Goal: Task Accomplishment & Management: Use online tool/utility

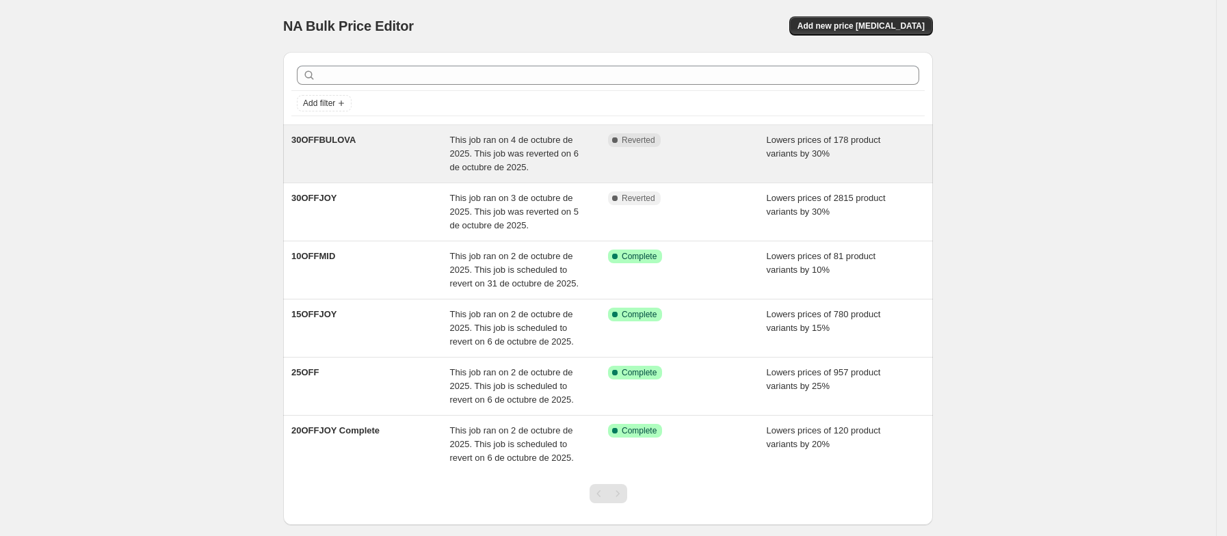
click at [359, 151] on div "30OFFBULOVA" at bounding box center [370, 153] width 159 height 41
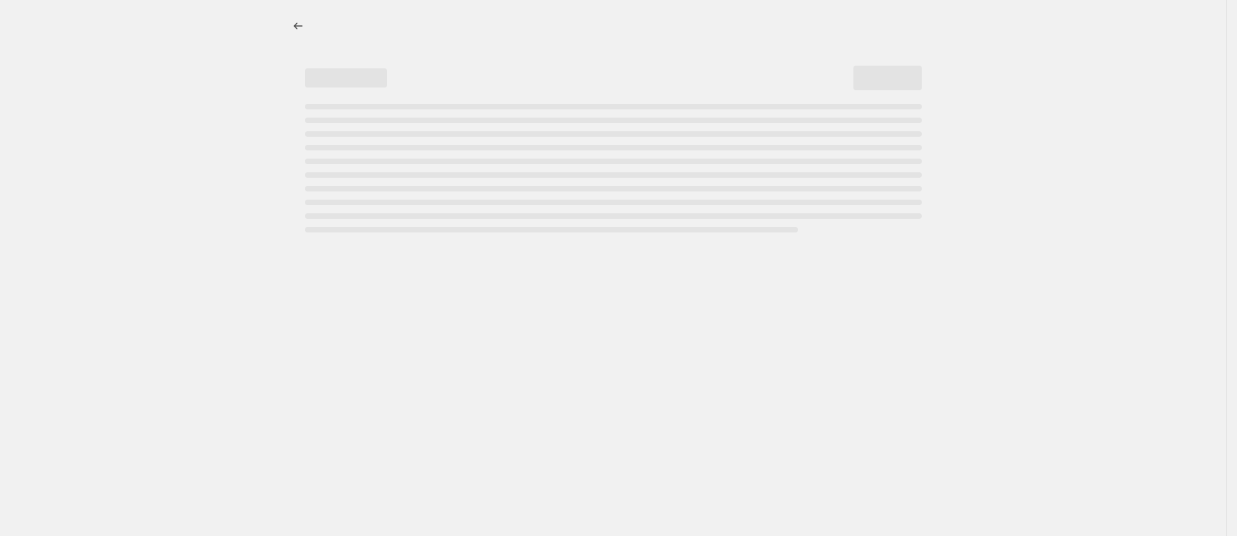
select select "percentage"
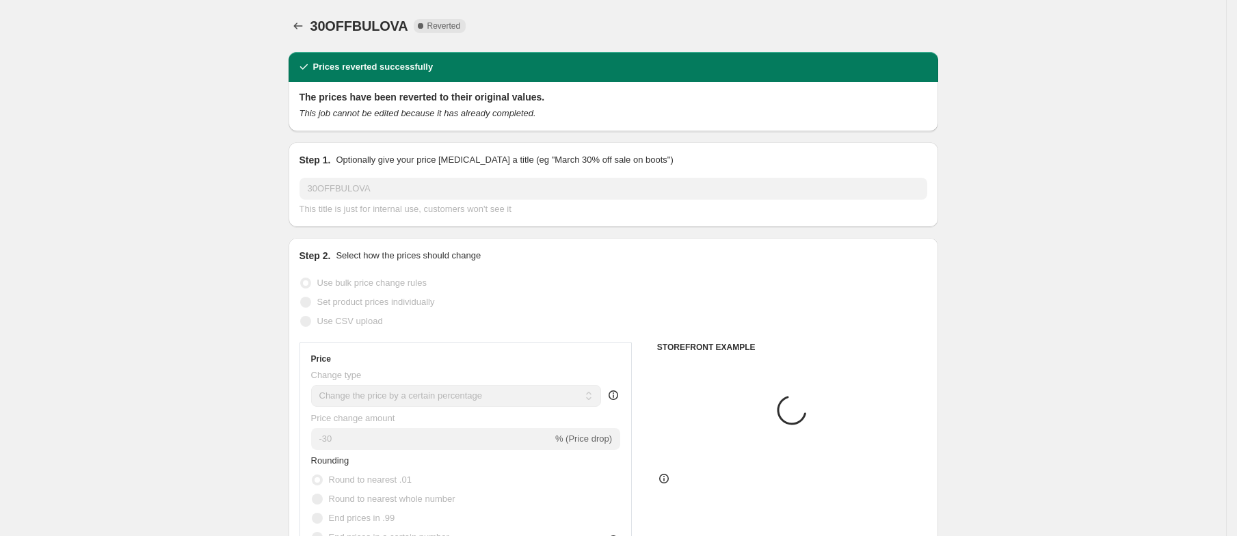
select select "collection"
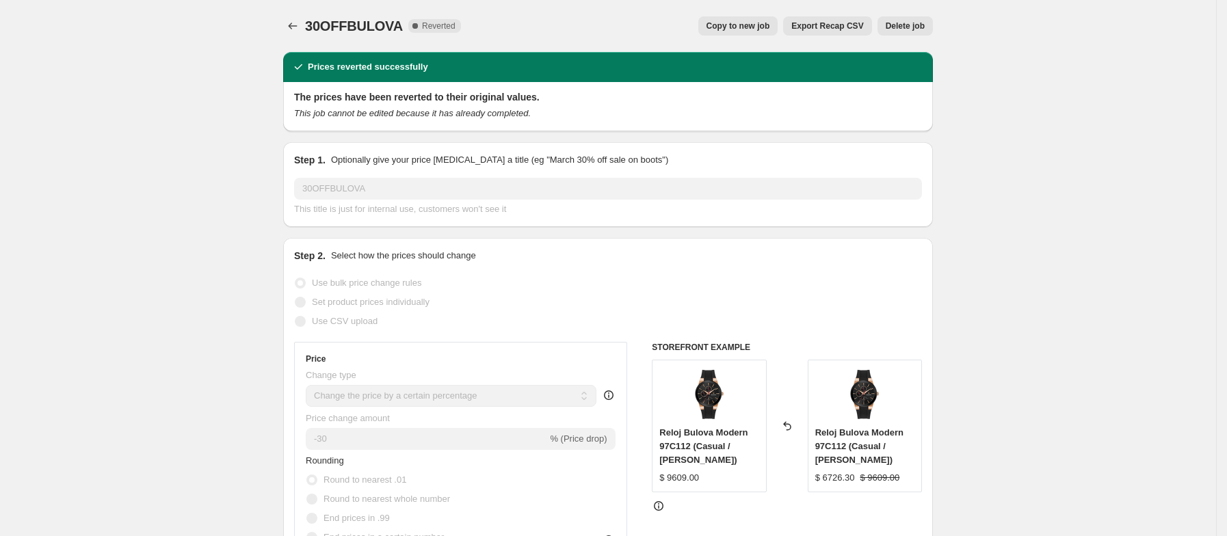
click at [925, 23] on span "Delete job" at bounding box center [905, 26] width 39 height 11
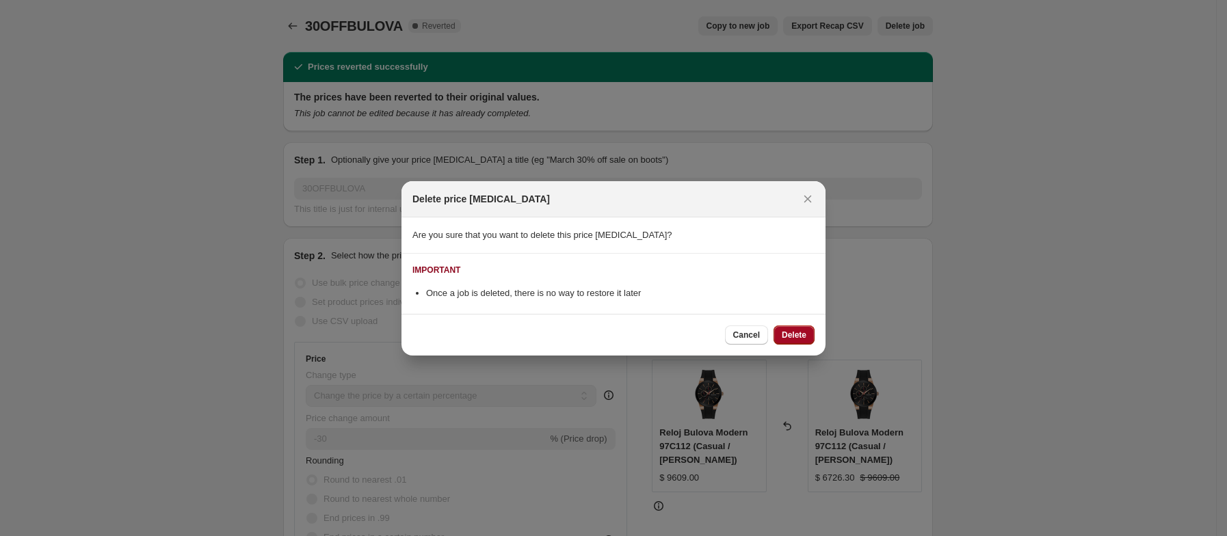
click at [788, 337] on span "Delete" at bounding box center [794, 335] width 25 height 11
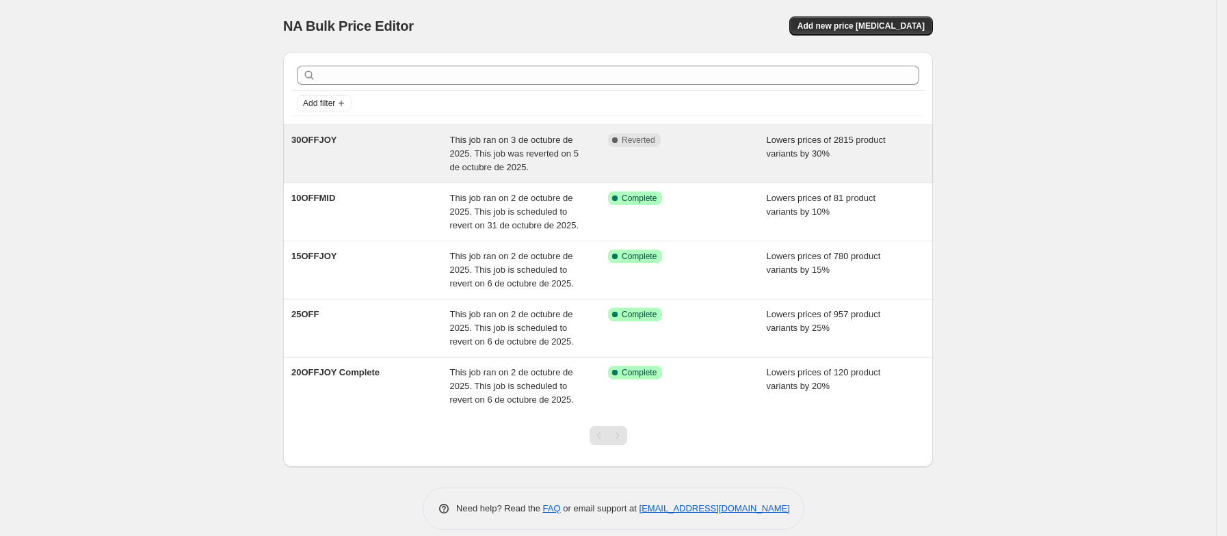
click at [419, 151] on div "30OFFJOY" at bounding box center [370, 153] width 159 height 41
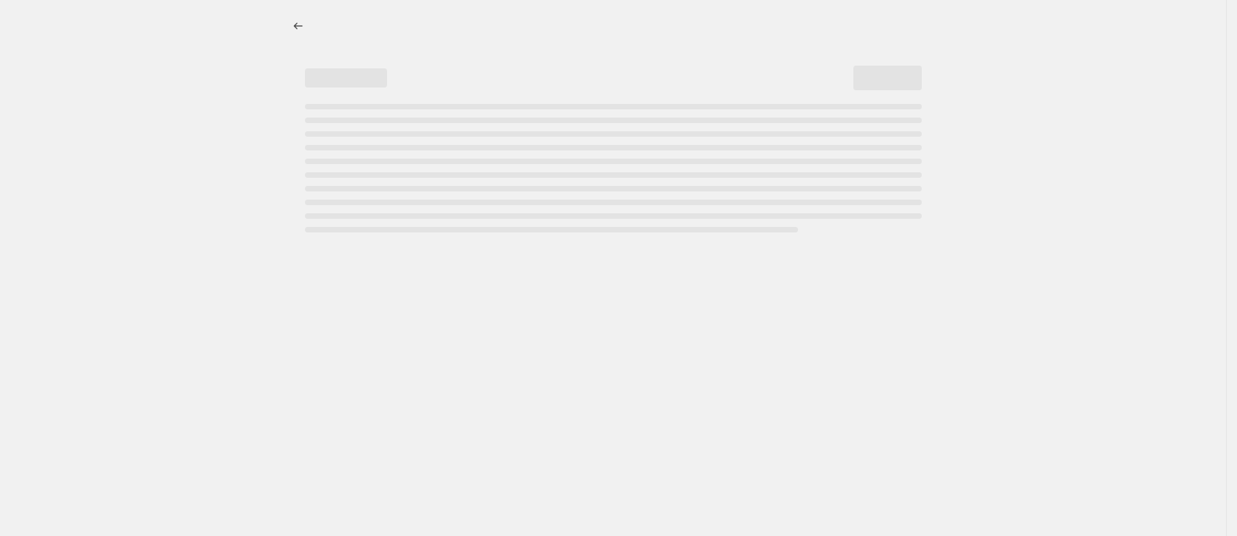
select select "percentage"
select select "collection"
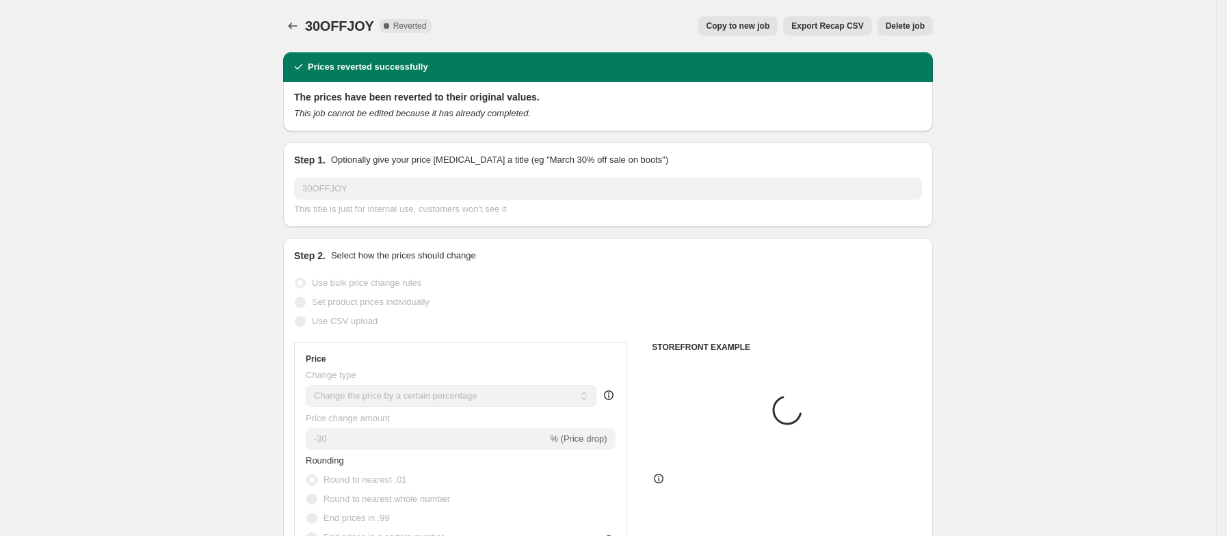
click at [899, 29] on span "Delete job" at bounding box center [905, 26] width 39 height 11
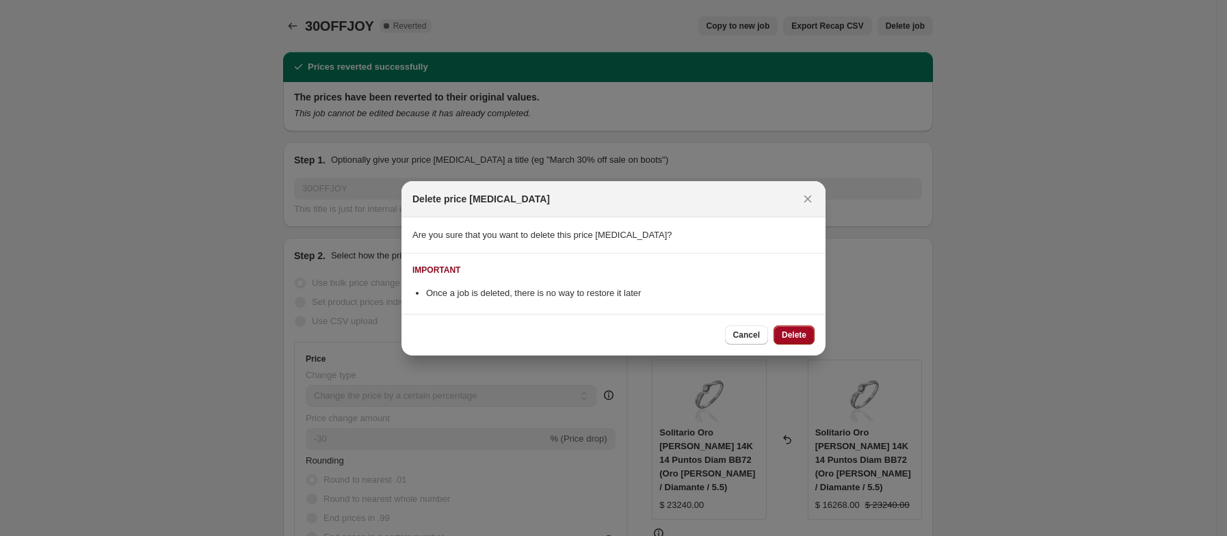
click at [805, 338] on span "Delete" at bounding box center [794, 335] width 25 height 11
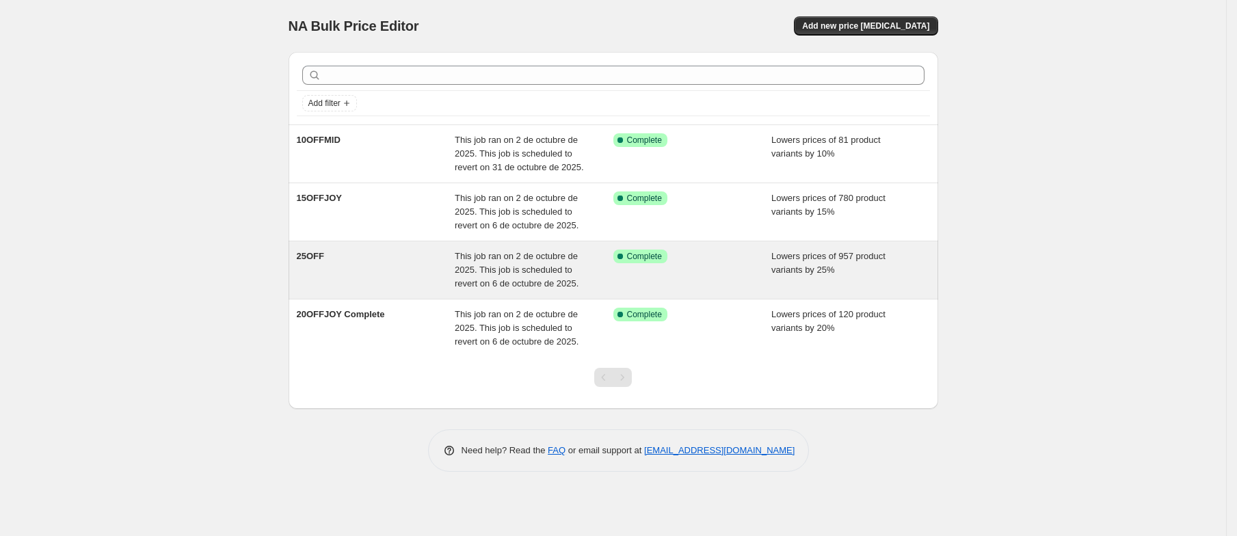
click at [441, 265] on div "25OFF" at bounding box center [376, 270] width 159 height 41
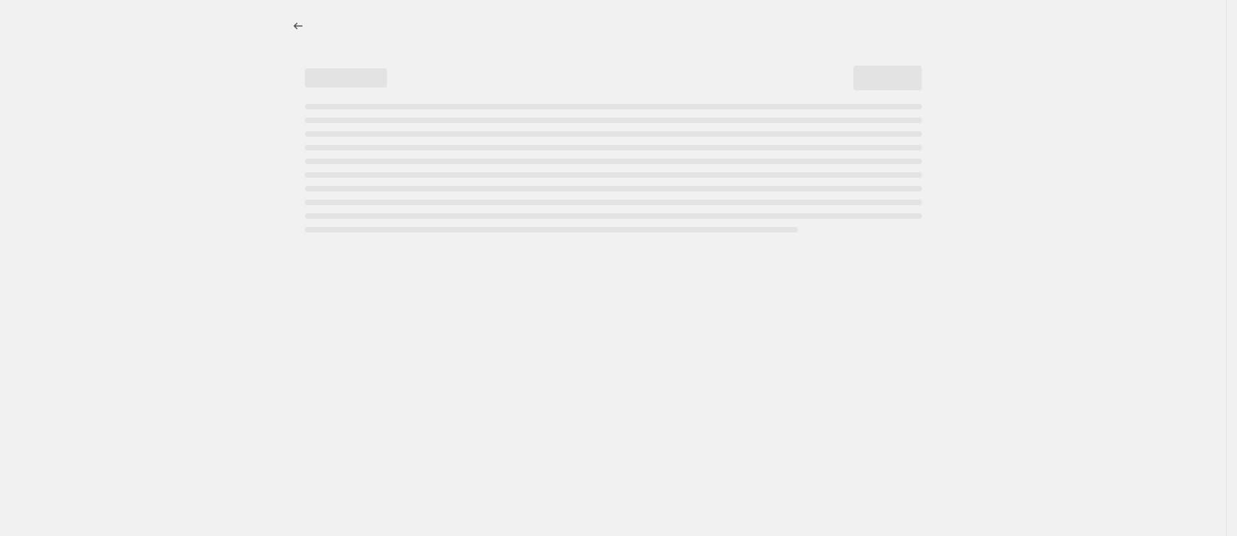
select select "percentage"
select select "collection"
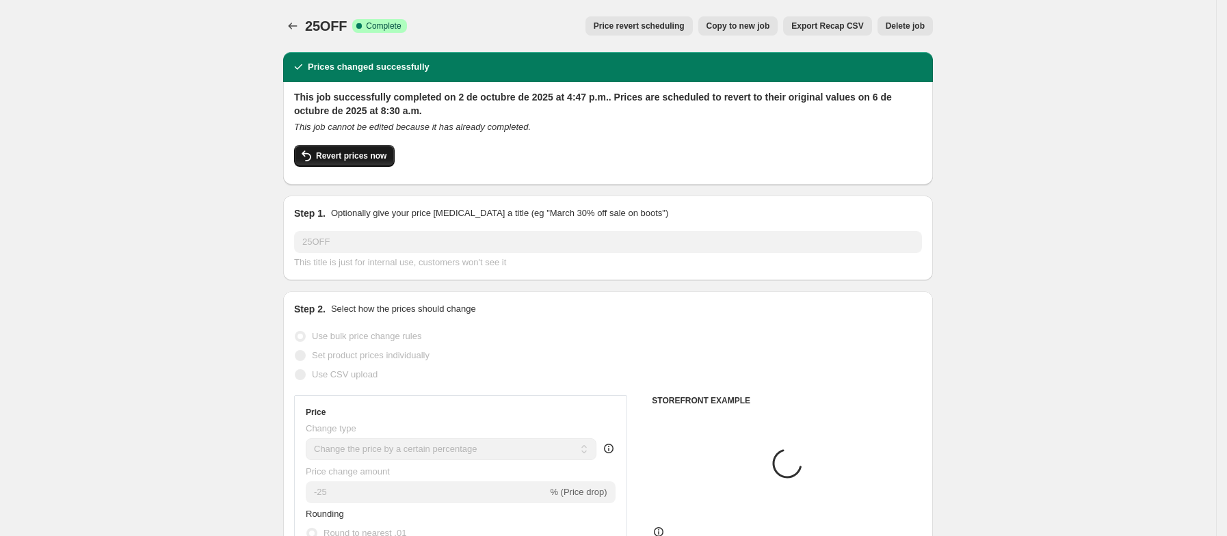
click at [355, 157] on span "Revert prices now" at bounding box center [351, 155] width 70 height 11
checkbox input "false"
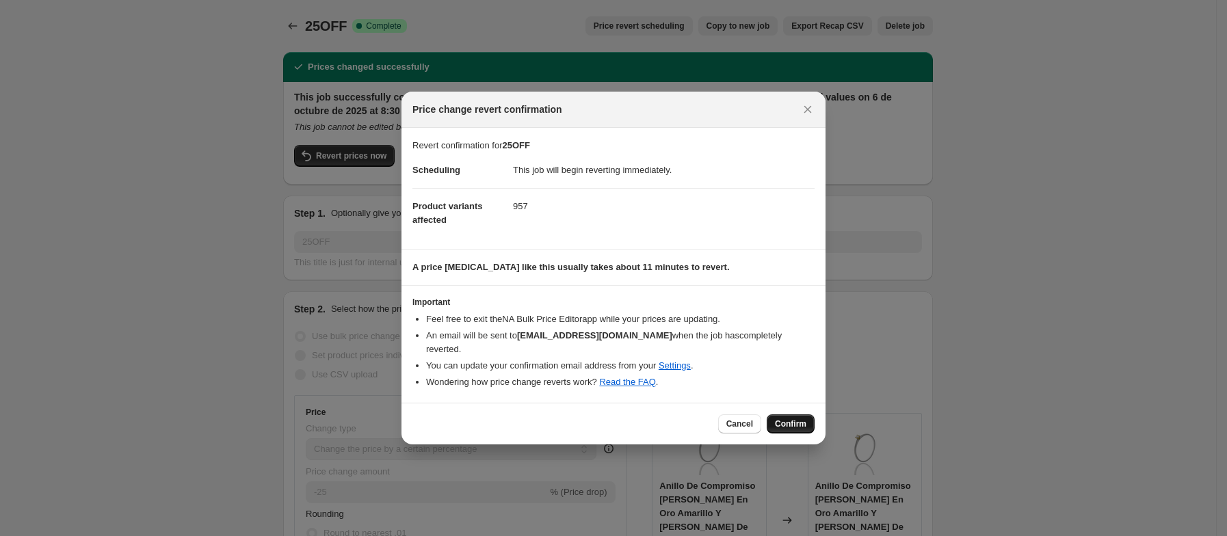
click at [784, 424] on span "Confirm" at bounding box center [790, 424] width 31 height 11
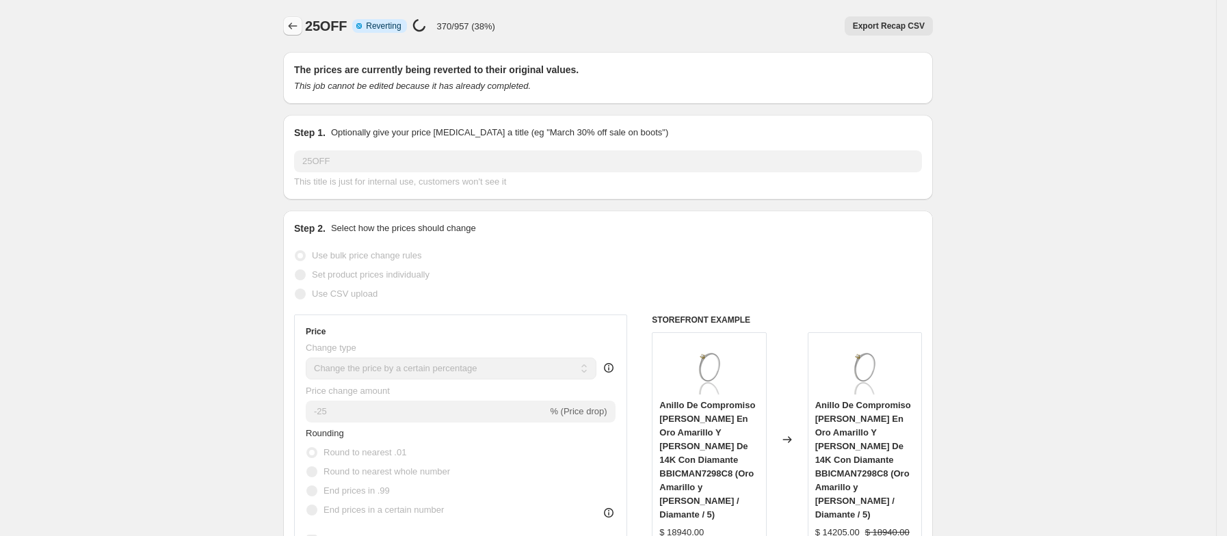
click at [296, 29] on icon "Price change jobs" at bounding box center [293, 26] width 9 height 7
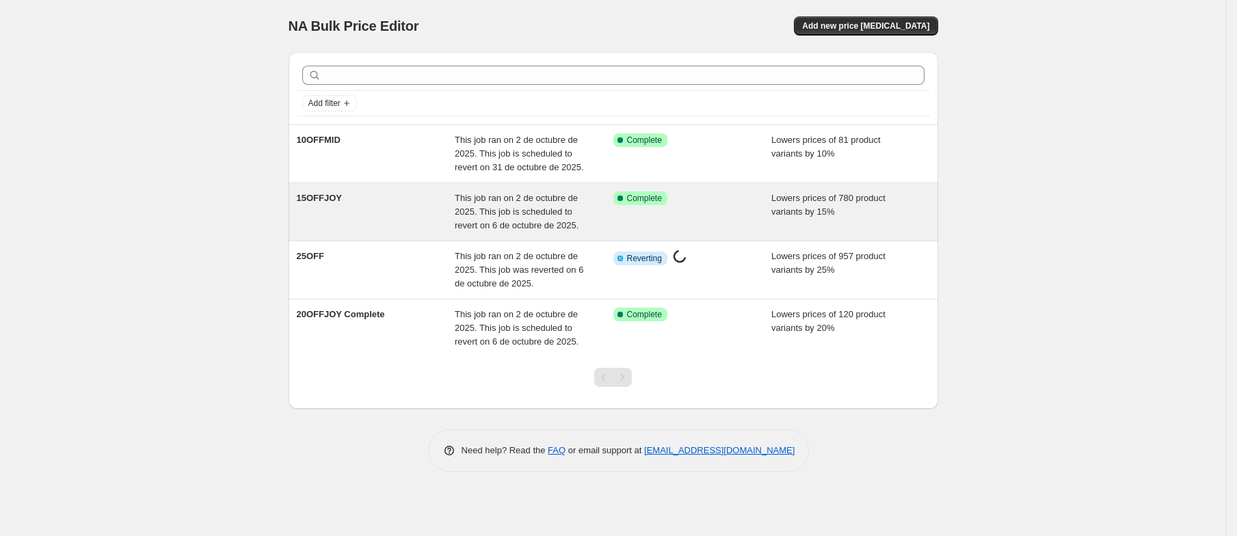
click at [513, 209] on span "This job ran on 2 de octubre de 2025. This job is scheduled to revert on 6 de o…" at bounding box center [517, 212] width 124 height 38
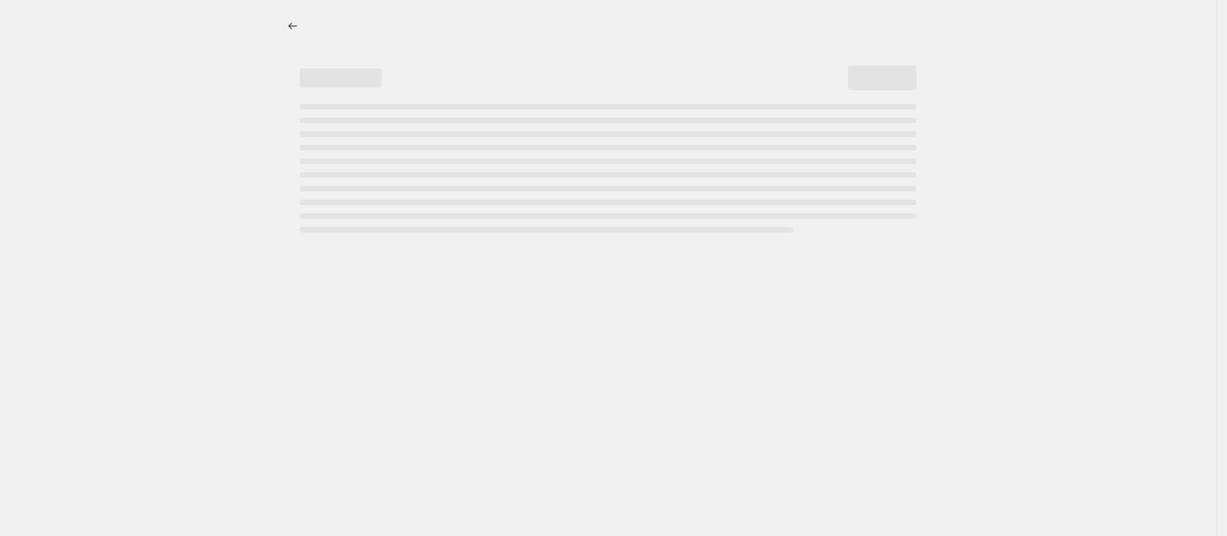
select select "percentage"
select select "collection"
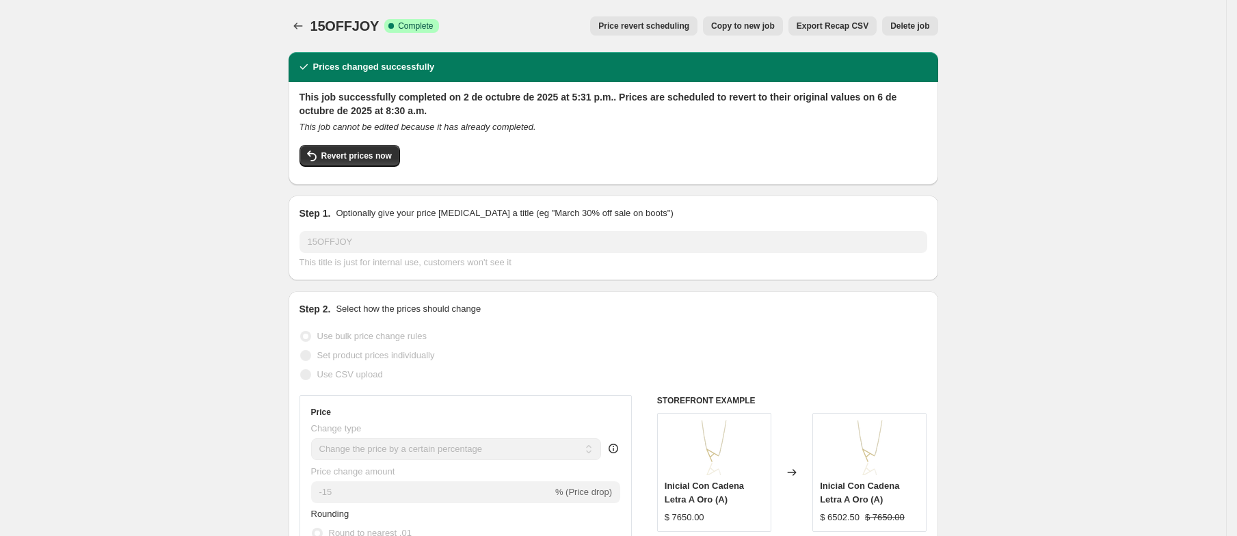
select select "percentage"
select select "collection"
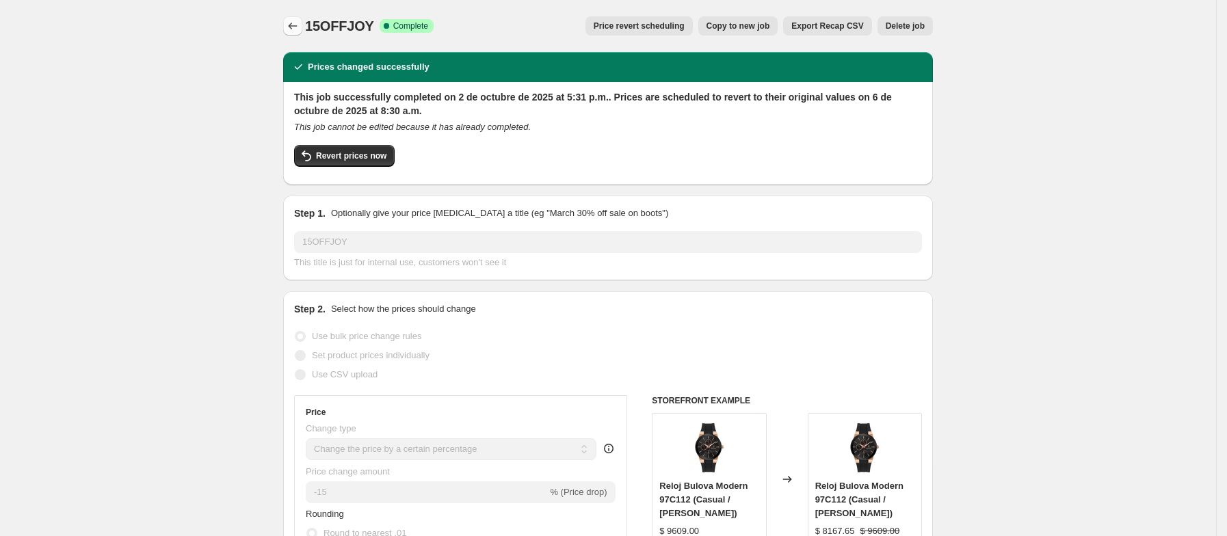
click at [296, 22] on icon "Price change jobs" at bounding box center [293, 26] width 14 height 14
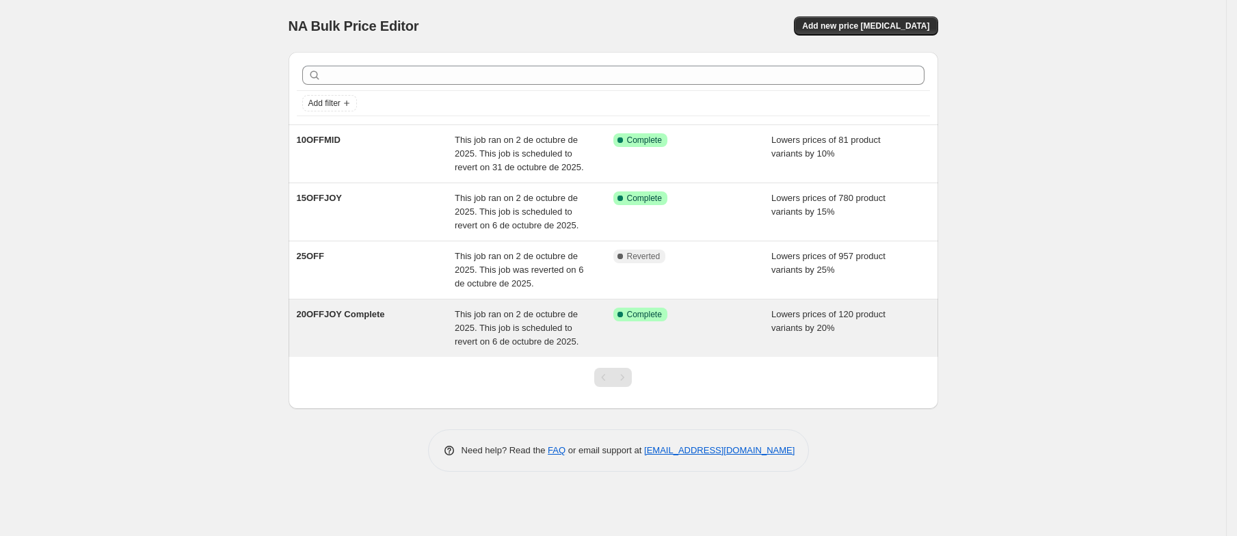
click at [477, 322] on div "This job ran on 2 de octubre de 2025. This job is scheduled to revert on 6 de o…" at bounding box center [534, 328] width 159 height 41
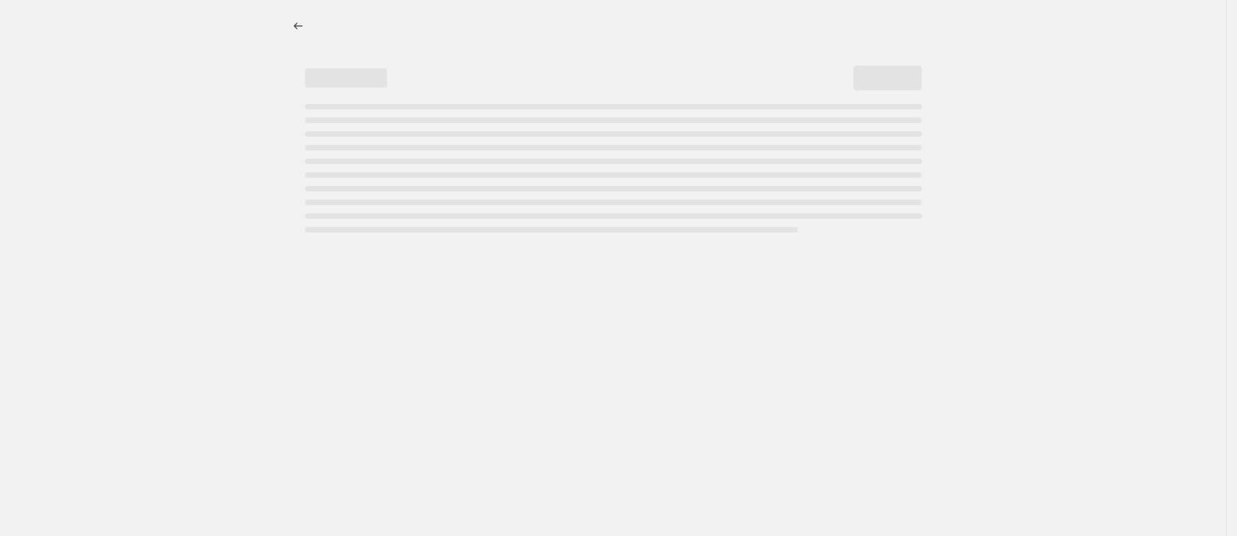
select select "percentage"
select select "collection"
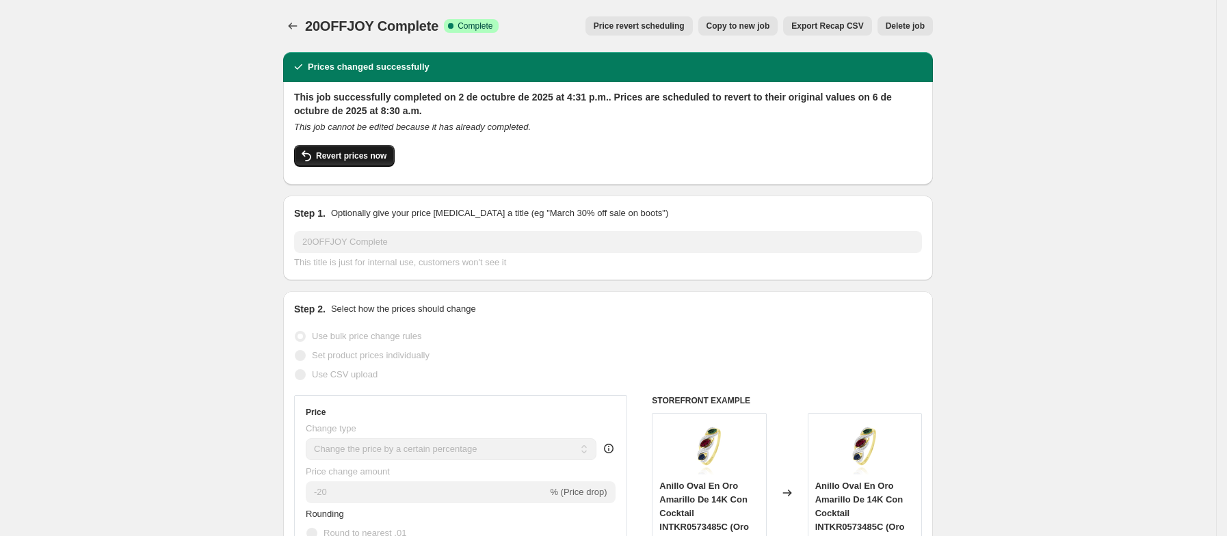
click at [343, 155] on span "Revert prices now" at bounding box center [351, 155] width 70 height 11
checkbox input "false"
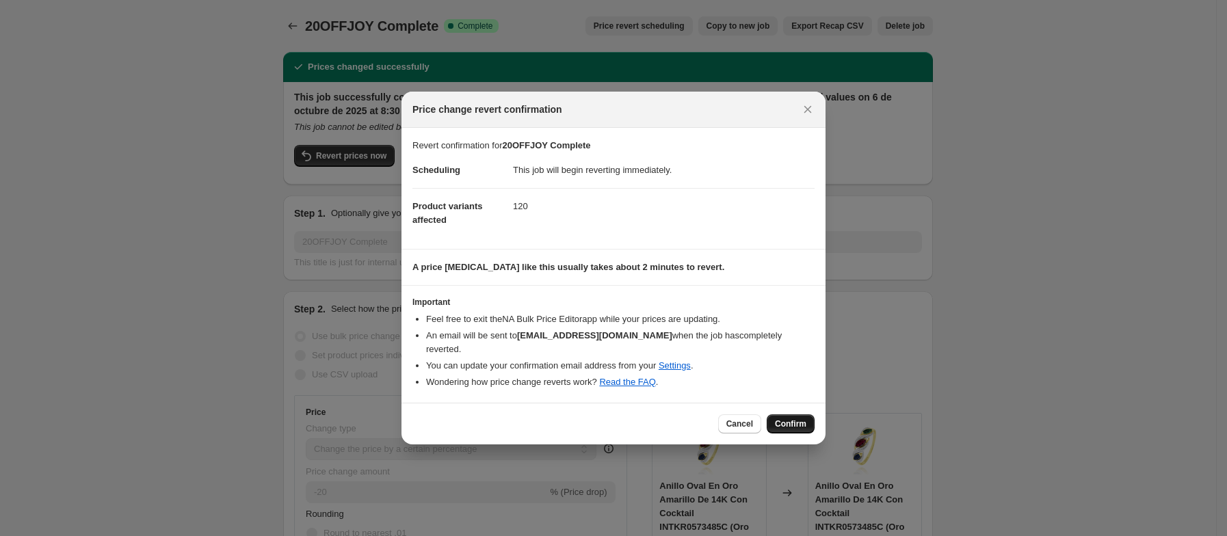
click at [800, 423] on span "Confirm" at bounding box center [790, 424] width 31 height 11
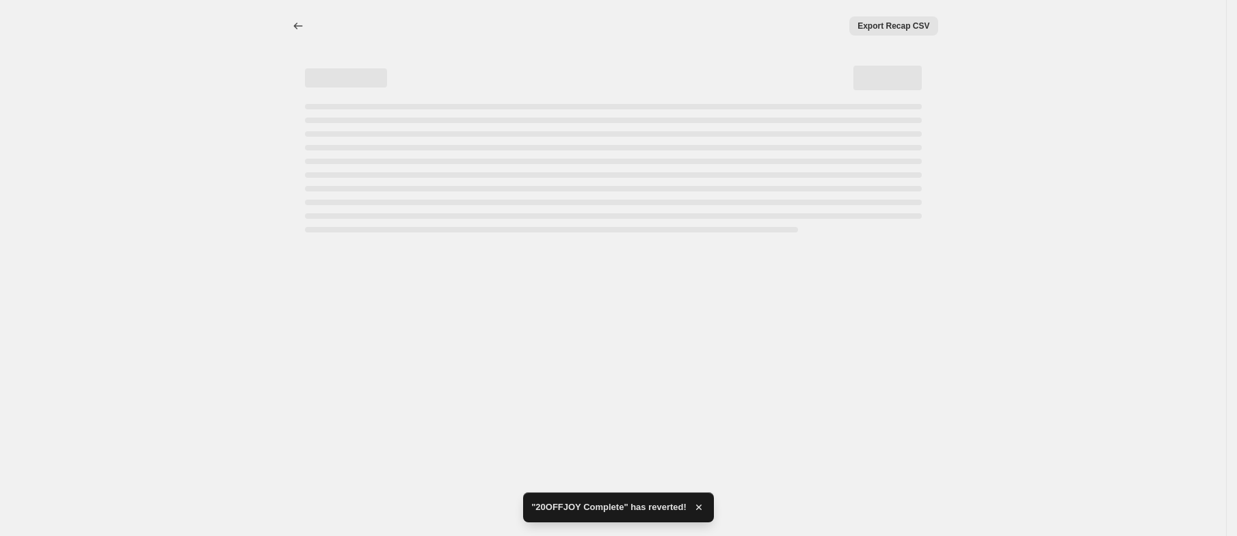
select select "percentage"
select select "collection"
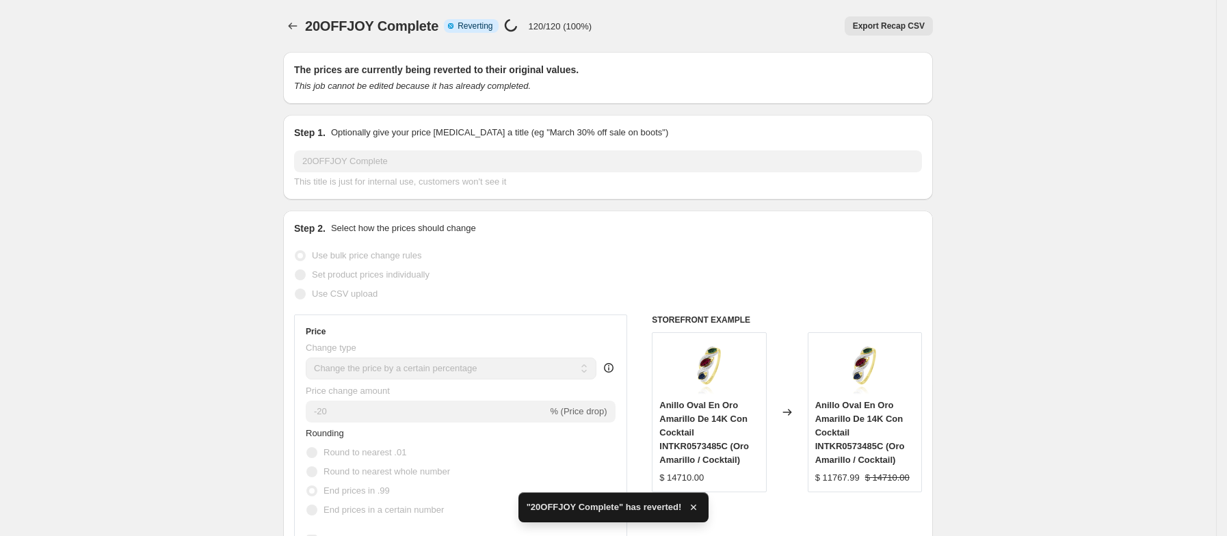
checkbox input "true"
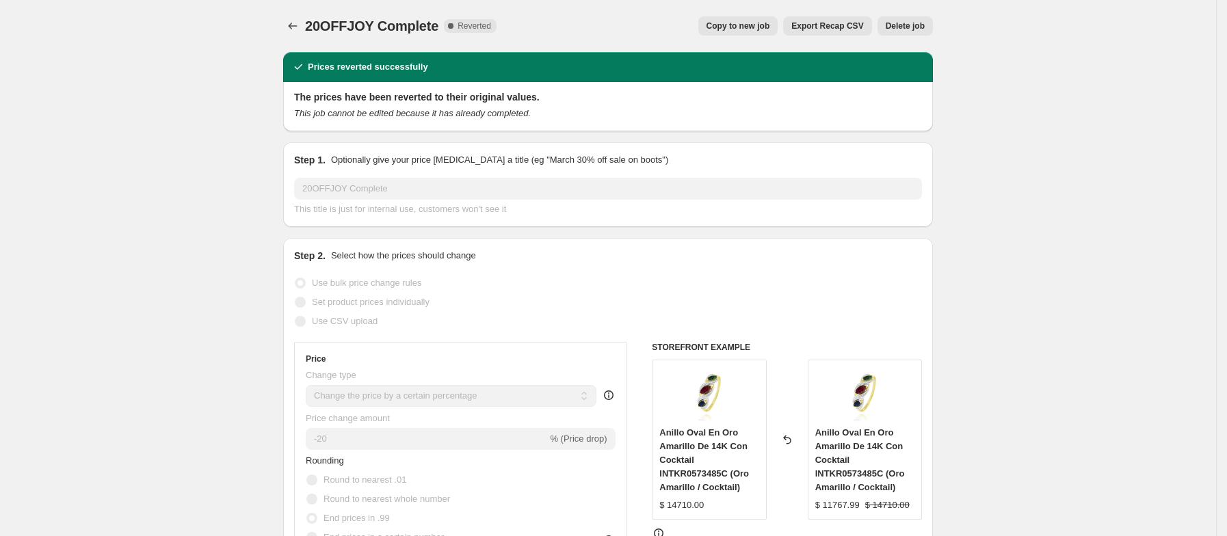
click at [923, 28] on span "Delete job" at bounding box center [905, 26] width 39 height 11
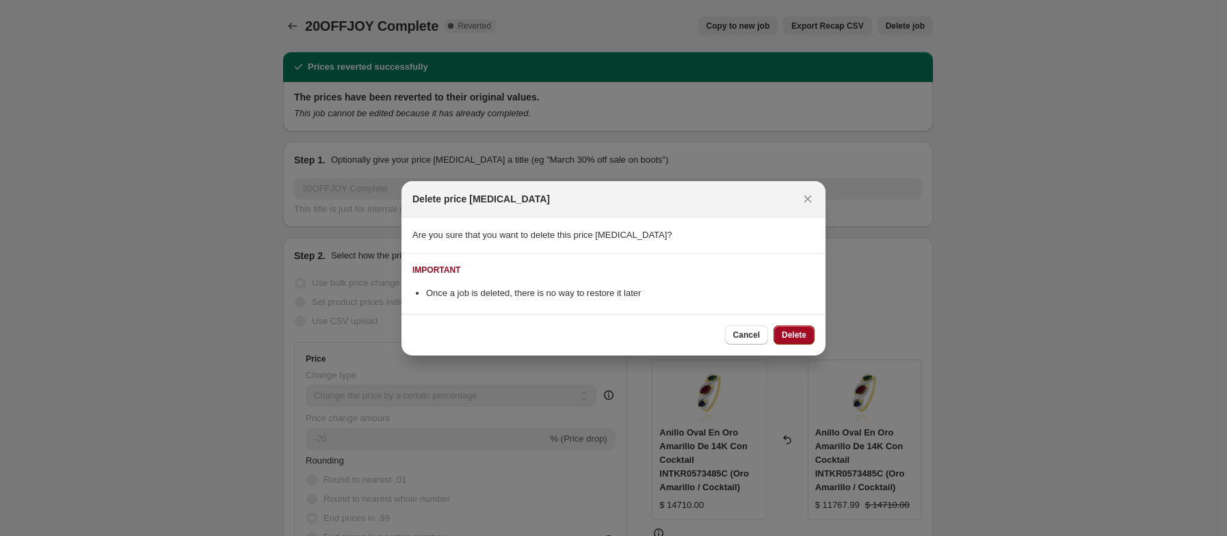
click at [802, 328] on button "Delete" at bounding box center [794, 335] width 41 height 19
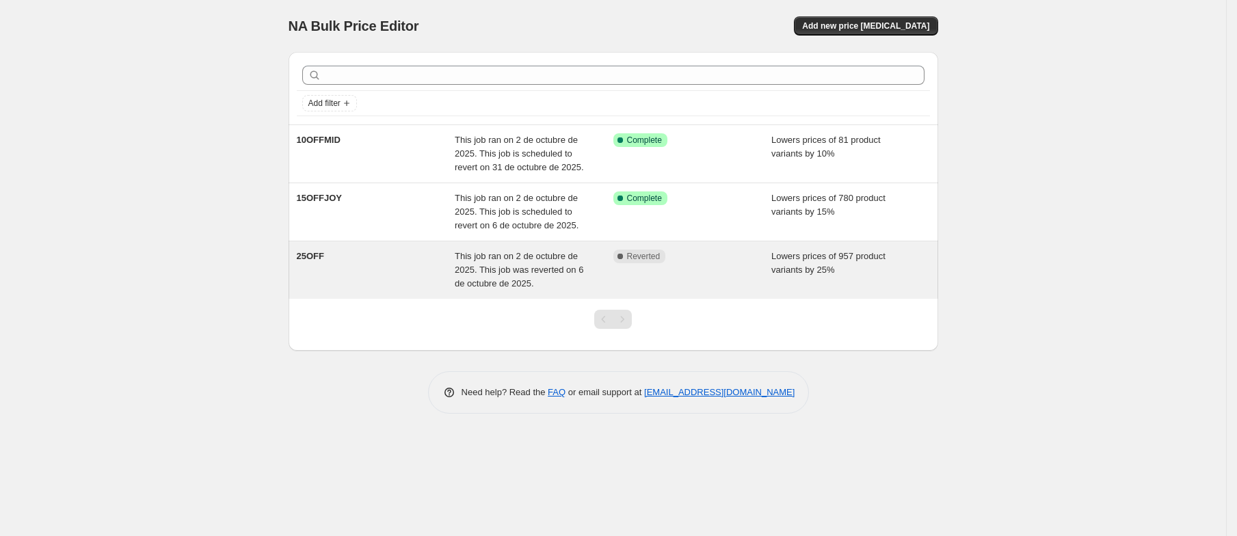
click at [438, 272] on div "25OFF" at bounding box center [376, 270] width 159 height 41
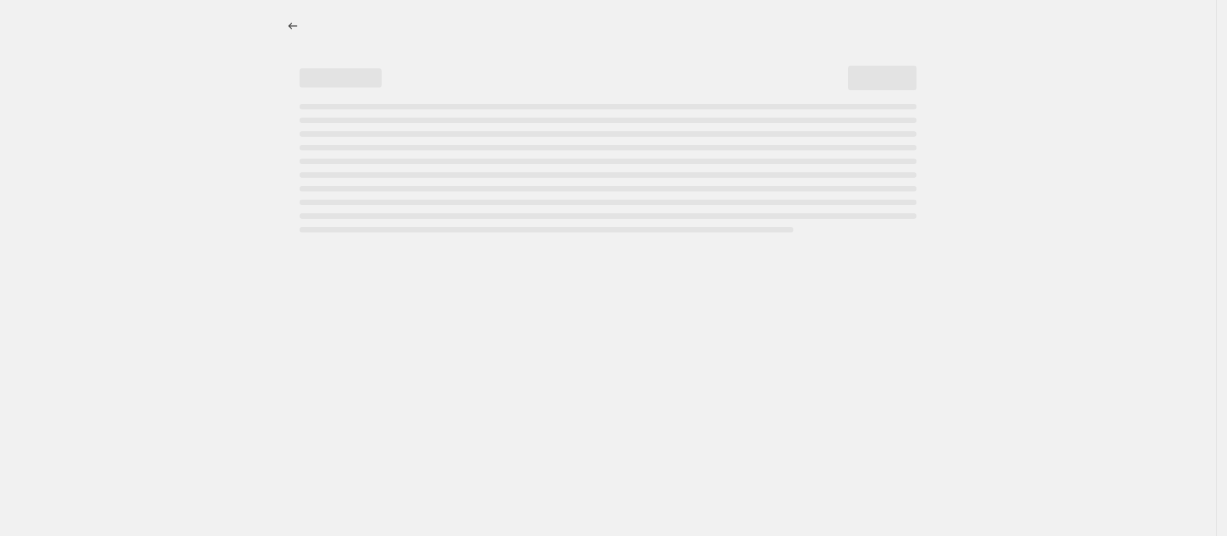
select select "percentage"
select select "collection"
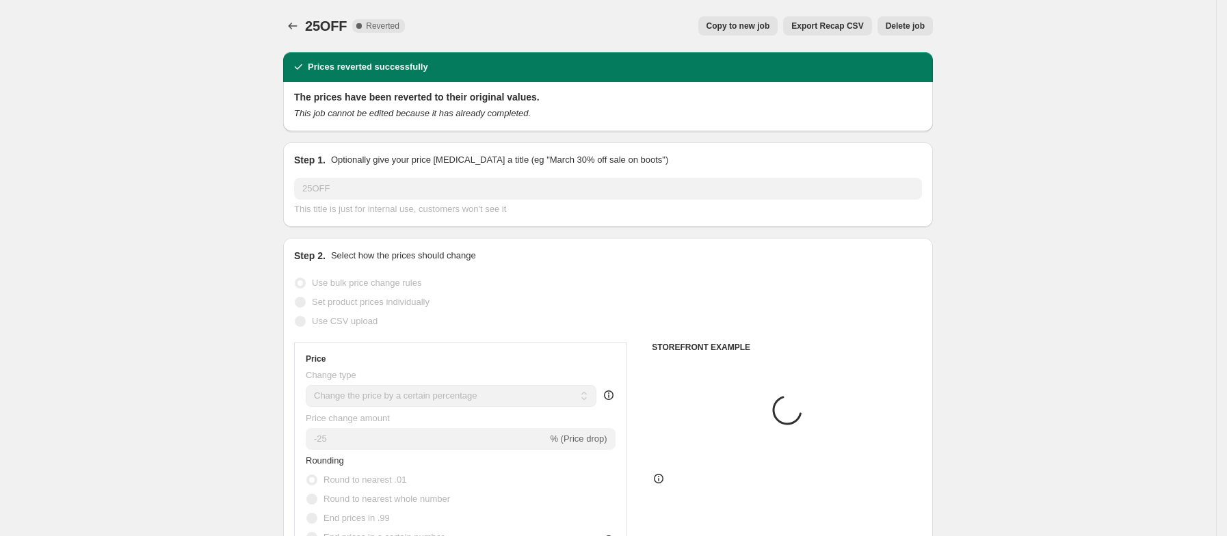
click at [904, 22] on span "Delete job" at bounding box center [905, 26] width 39 height 11
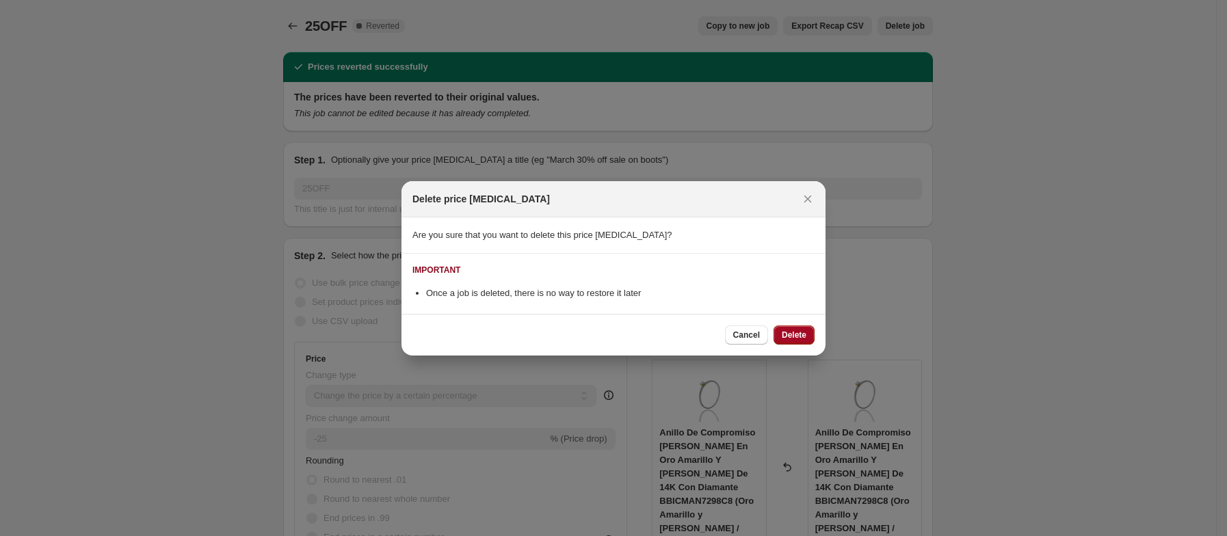
click at [796, 338] on span "Delete" at bounding box center [794, 335] width 25 height 11
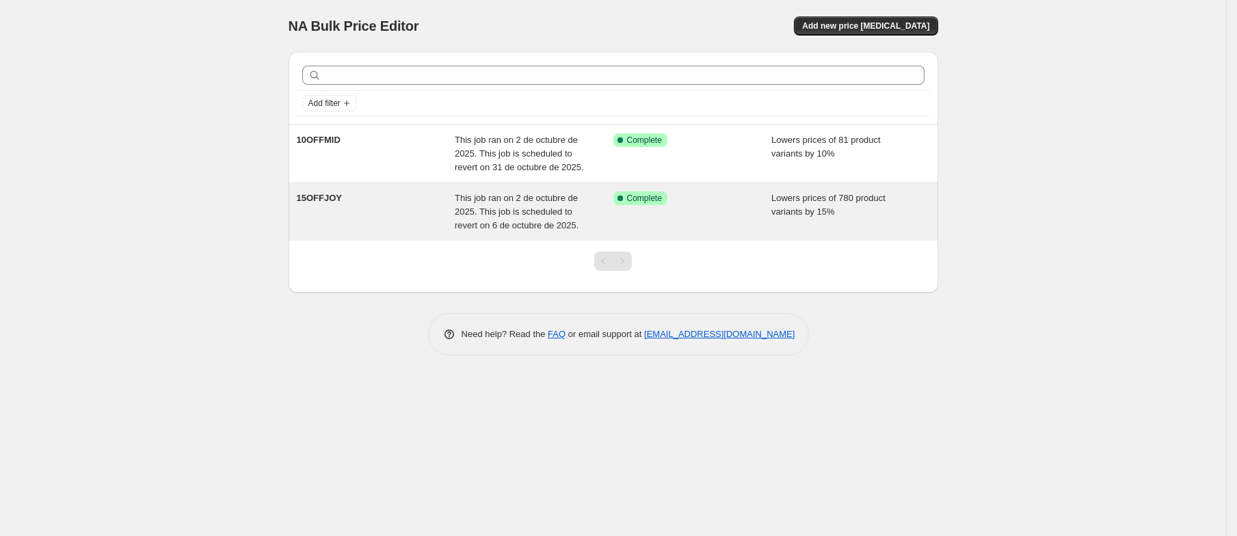
click at [437, 224] on div "15OFFJOY" at bounding box center [376, 212] width 159 height 41
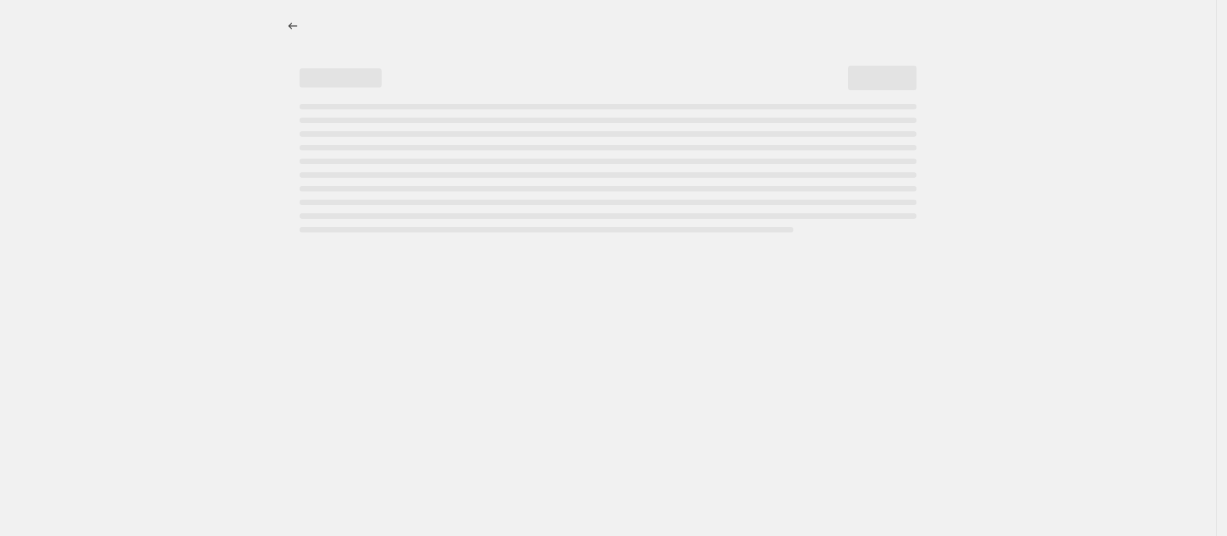
select select "percentage"
select select "collection"
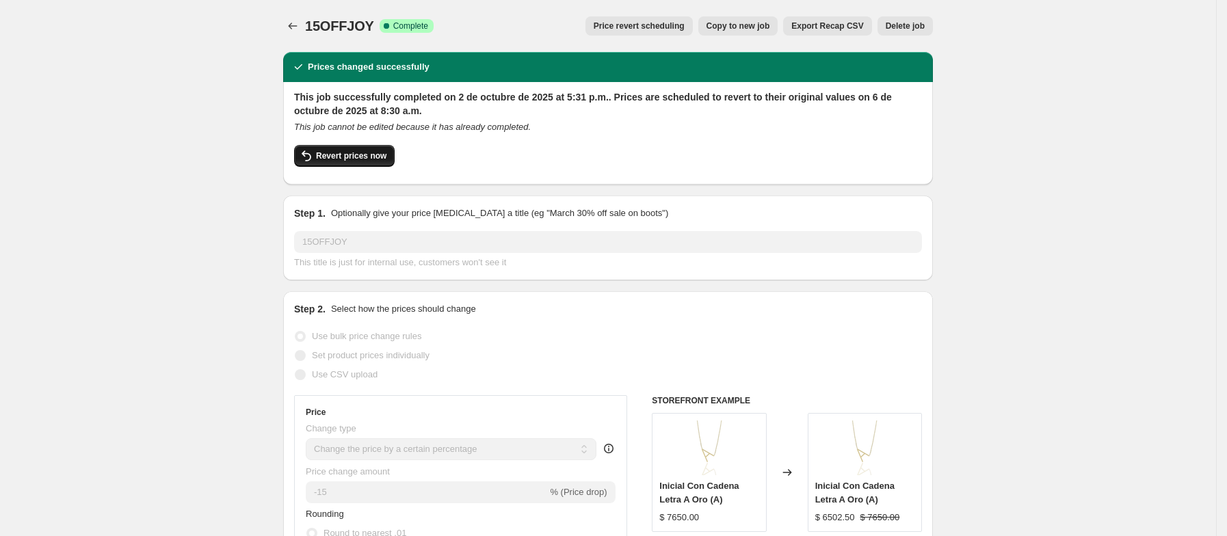
click at [366, 162] on button "Revert prices now" at bounding box center [344, 156] width 101 height 22
checkbox input "false"
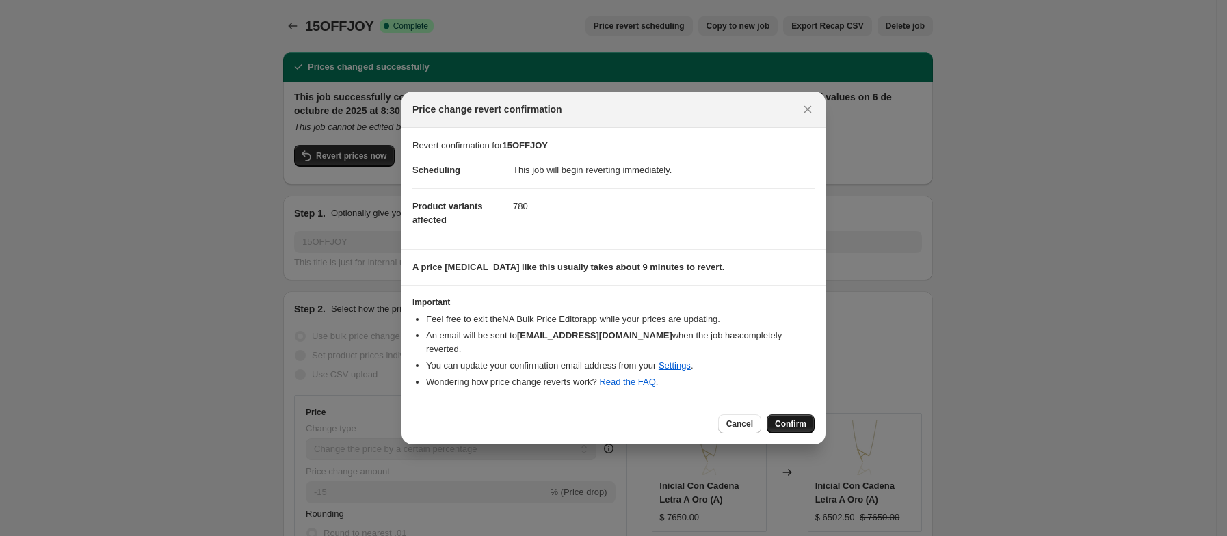
click at [780, 425] on span "Confirm" at bounding box center [790, 424] width 31 height 11
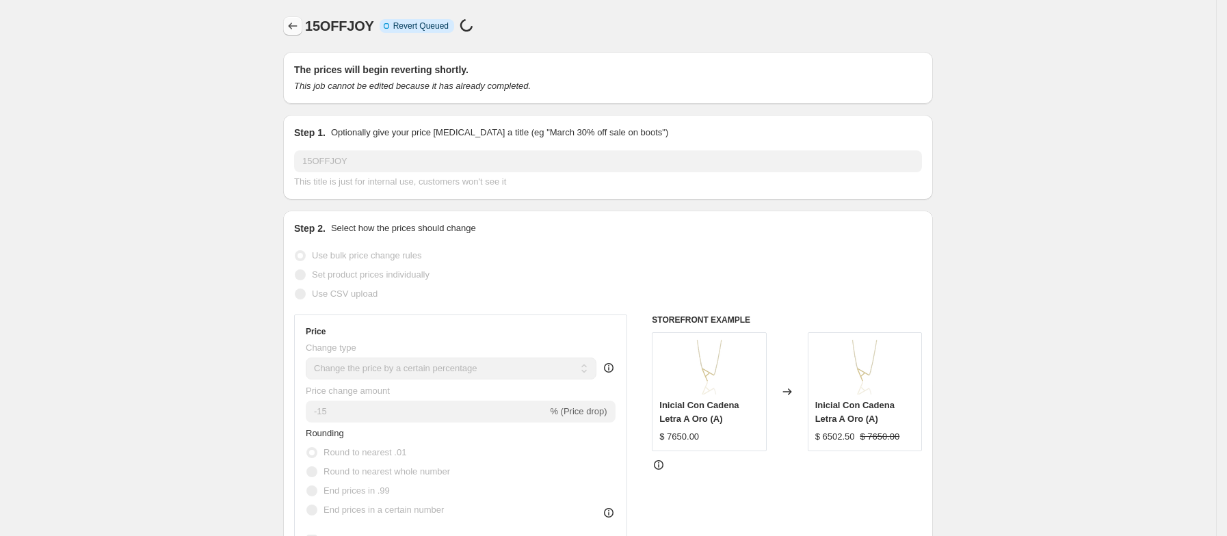
click at [292, 33] on button "Price change jobs" at bounding box center [292, 25] width 19 height 19
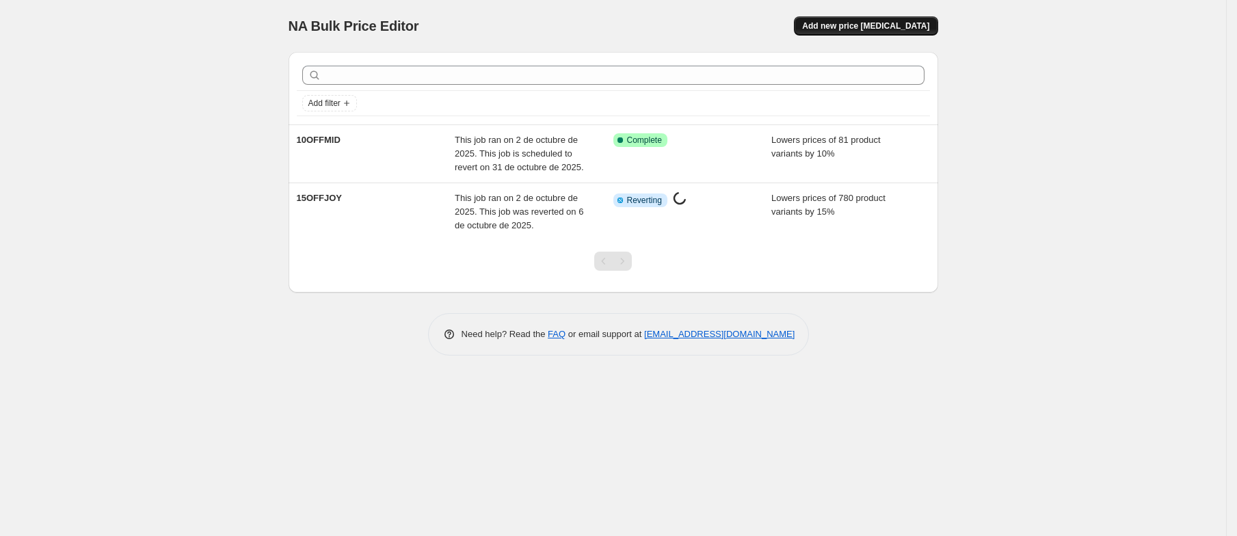
click at [856, 28] on span "Add new price [MEDICAL_DATA]" at bounding box center [865, 26] width 127 height 11
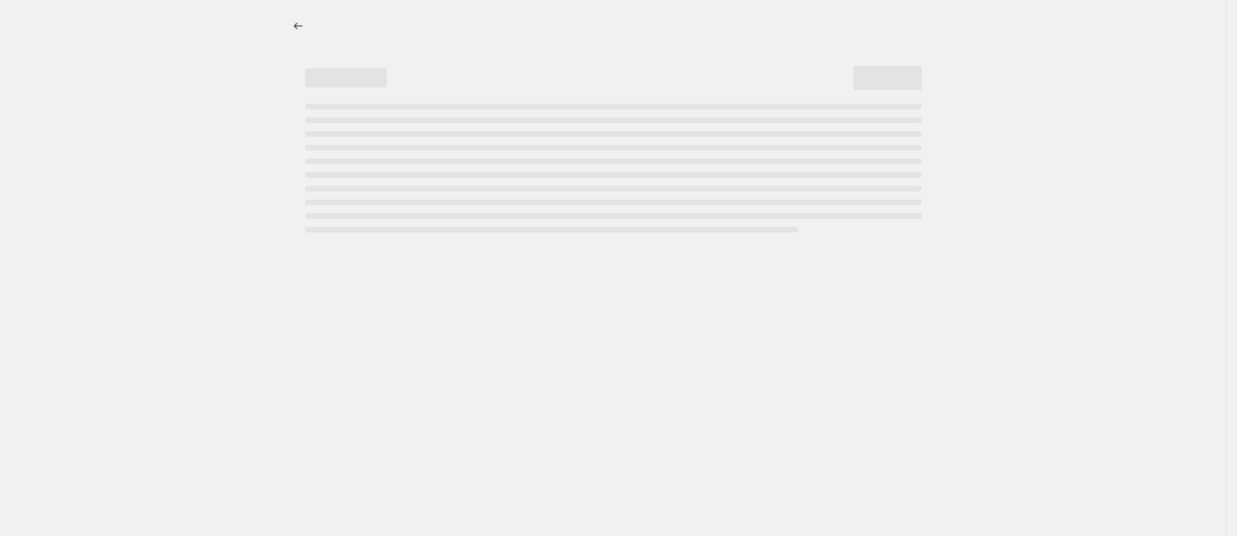
select select "percentage"
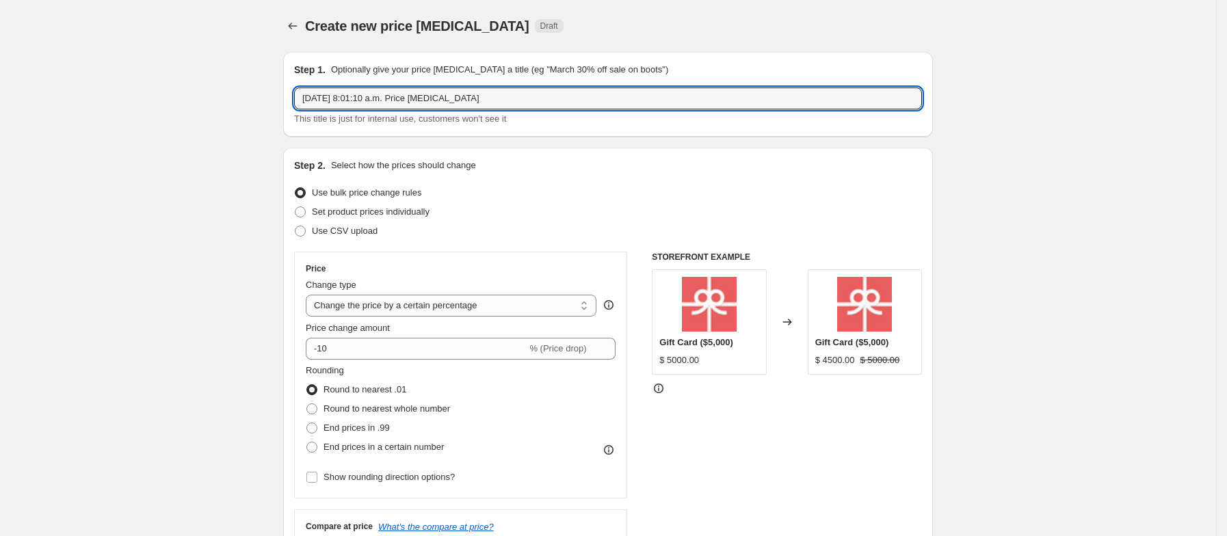
drag, startPoint x: 487, startPoint y: 94, endPoint x: 261, endPoint y: 93, distance: 225.7
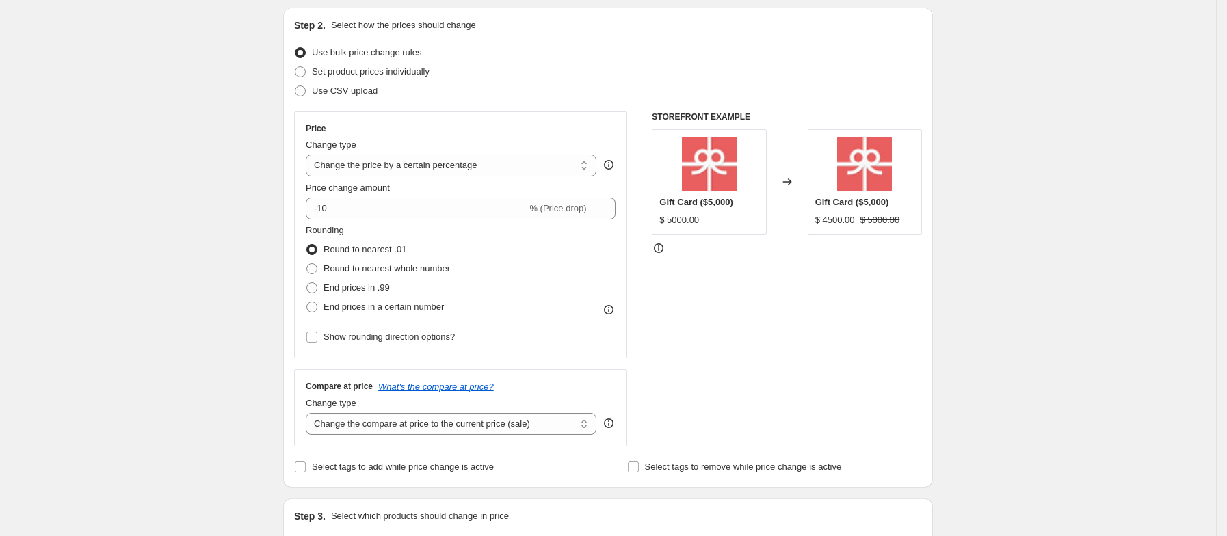
scroll to position [144, 0]
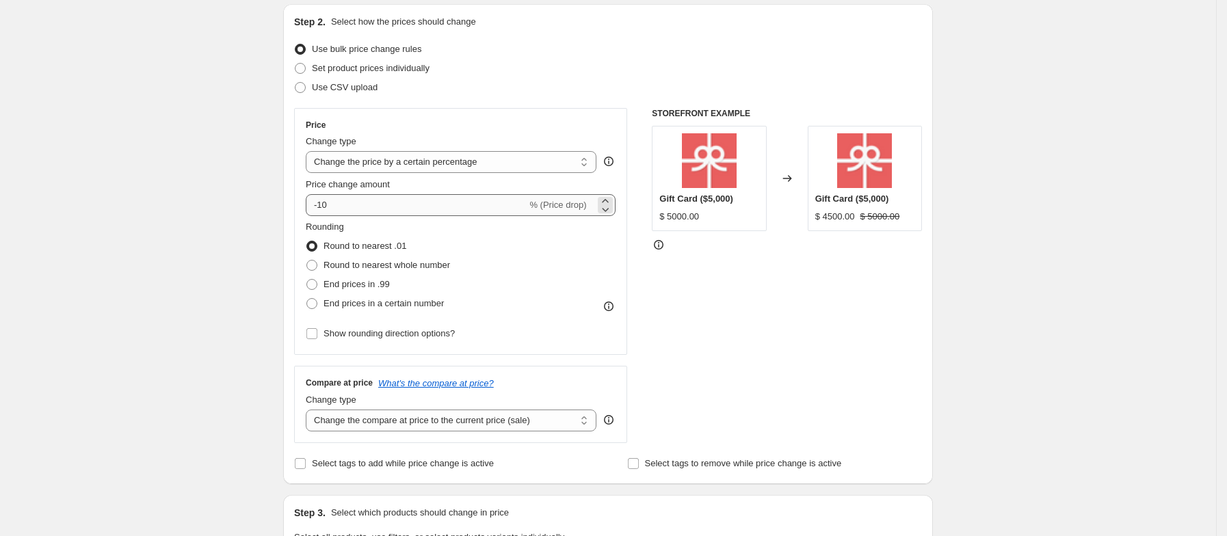
type input "20OFF_JOY"
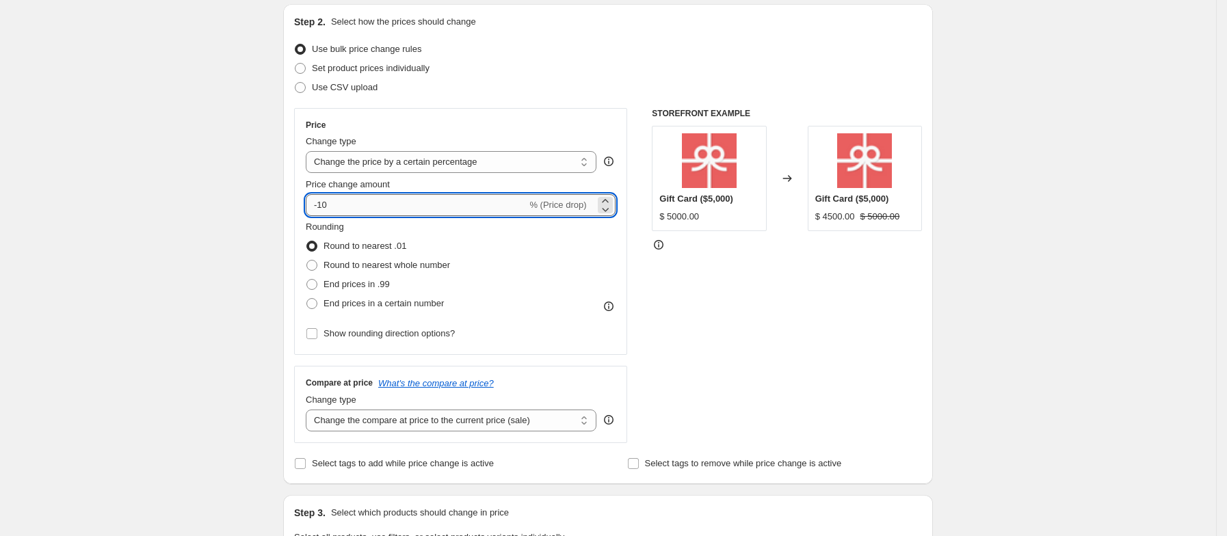
click at [352, 201] on input "-10" at bounding box center [416, 205] width 221 height 22
type input "-1"
type input "-20"
click at [273, 246] on div "Create new price change job. This page is ready Create new price change job Dra…" at bounding box center [608, 541] width 683 height 1371
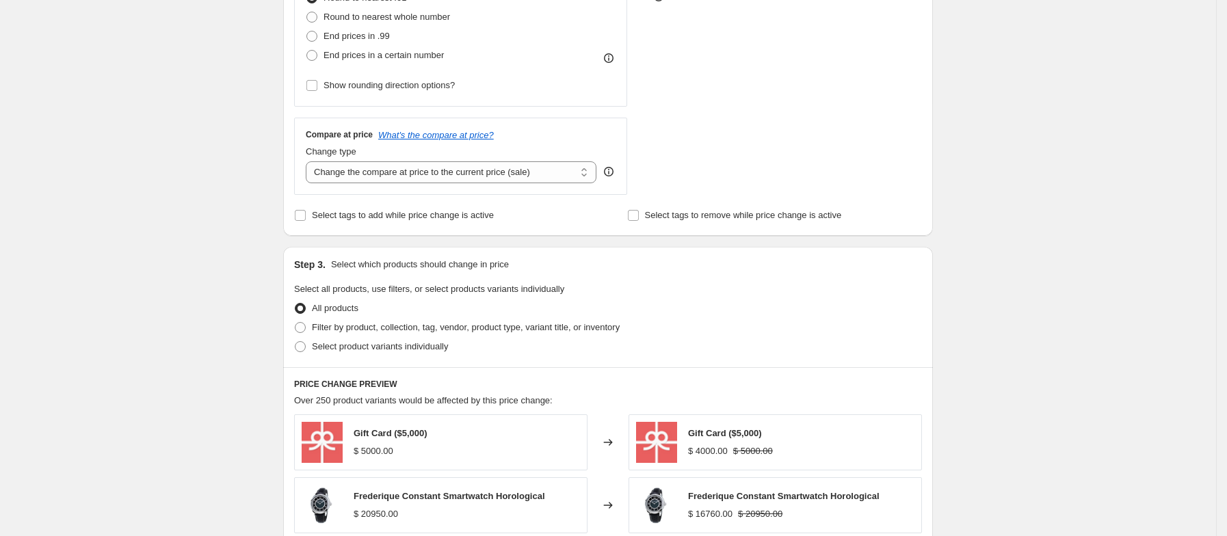
scroll to position [393, 0]
click at [304, 326] on span at bounding box center [300, 326] width 11 height 11
click at [295, 322] on input "Filter by product, collection, tag, vendor, product type, variant title, or inv…" at bounding box center [295, 321] width 1 height 1
radio input "true"
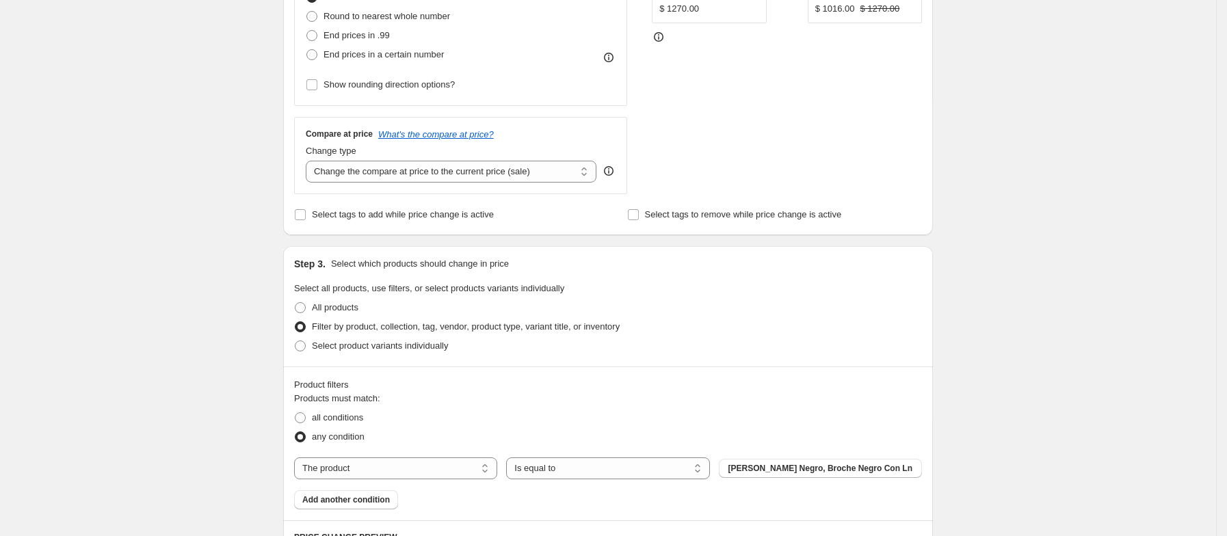
scroll to position [507, 0]
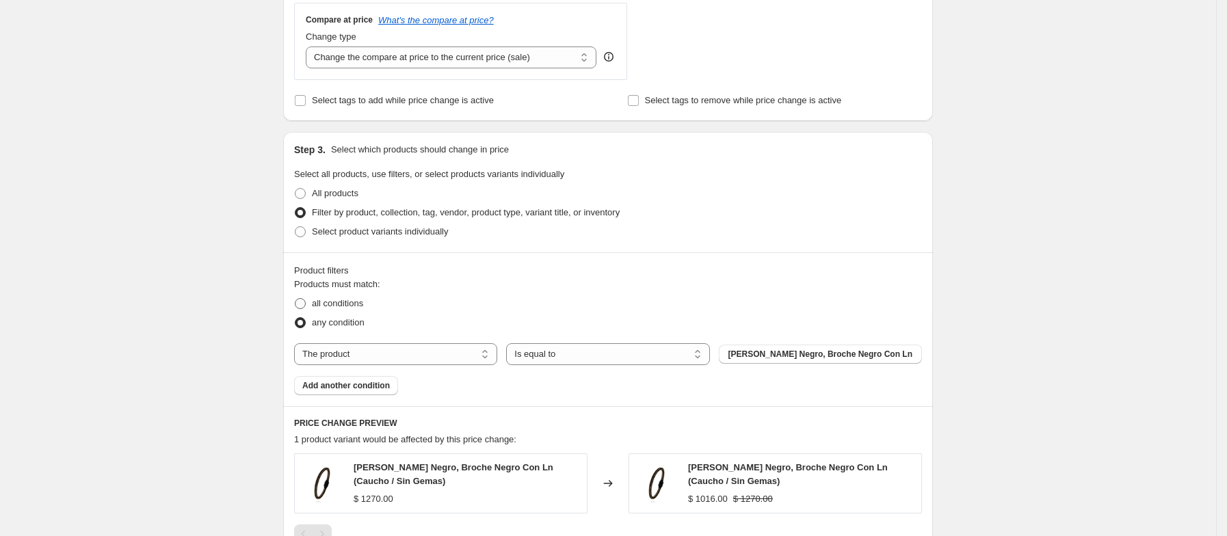
click at [343, 305] on span "all conditions" at bounding box center [337, 303] width 51 height 10
click at [295, 299] on input "all conditions" at bounding box center [295, 298] width 1 height 1
radio input "true"
click at [367, 356] on select "The product The product's collection The product's tag The product's vendor The…" at bounding box center [395, 354] width 203 height 22
select select "collection"
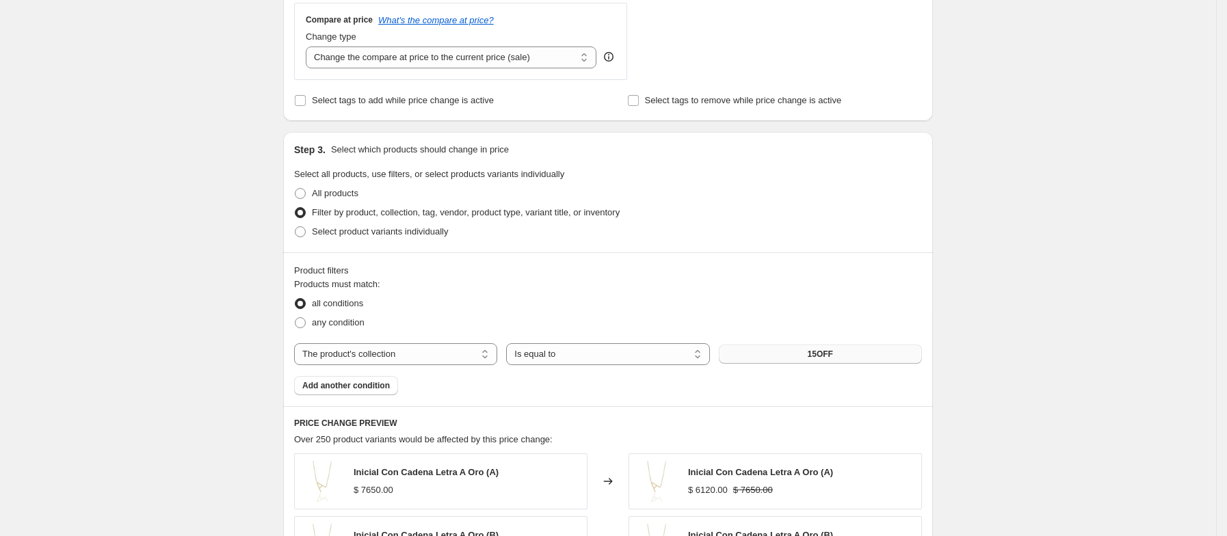
click at [842, 350] on button "15OFF" at bounding box center [820, 354] width 203 height 19
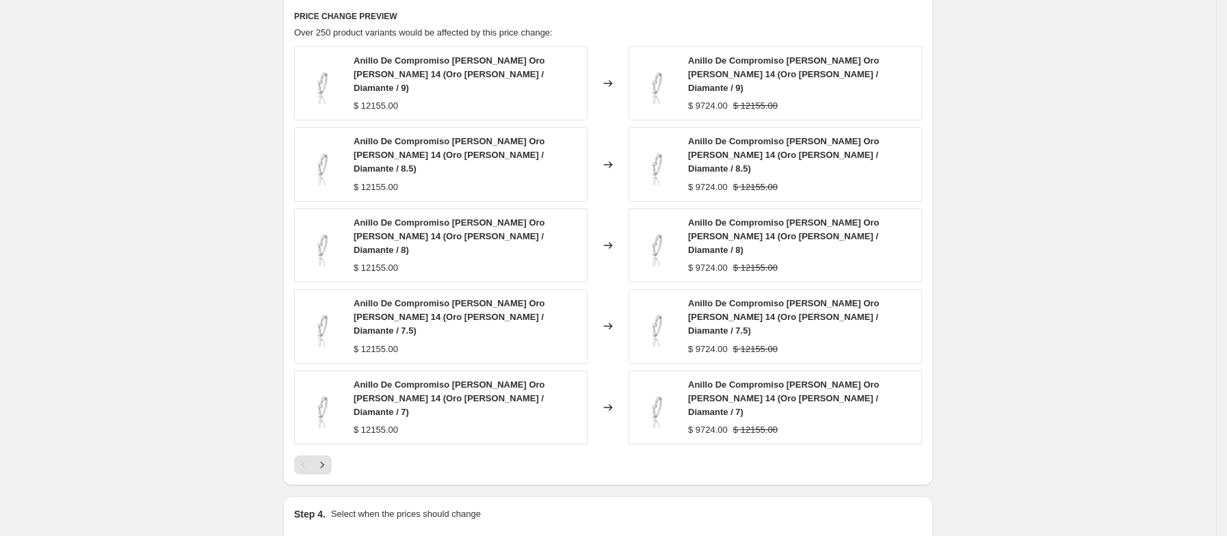
scroll to position [1012, 0]
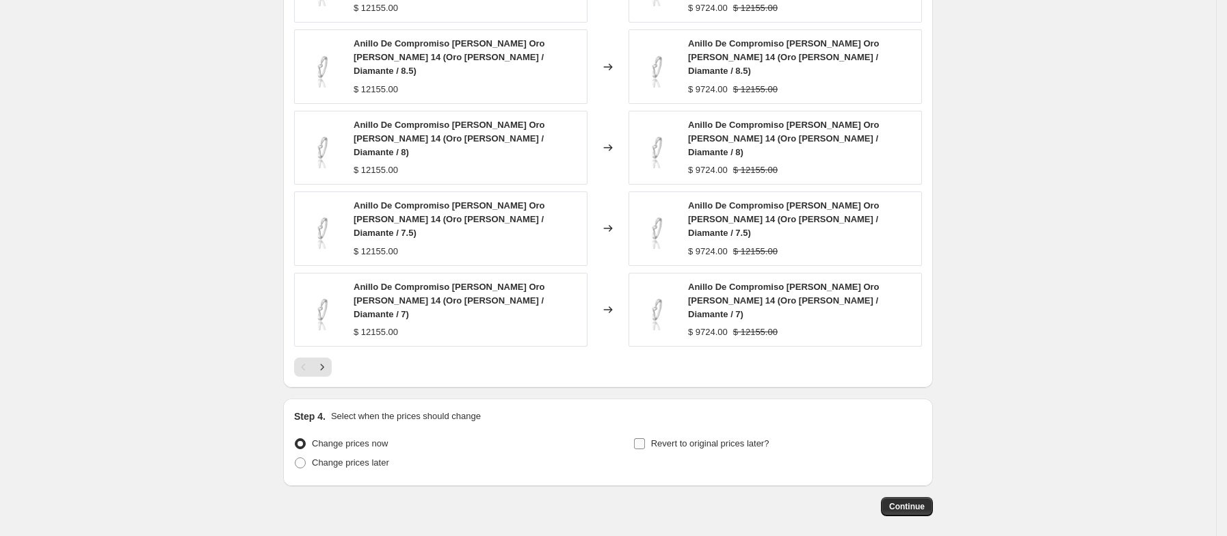
click at [645, 438] on input "Revert to original prices later?" at bounding box center [639, 443] width 11 height 11
checkbox input "true"
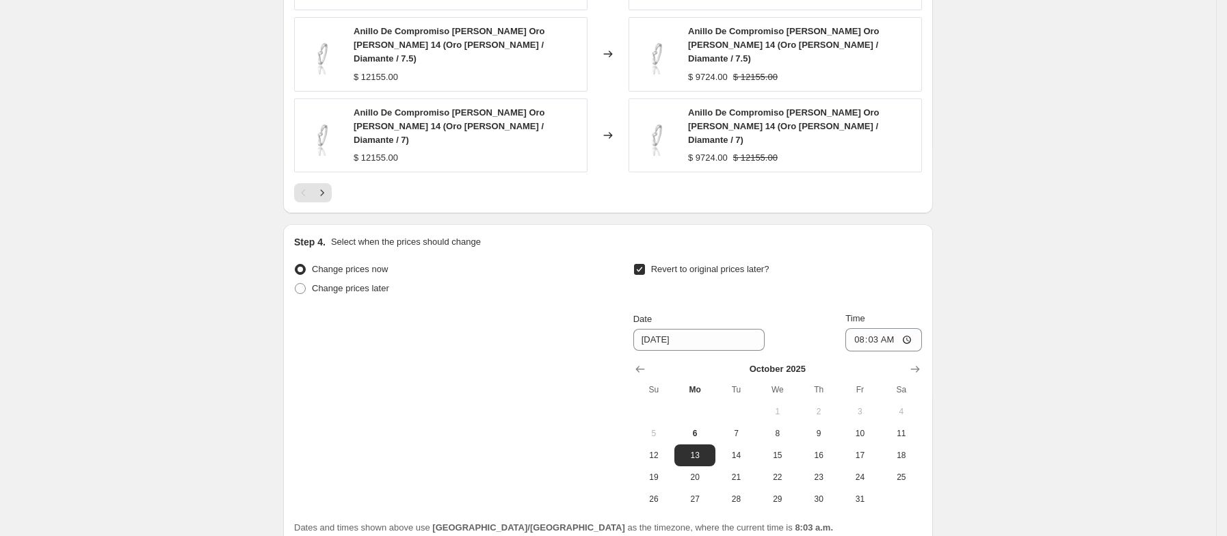
scroll to position [1187, 0]
click at [869, 427] on span "10" at bounding box center [860, 432] width 30 height 11
type input "[DATE]"
click at [895, 328] on input "08:03" at bounding box center [883, 339] width 77 height 23
click at [862, 328] on input "20:03" at bounding box center [883, 339] width 77 height 23
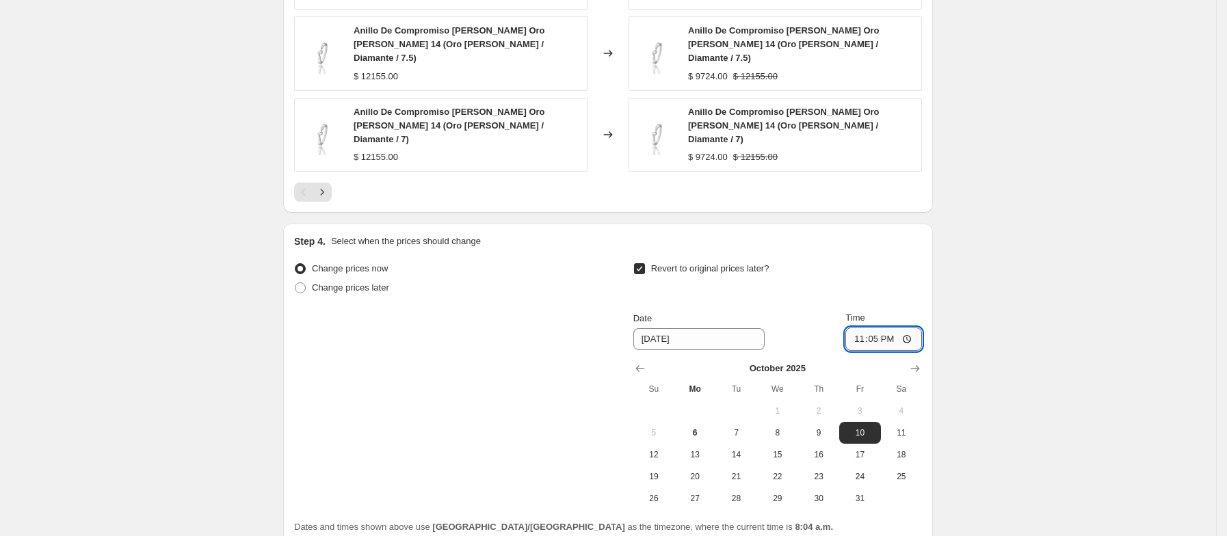
type input "23:59"
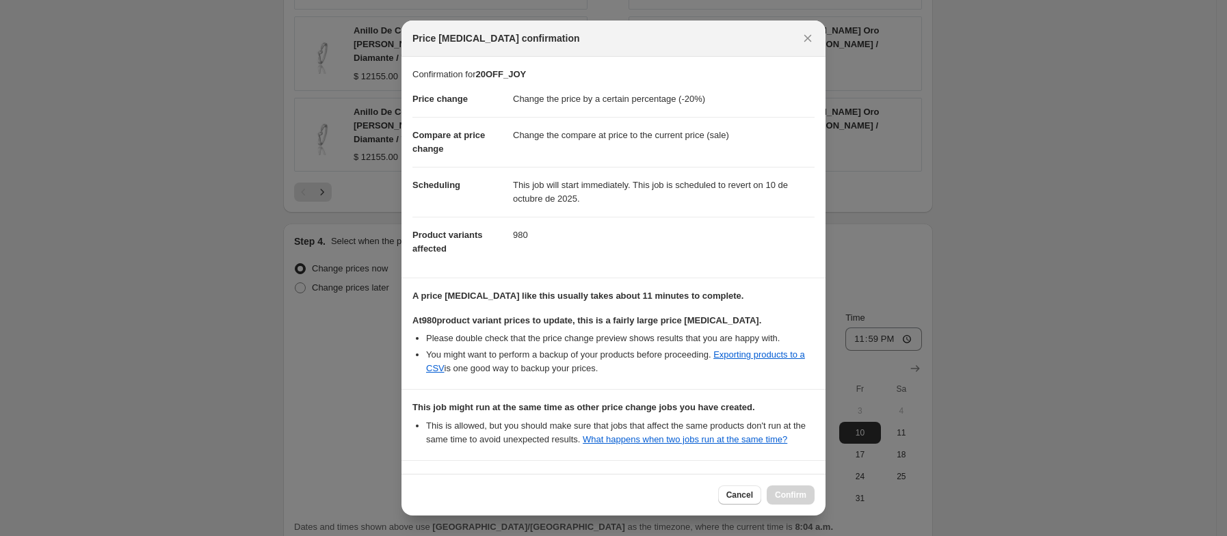
scroll to position [215, 0]
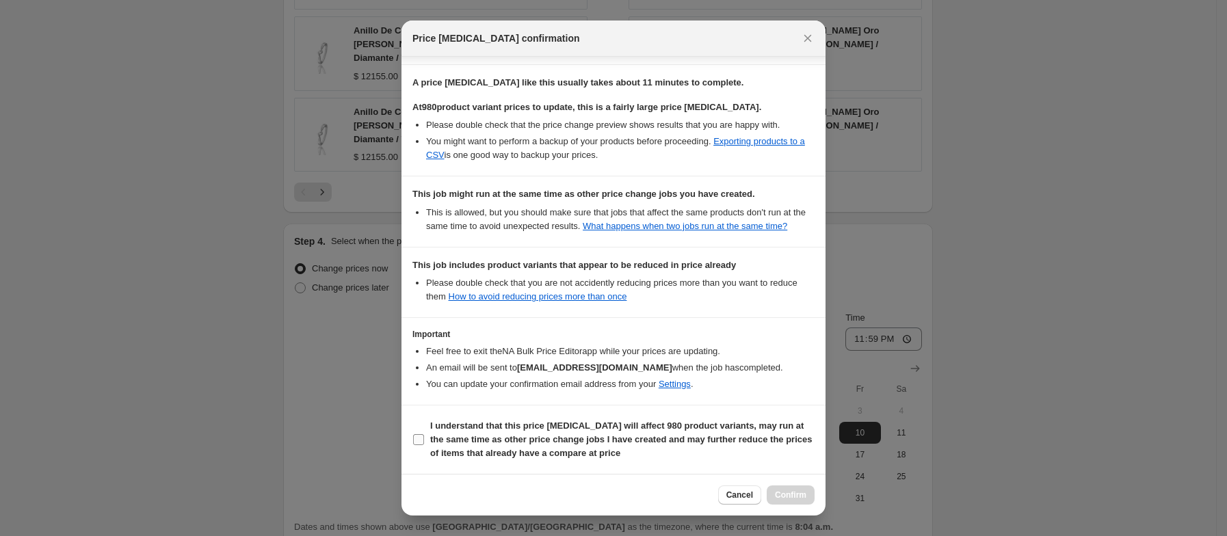
click at [423, 440] on input "I understand that this price change job will affect 980 product variants, may r…" at bounding box center [418, 439] width 11 height 11
checkbox input "true"
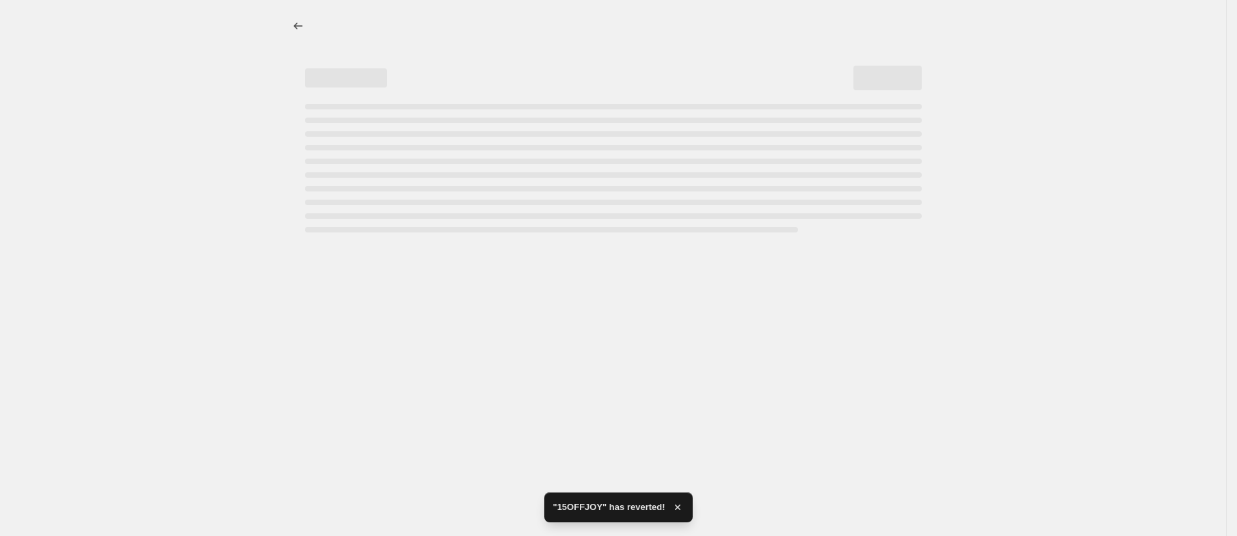
select select "percentage"
select select "collection"
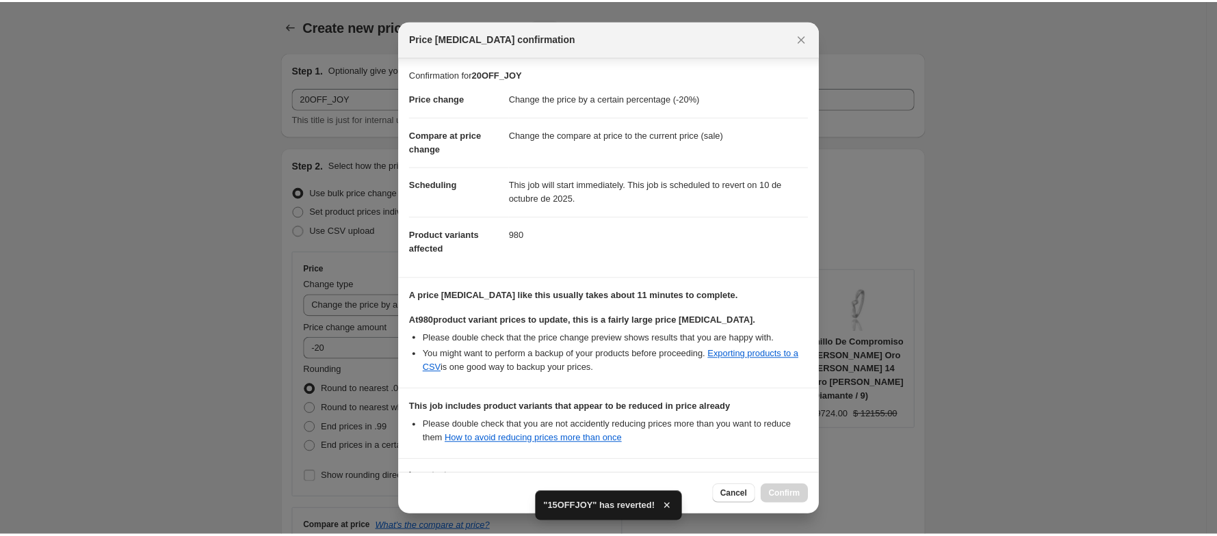
scroll to position [131, 0]
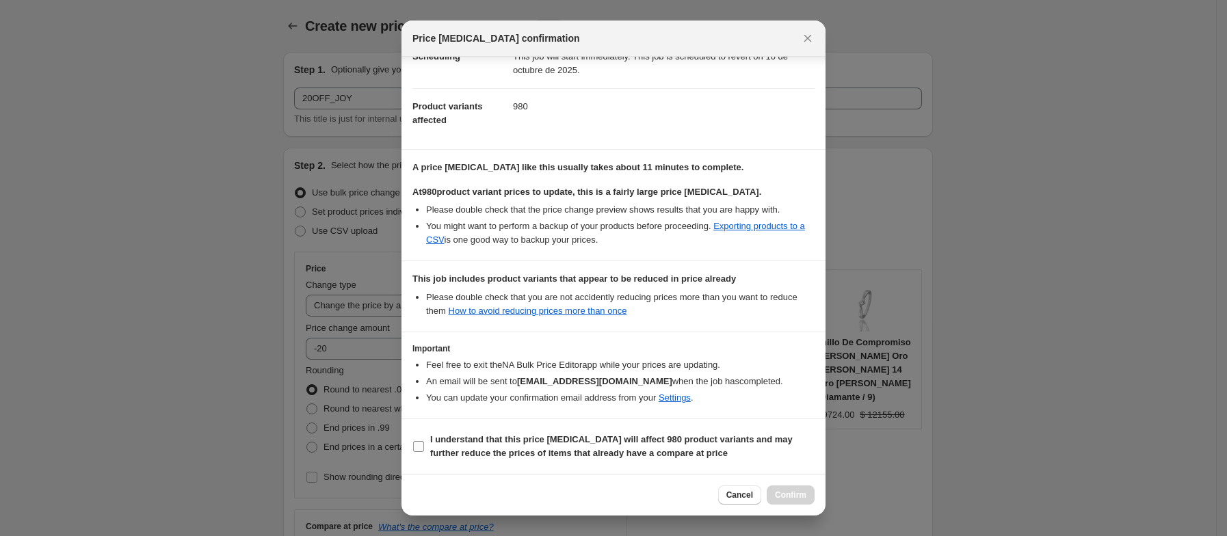
click at [419, 449] on input "I understand that this price change job will affect 980 product variants and ma…" at bounding box center [418, 446] width 11 height 11
checkbox input "true"
click at [794, 492] on span "Confirm" at bounding box center [790, 495] width 31 height 11
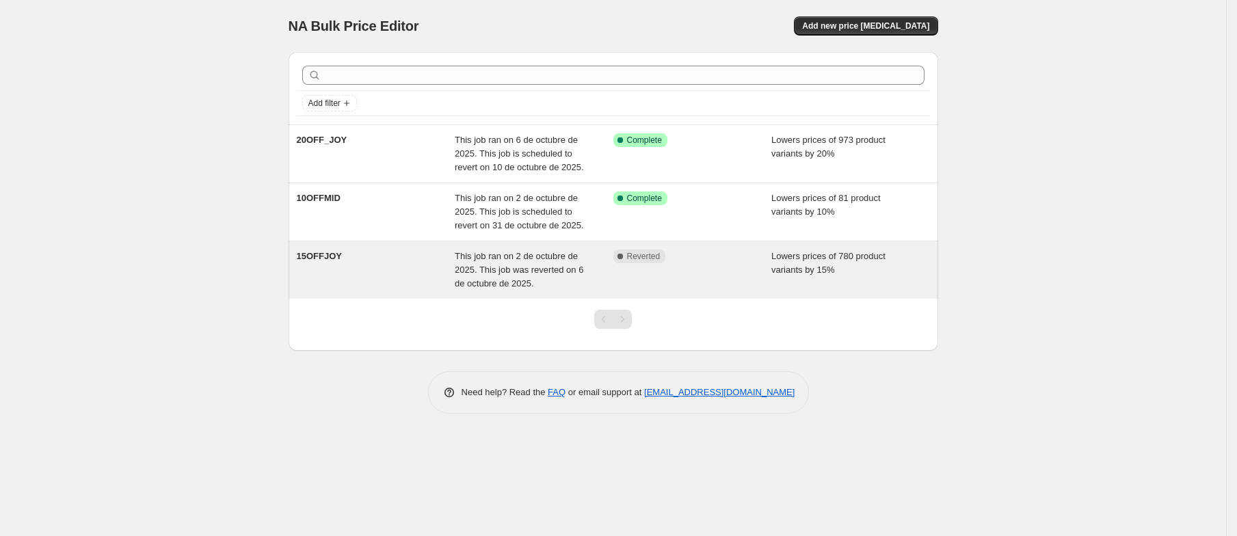
click at [404, 275] on div "15OFFJOY" at bounding box center [376, 270] width 159 height 41
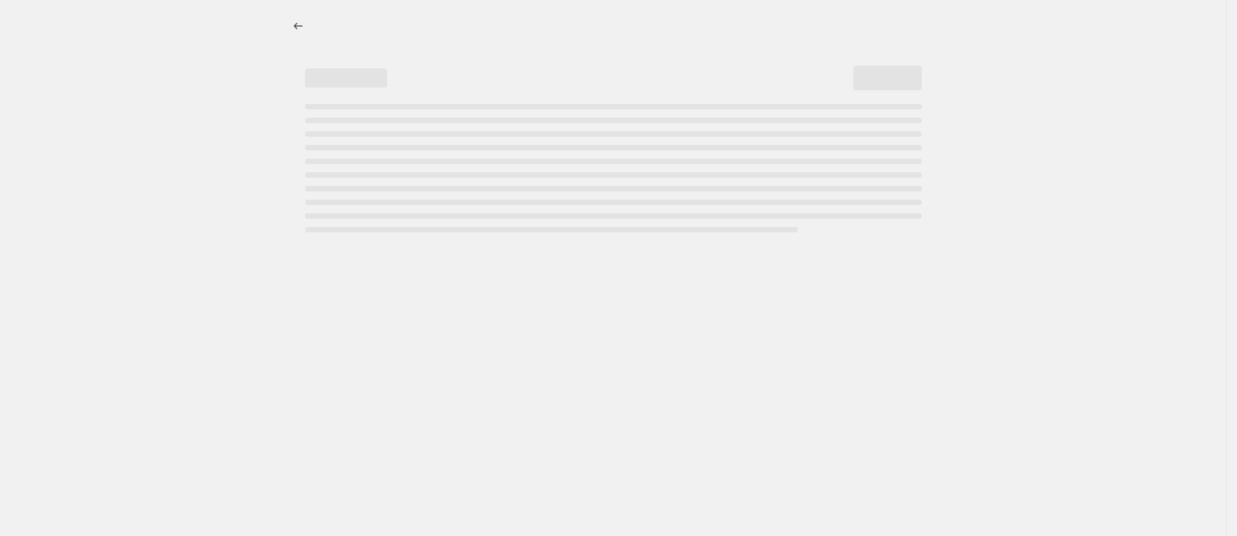
select select "percentage"
select select "collection"
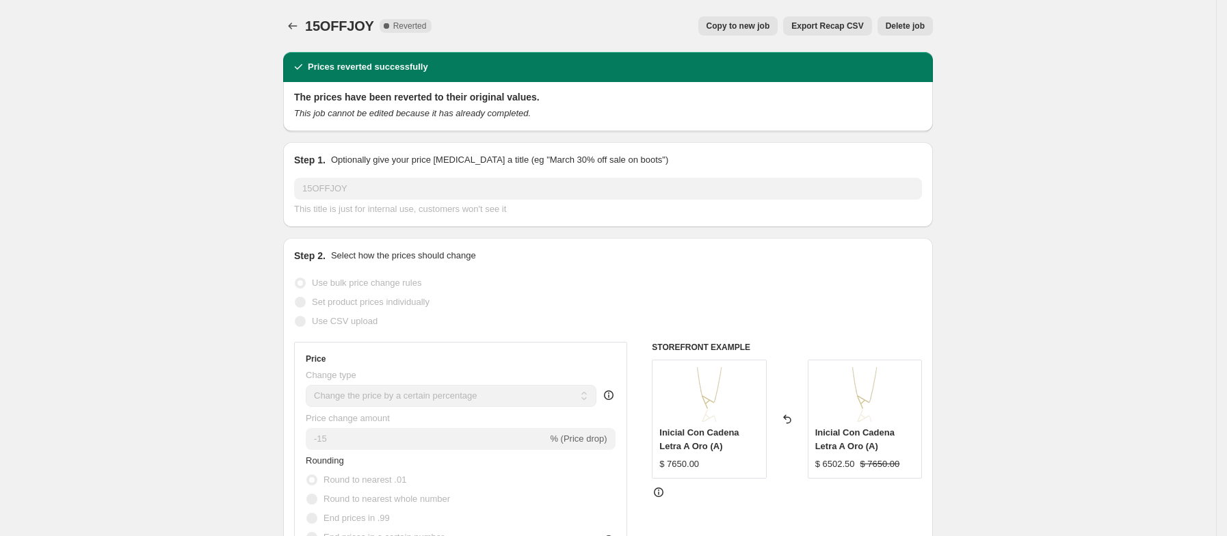
click at [912, 21] on span "Delete job" at bounding box center [905, 26] width 39 height 11
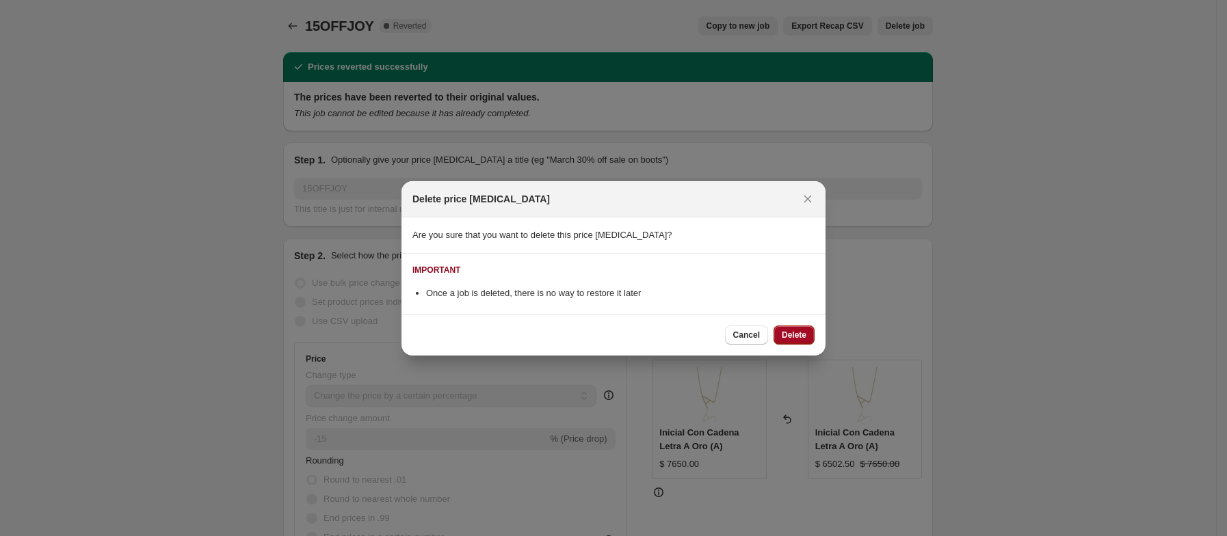
click at [799, 336] on span "Delete" at bounding box center [794, 335] width 25 height 11
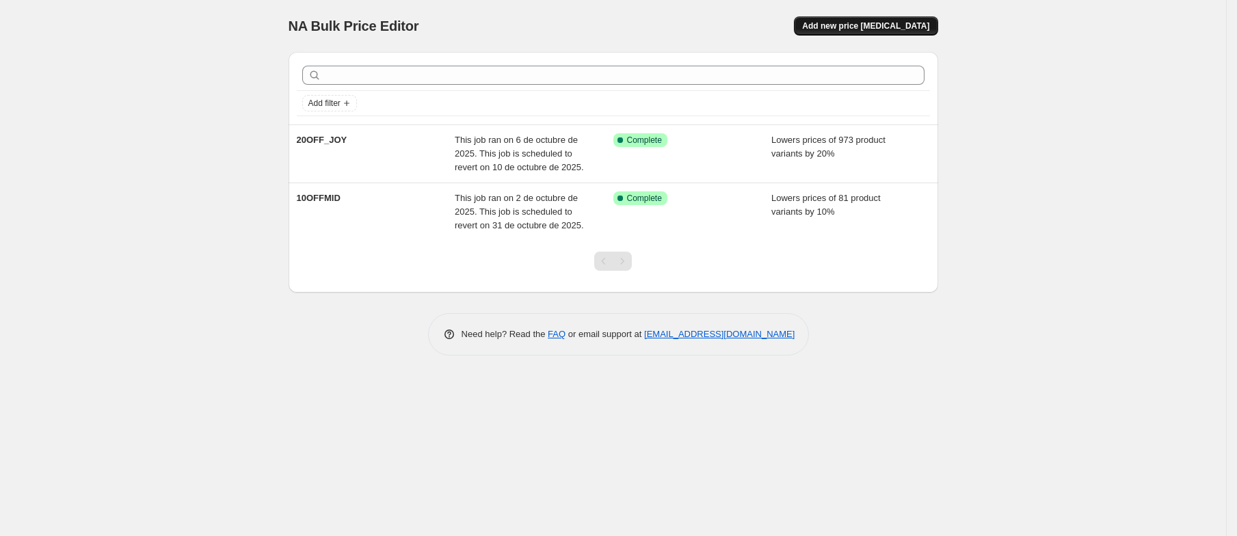
click at [891, 27] on span "Add new price [MEDICAL_DATA]" at bounding box center [865, 26] width 127 height 11
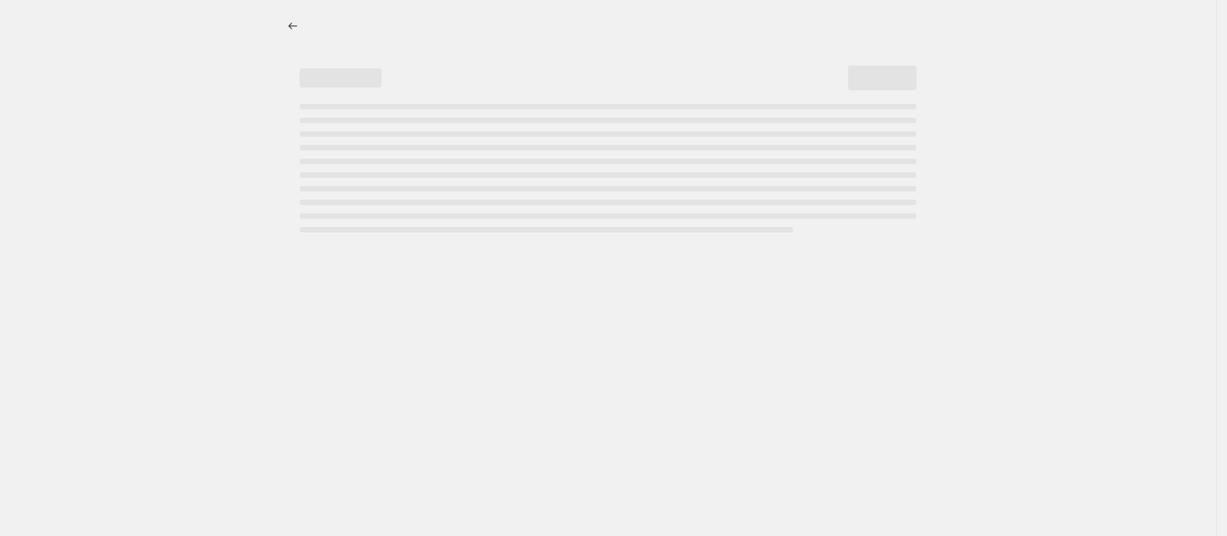
select select "percentage"
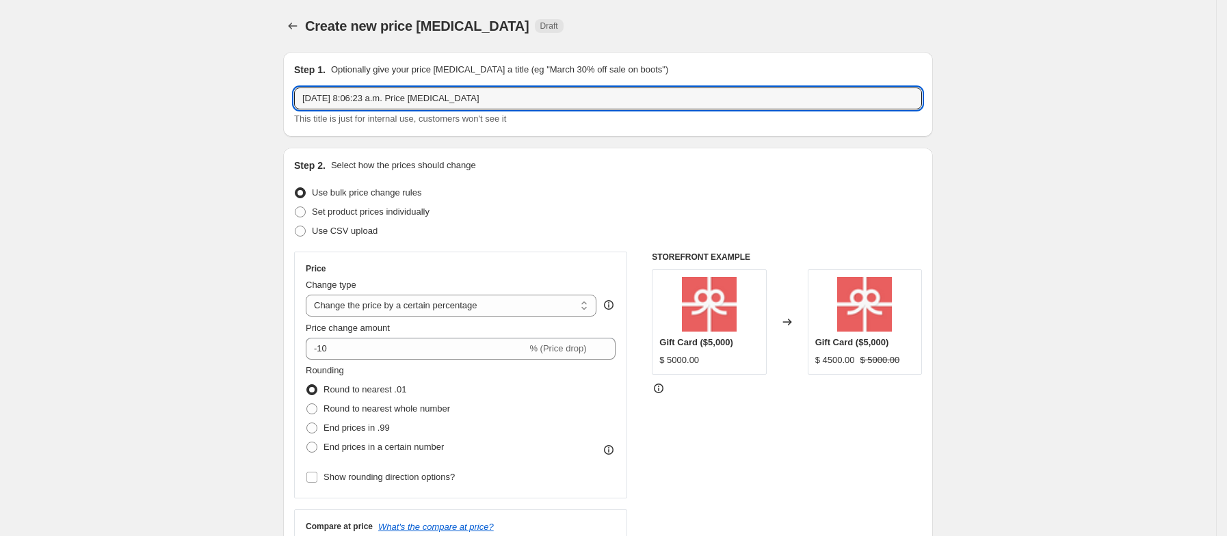
drag, startPoint x: 481, startPoint y: 100, endPoint x: 235, endPoint y: 95, distance: 246.3
type input "15OFF_JOY"
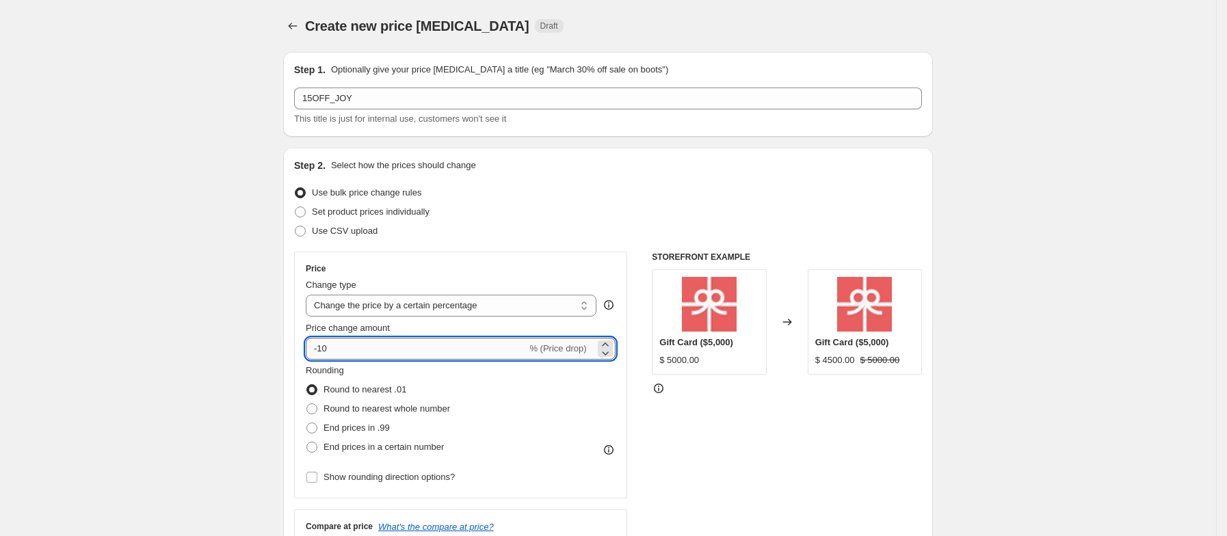
click at [356, 340] on input "-10" at bounding box center [416, 349] width 221 height 22
type input "-15"
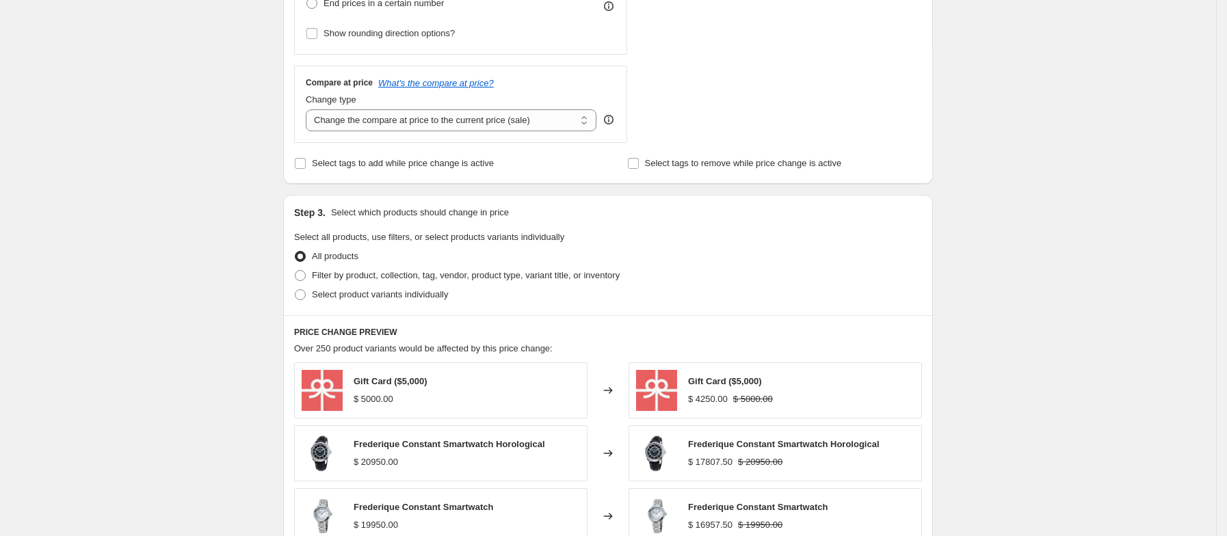
scroll to position [445, 0]
click at [304, 275] on span at bounding box center [300, 274] width 11 height 11
click at [295, 269] on input "Filter by product, collection, tag, vendor, product type, variant title, or inv…" at bounding box center [295, 269] width 1 height 1
radio input "true"
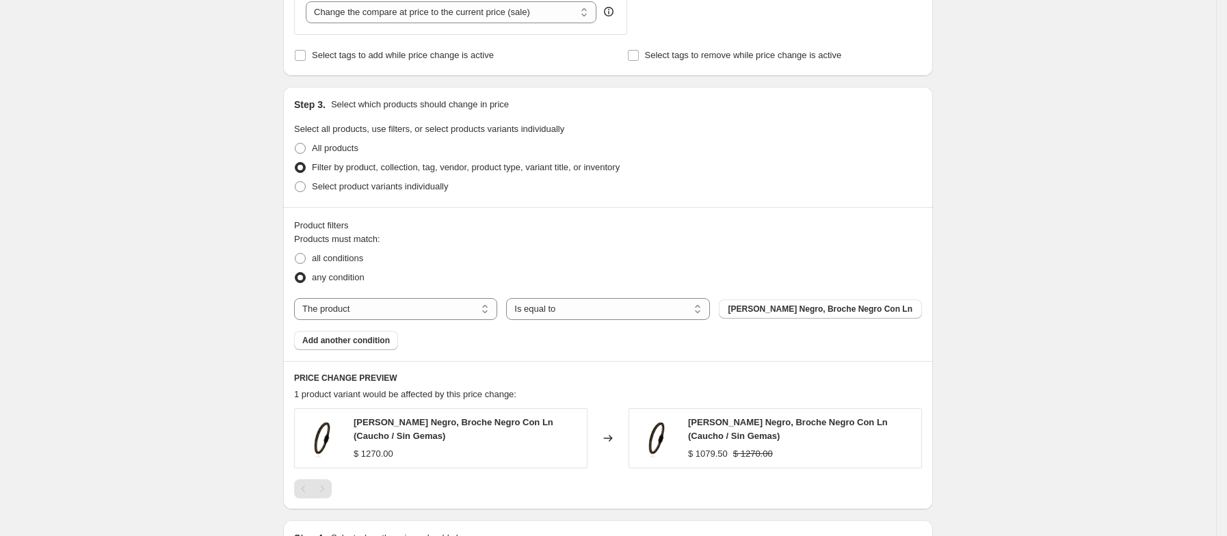
scroll to position [579, 0]
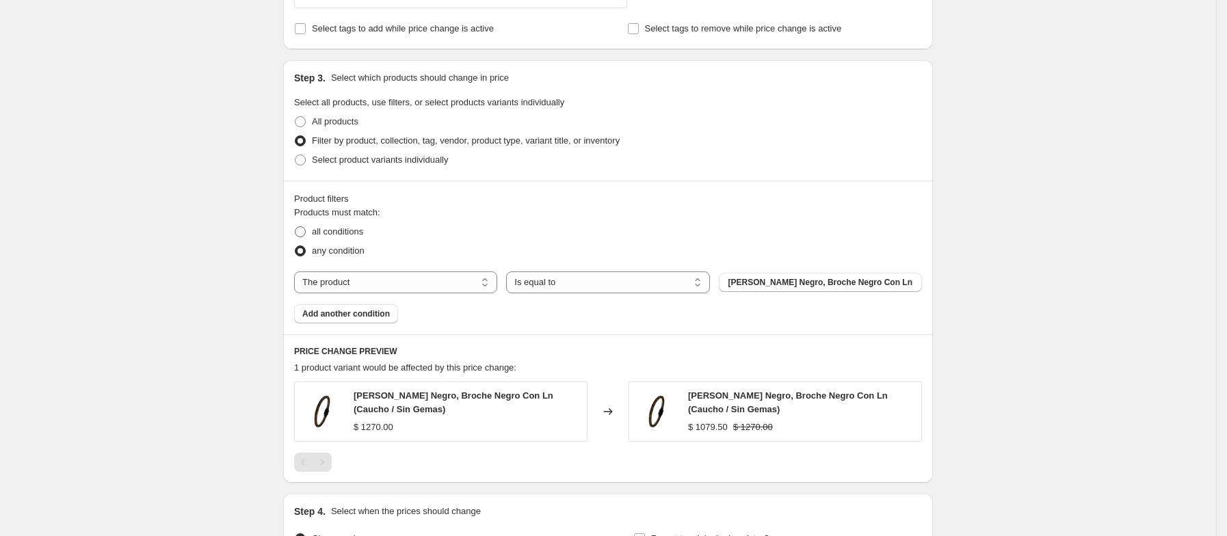
click at [306, 229] on span at bounding box center [300, 231] width 11 height 11
click at [295, 227] on input "all conditions" at bounding box center [295, 226] width 1 height 1
radio input "true"
click at [337, 280] on select "The product The product's collection The product's tag The product's vendor The…" at bounding box center [395, 283] width 203 height 22
select select "collection"
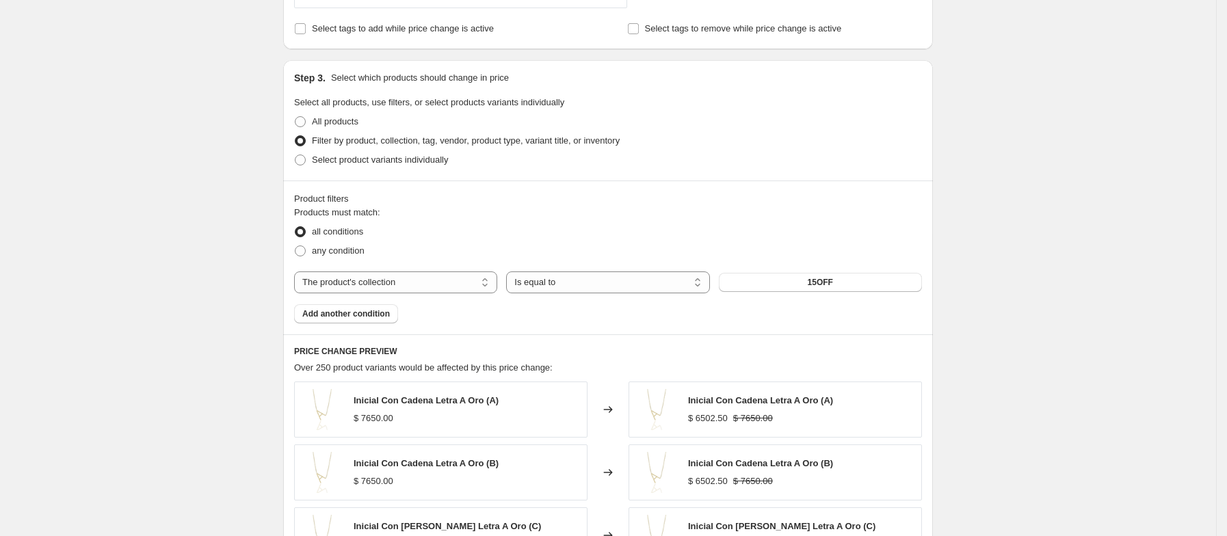
click at [949, 357] on div "Create new price [MEDICAL_DATA]. This page is ready Create new price [MEDICAL_D…" at bounding box center [608, 181] width 683 height 1521
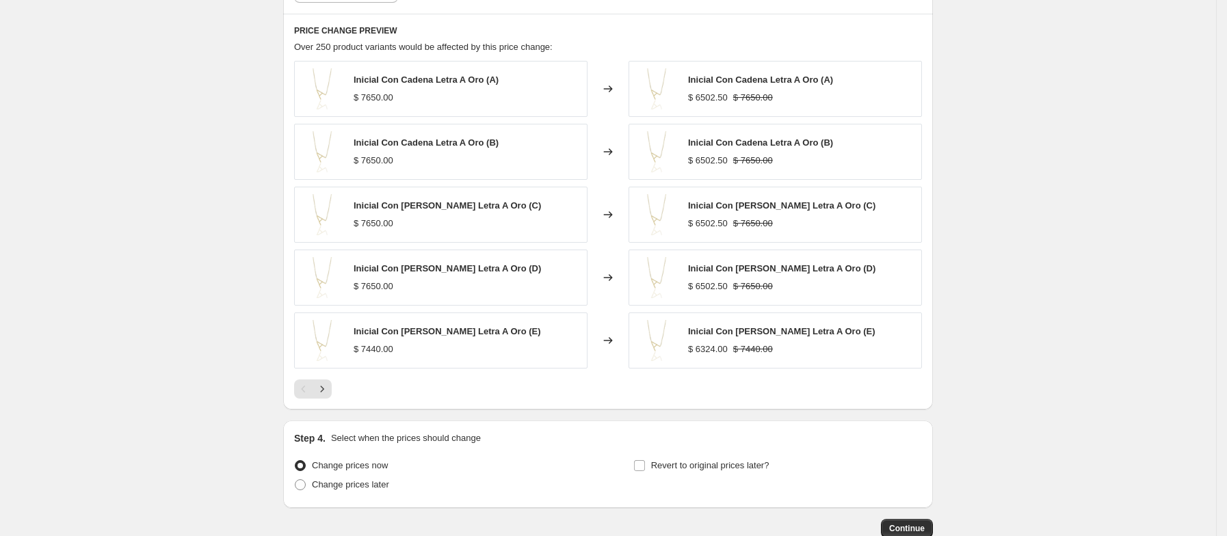
scroll to position [990, 0]
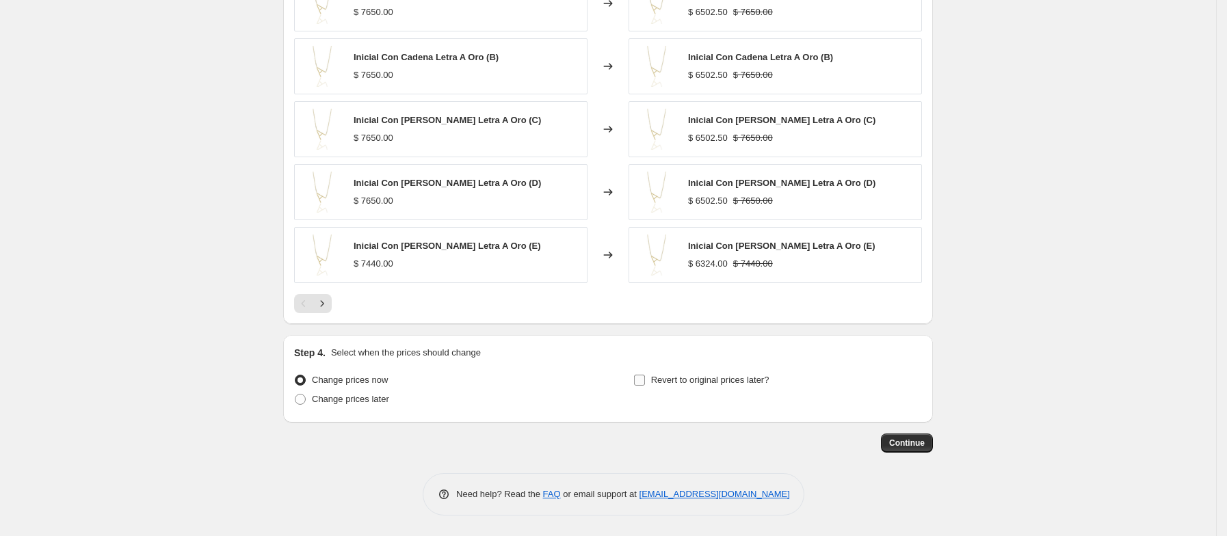
click at [710, 379] on span "Revert to original prices later?" at bounding box center [710, 380] width 118 height 10
click at [645, 379] on input "Revert to original prices later?" at bounding box center [639, 380] width 11 height 11
checkbox input "true"
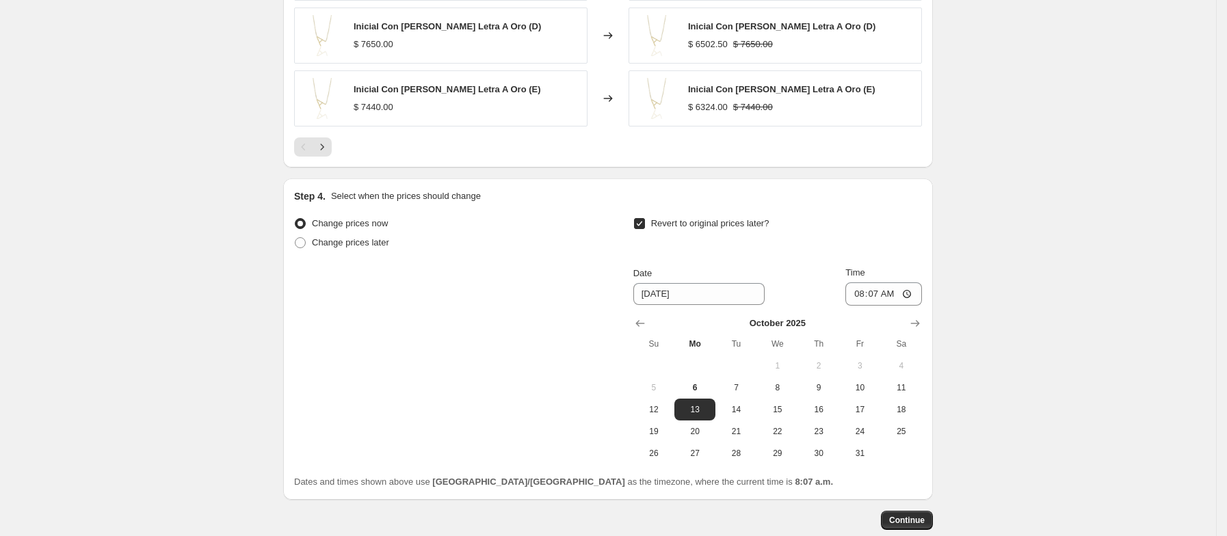
scroll to position [1149, 0]
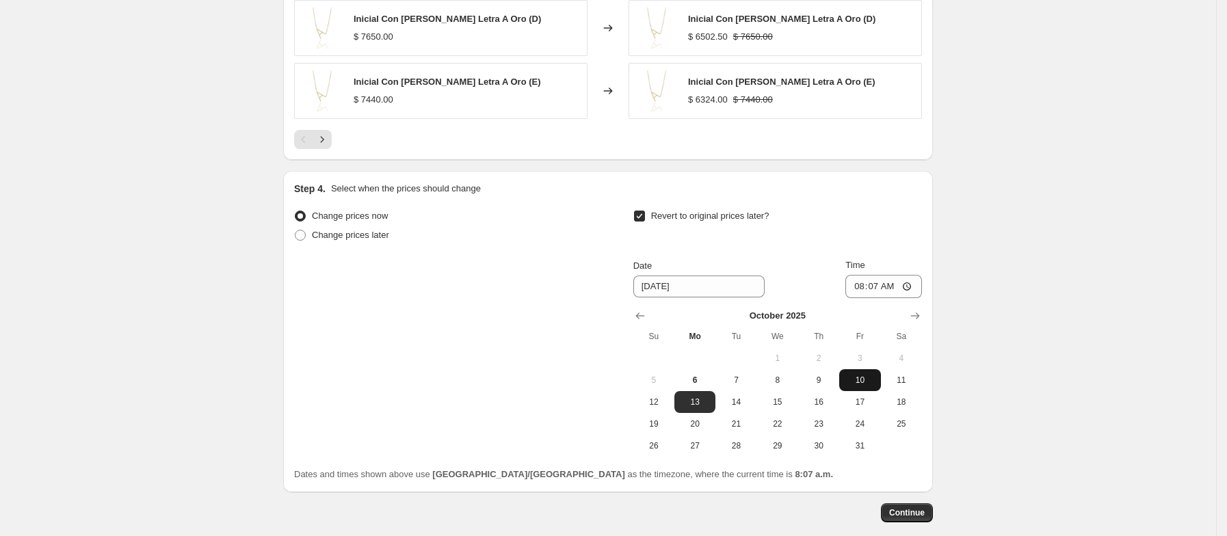
click at [860, 386] on span "10" at bounding box center [860, 380] width 30 height 11
type input "[DATE]"
click at [880, 293] on input "08:07" at bounding box center [883, 286] width 77 height 23
click at [865, 293] on input "08:07" at bounding box center [883, 286] width 77 height 23
click at [864, 291] on input "20:07" at bounding box center [883, 286] width 77 height 23
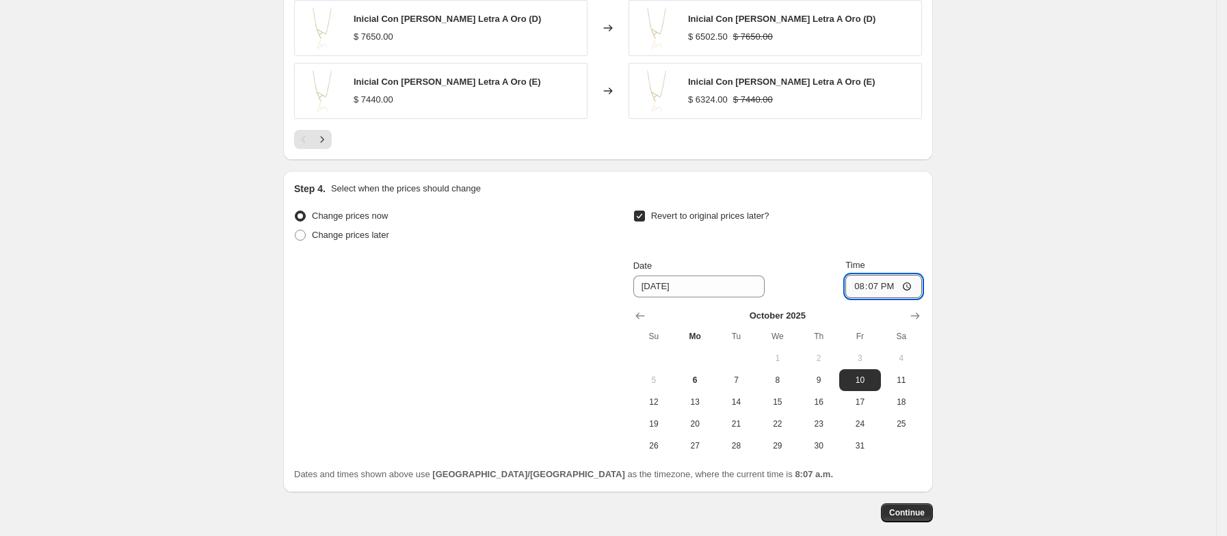
click at [860, 293] on input "20:07" at bounding box center [883, 286] width 77 height 23
type input "23:59"
click at [899, 512] on span "Continue" at bounding box center [907, 512] width 36 height 11
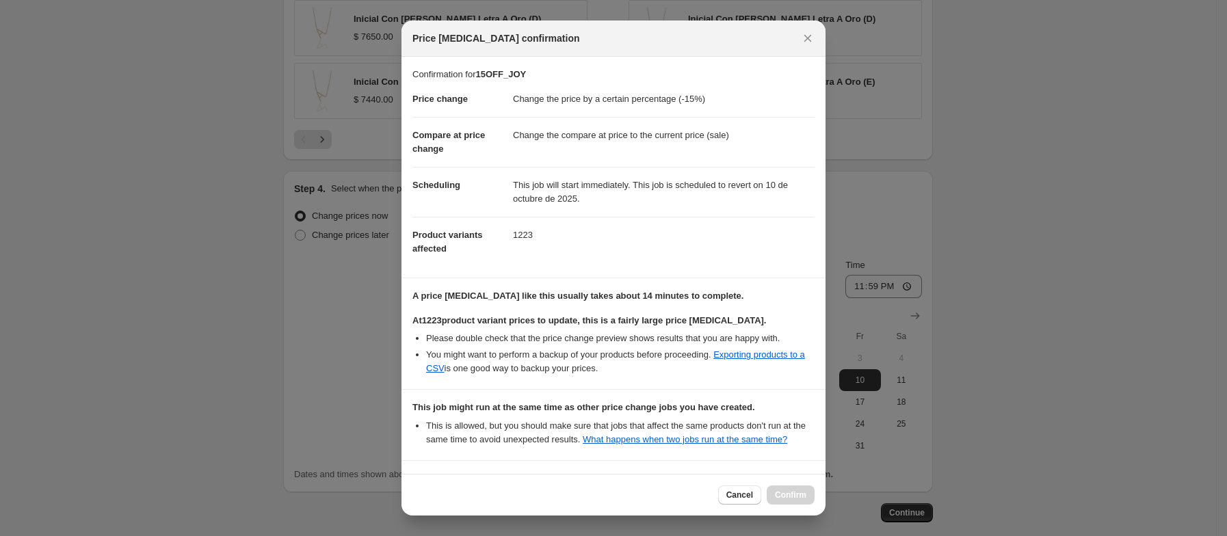
scroll to position [215, 0]
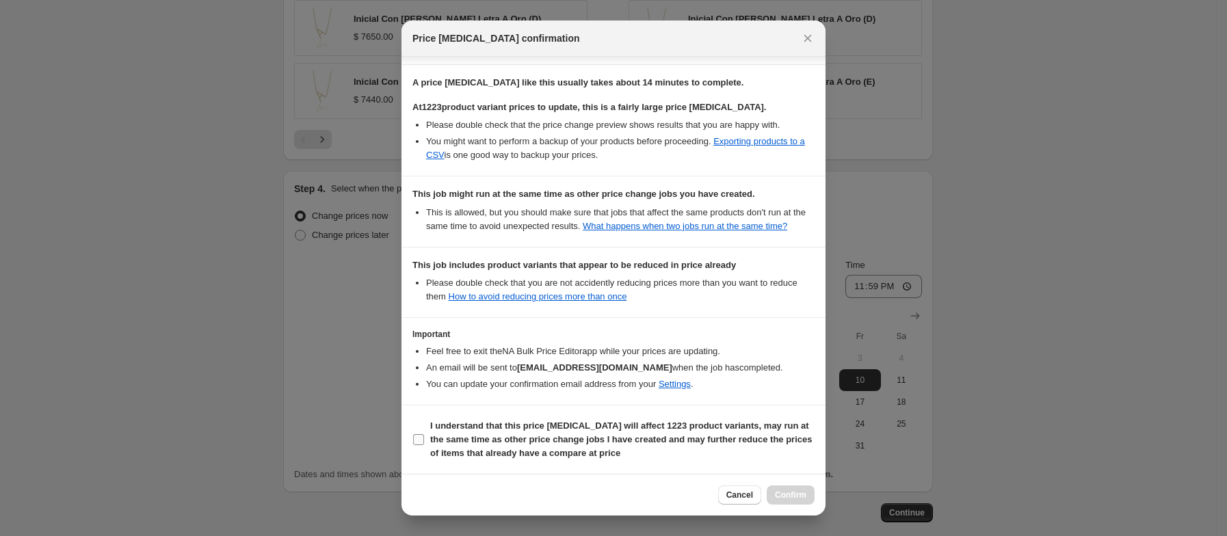
click at [417, 445] on input "I understand that this price [MEDICAL_DATA] will affect 1223 product variants, …" at bounding box center [418, 439] width 11 height 11
checkbox input "true"
click at [803, 494] on span "Confirm" at bounding box center [790, 495] width 31 height 11
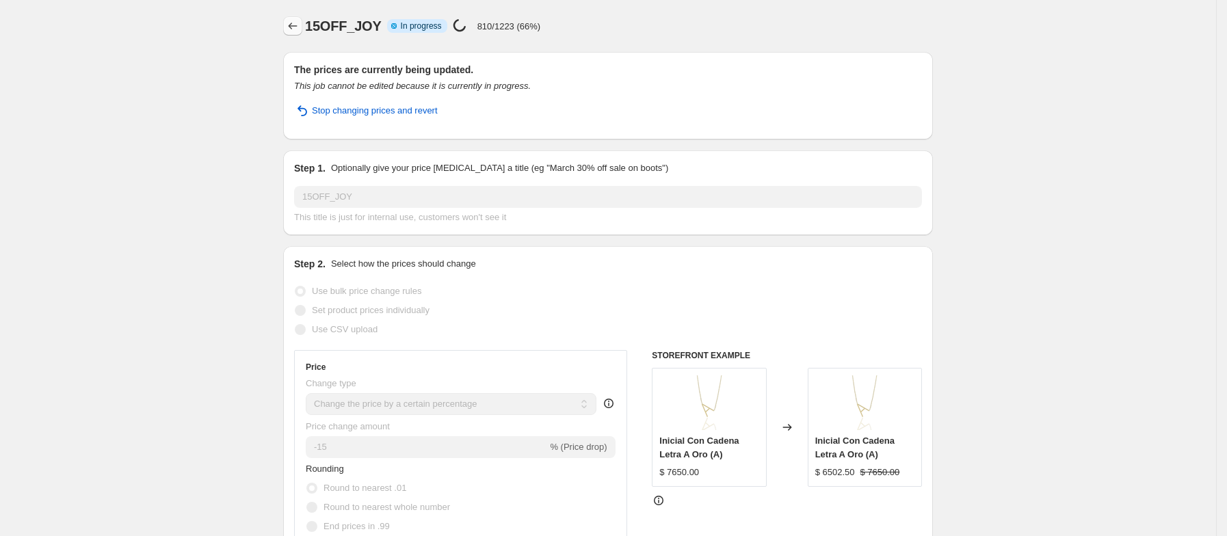
click at [300, 26] on icon "Price change jobs" at bounding box center [293, 26] width 14 height 14
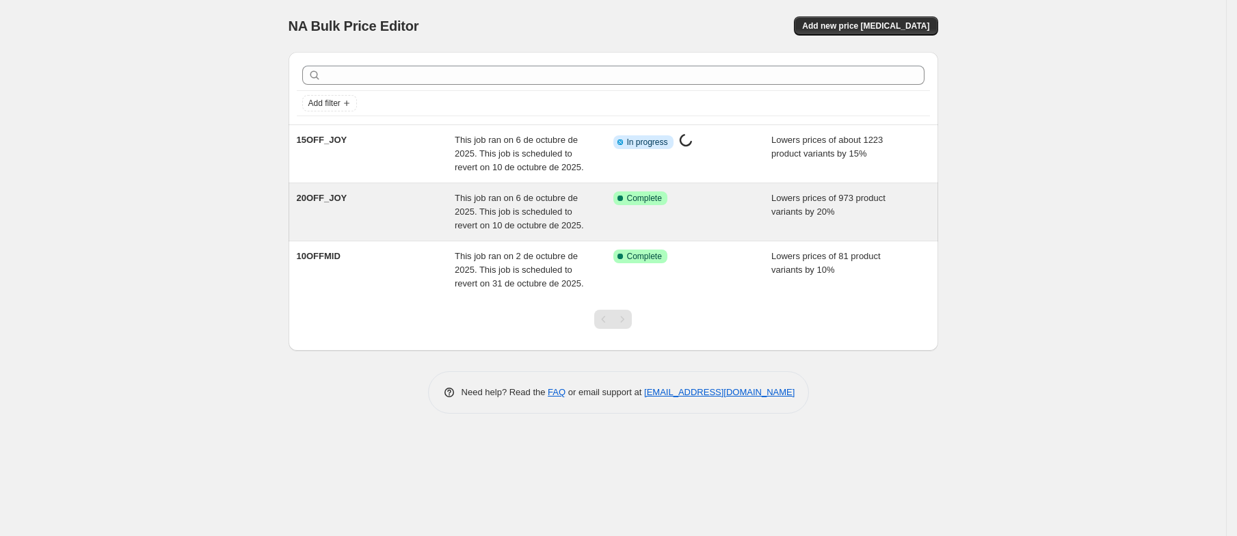
click at [505, 203] on span "This job ran on 6 de octubre de 2025. This job is scheduled to revert on 10 de …" at bounding box center [519, 212] width 129 height 38
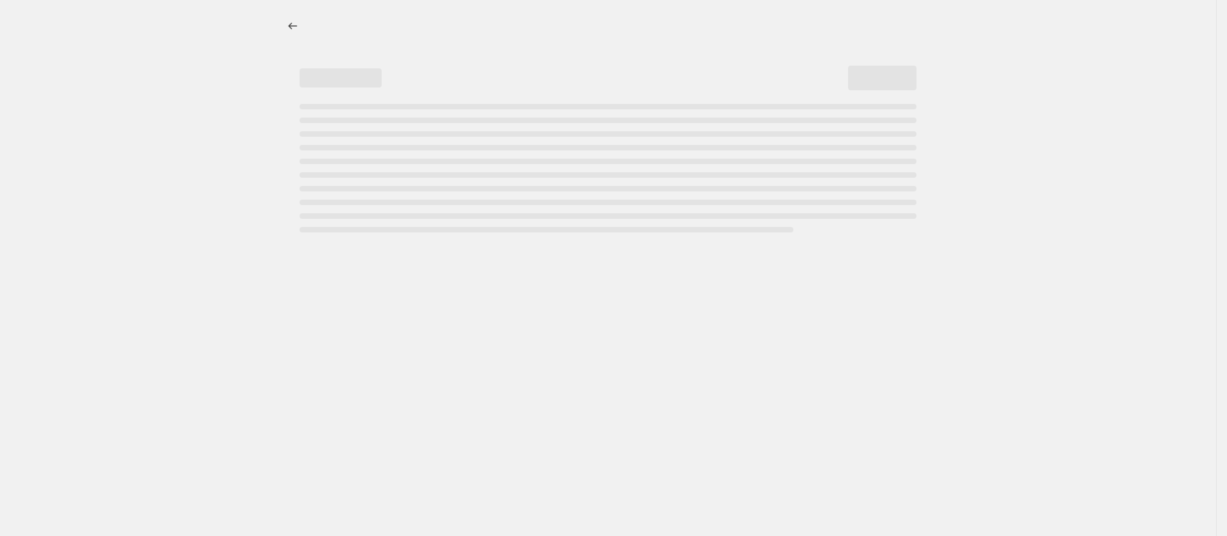
select select "percentage"
select select "collection"
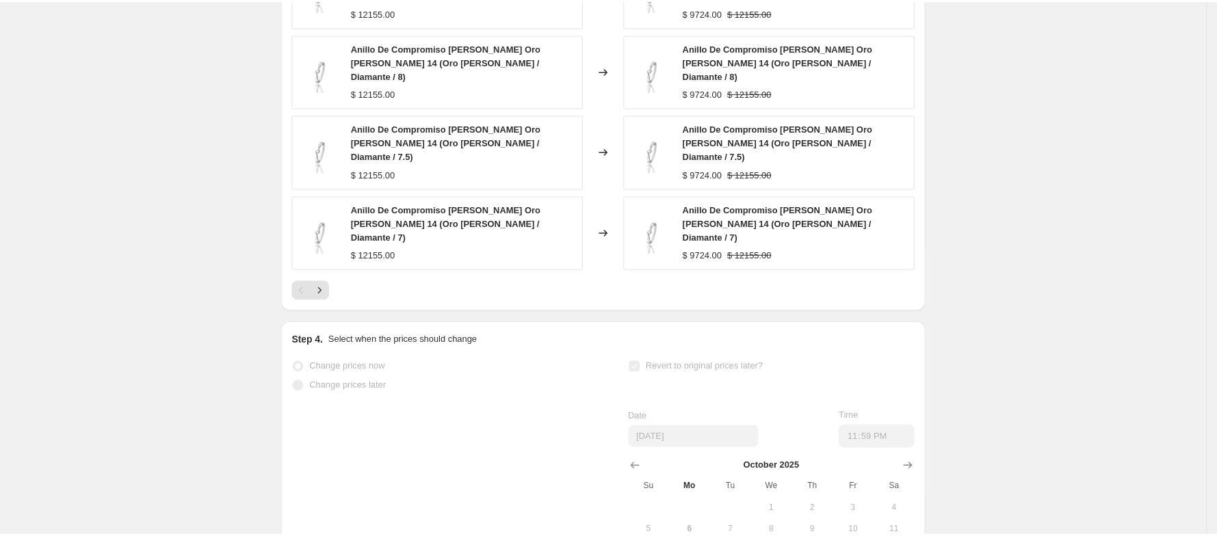
scroll to position [1359, 0]
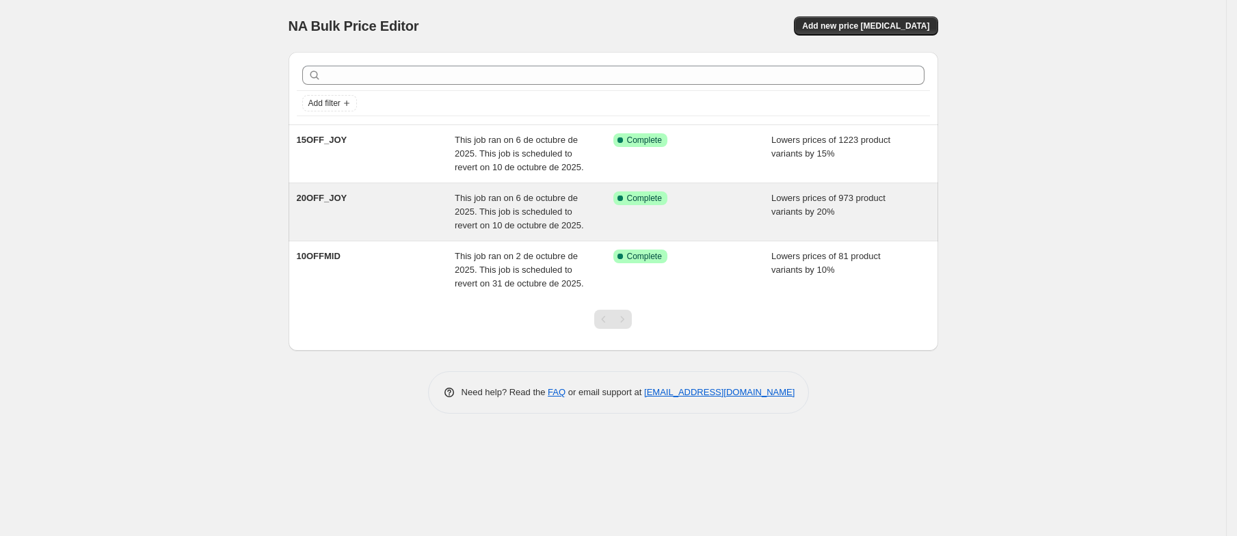
click at [324, 217] on div "20OFF_JOY" at bounding box center [376, 212] width 159 height 41
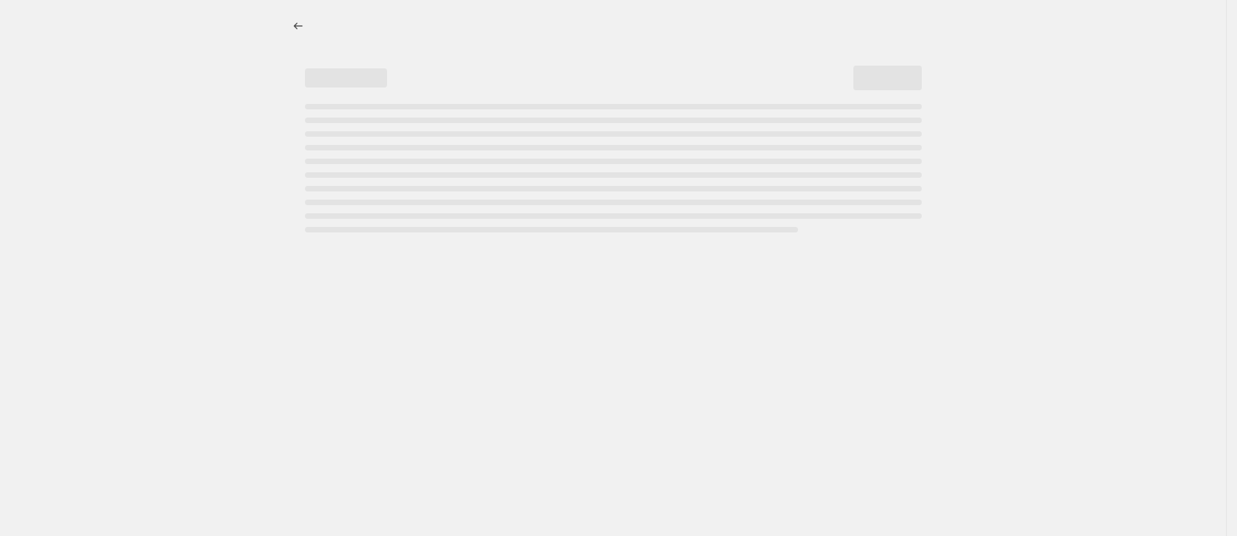
select select "percentage"
select select "collection"
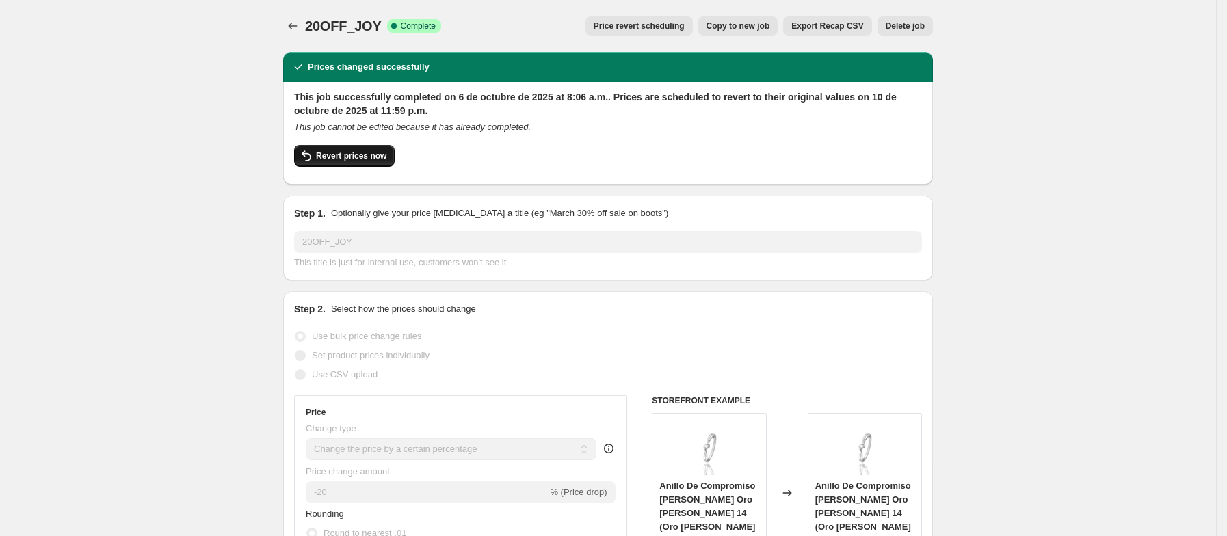
click at [373, 157] on span "Revert prices now" at bounding box center [351, 155] width 70 height 11
checkbox input "false"
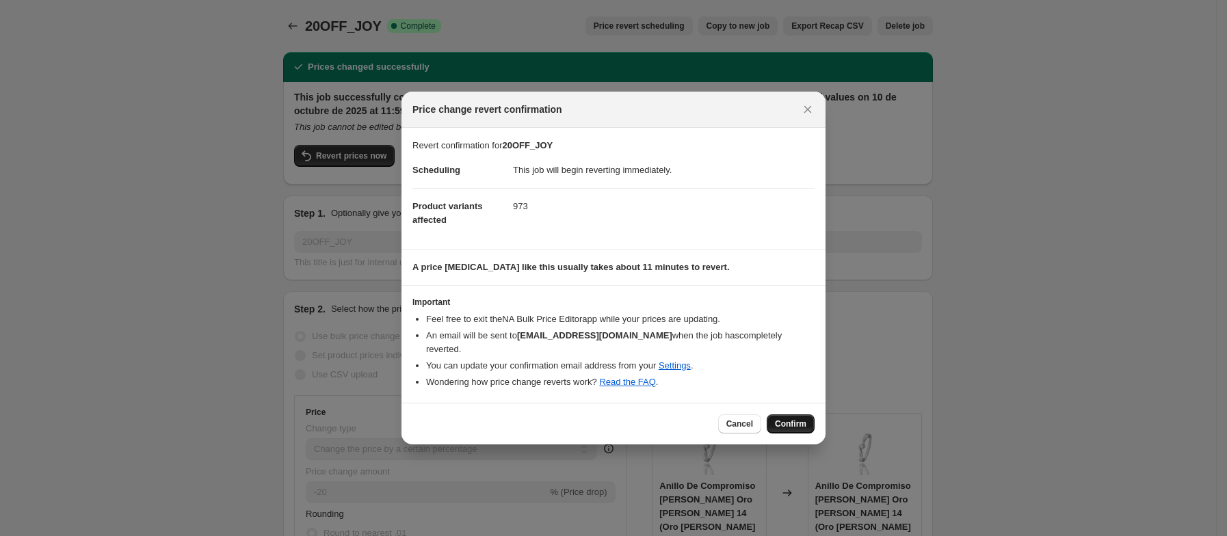
click at [794, 424] on span "Confirm" at bounding box center [790, 424] width 31 height 11
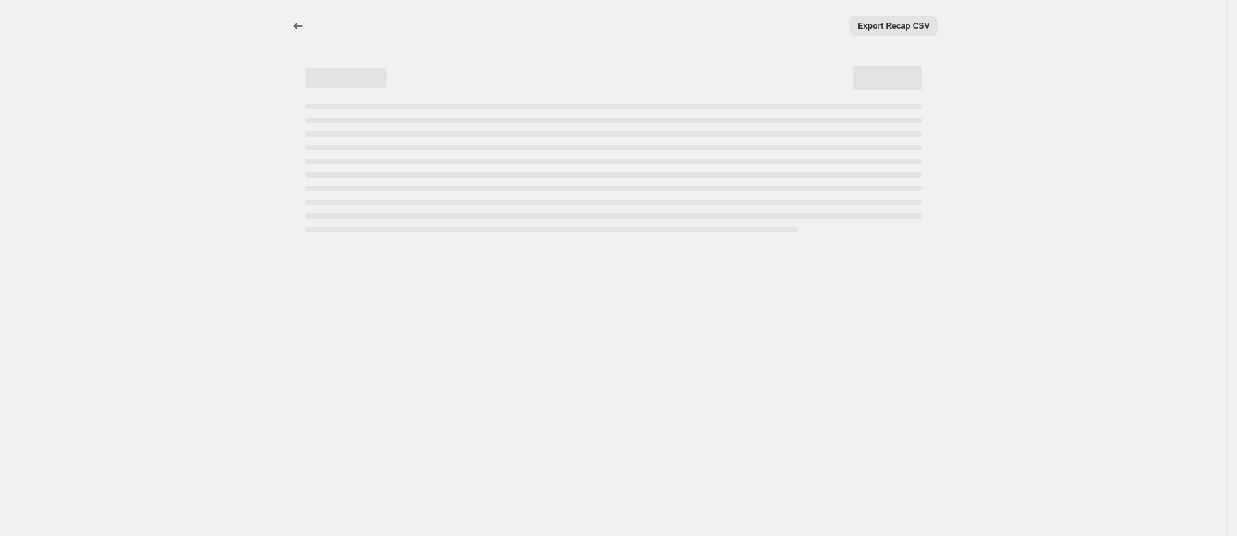
select select "percentage"
select select "collection"
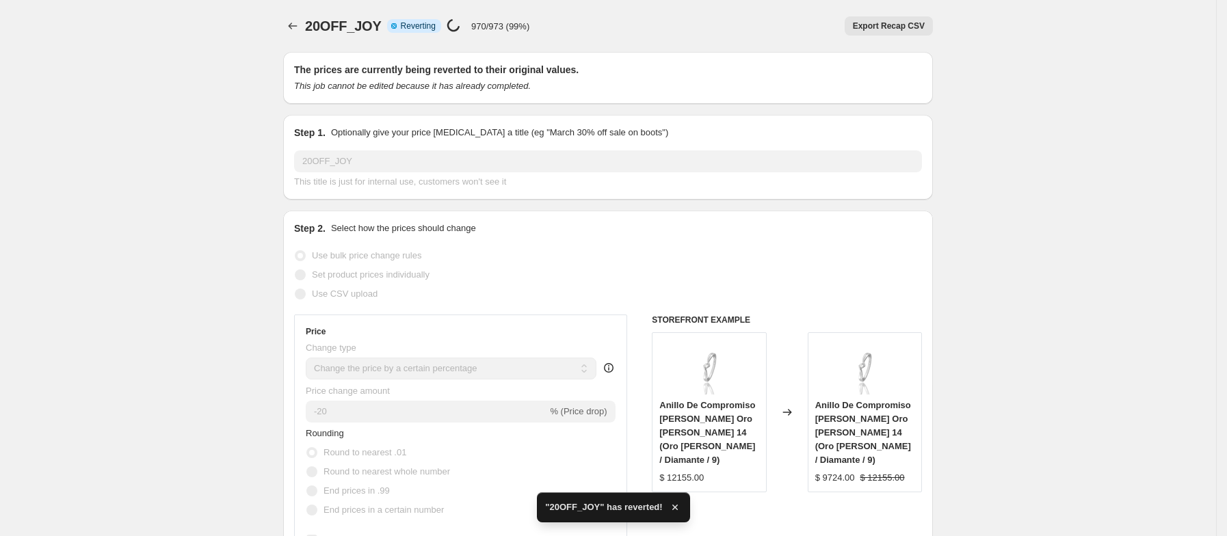
checkbox input "true"
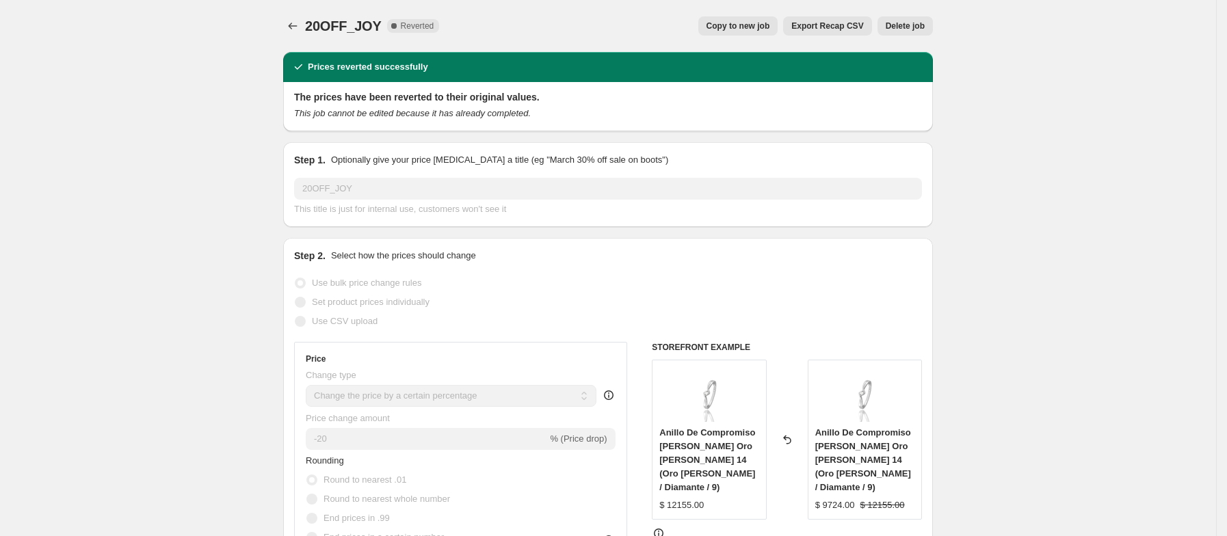
click at [907, 31] on span "Delete job" at bounding box center [905, 26] width 39 height 11
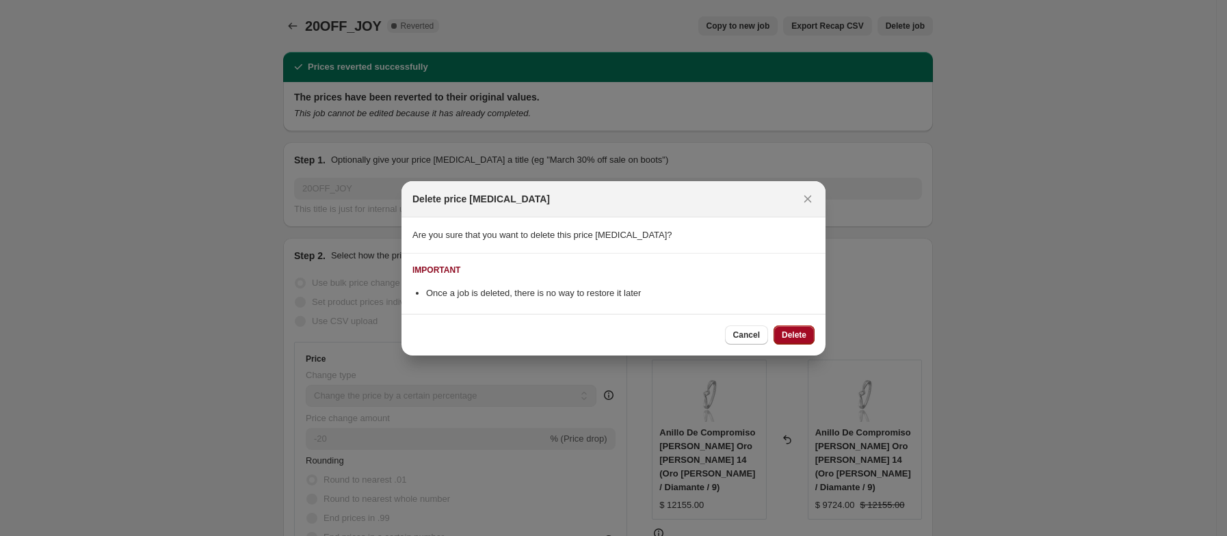
click at [796, 336] on span "Delete" at bounding box center [794, 335] width 25 height 11
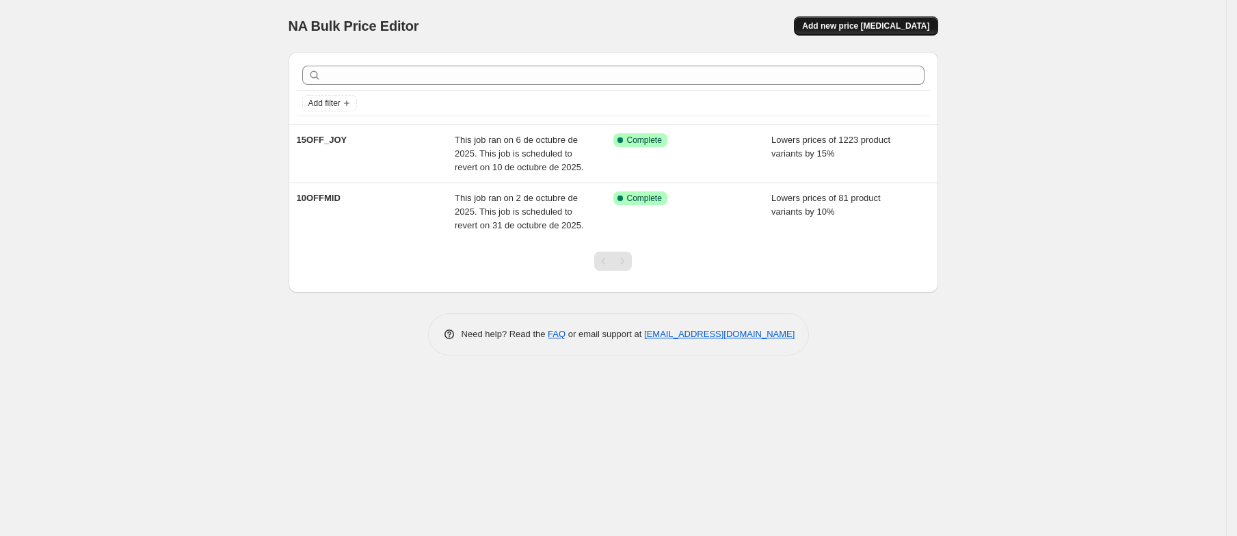
click at [906, 21] on span "Add new price [MEDICAL_DATA]" at bounding box center [865, 26] width 127 height 11
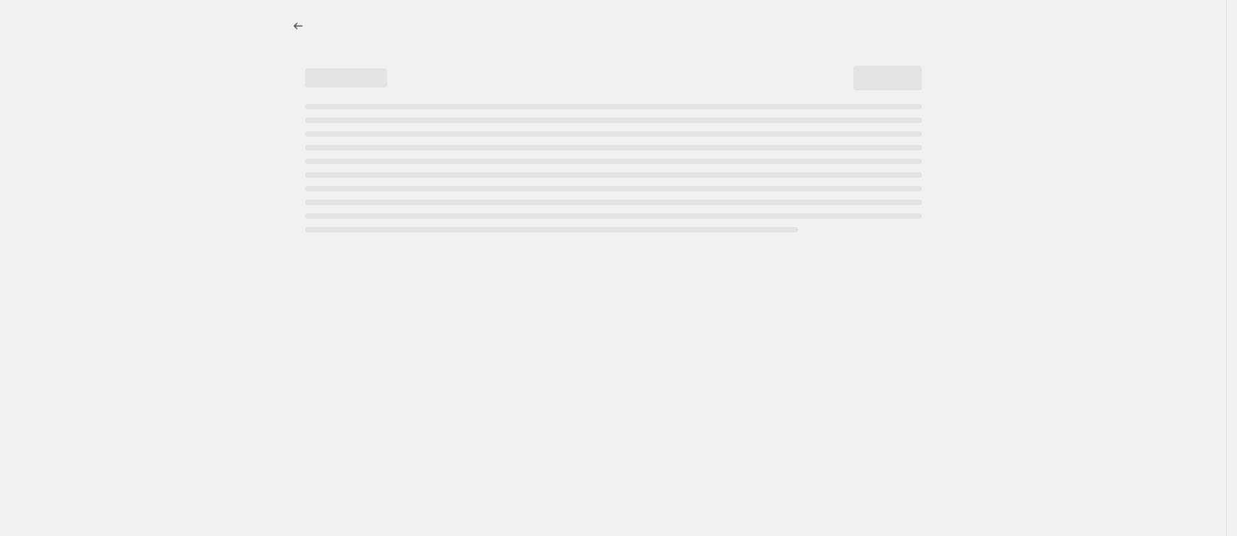
select select "percentage"
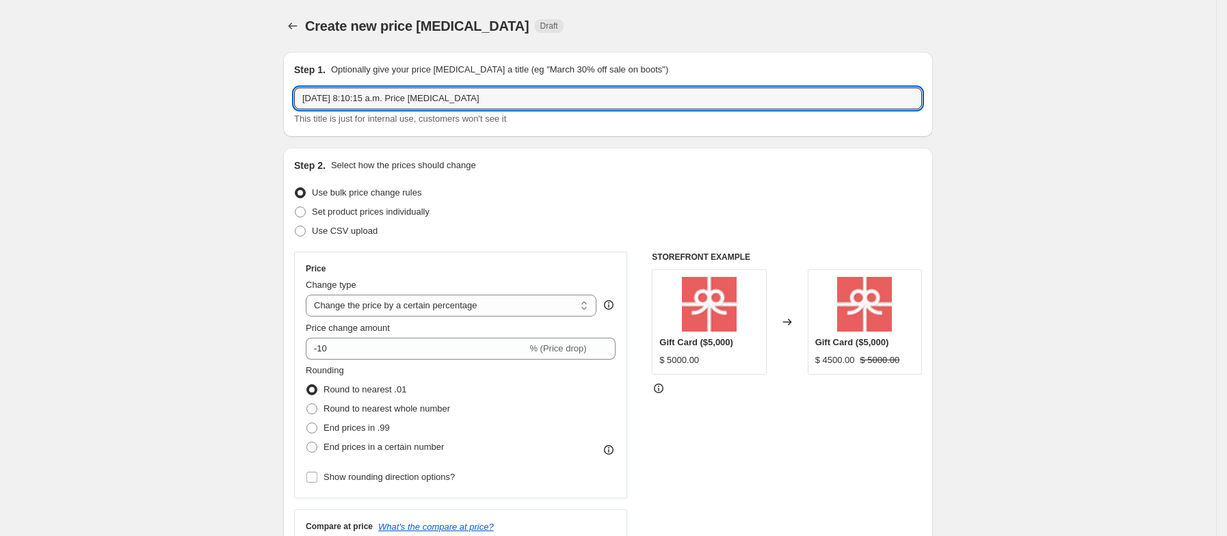
drag, startPoint x: 487, startPoint y: 98, endPoint x: 269, endPoint y: 105, distance: 218.3
type input "20OFF_JOY"
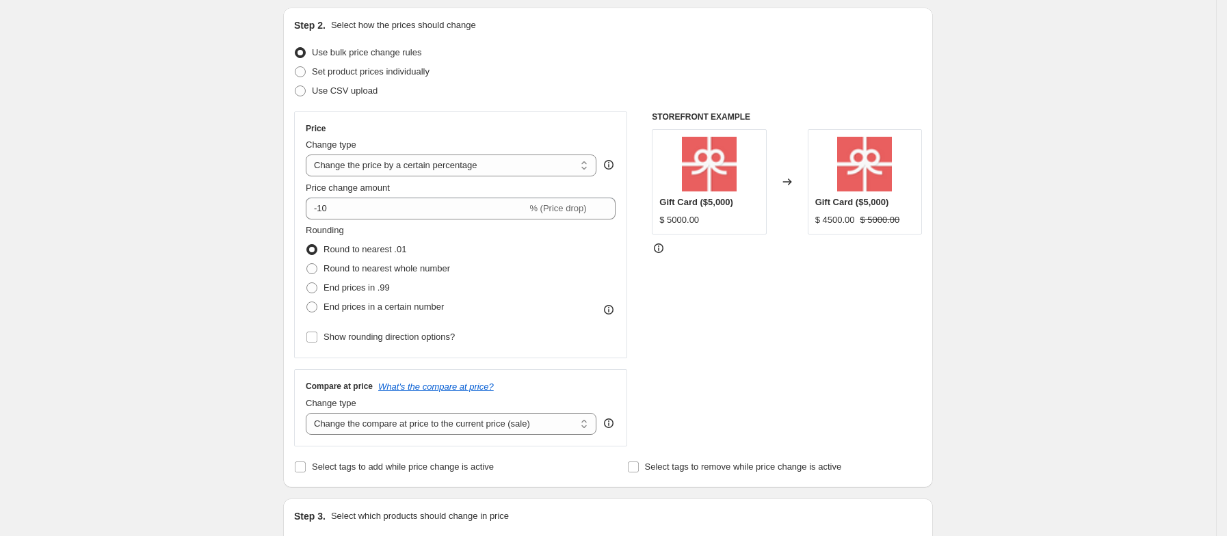
scroll to position [160, 0]
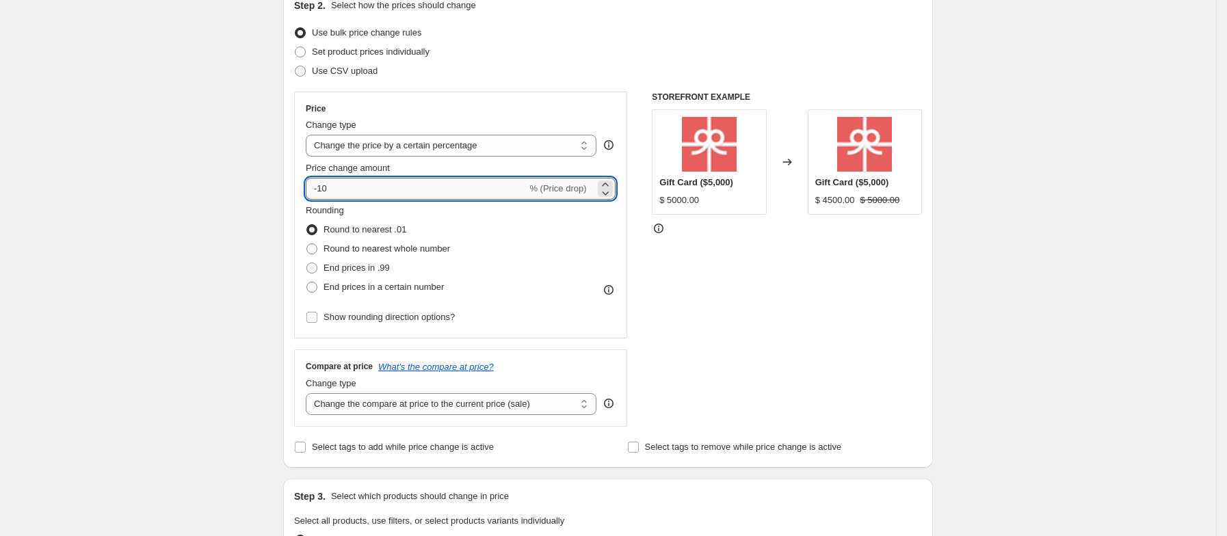
click at [328, 190] on input "-10" at bounding box center [416, 189] width 221 height 22
type input "-20"
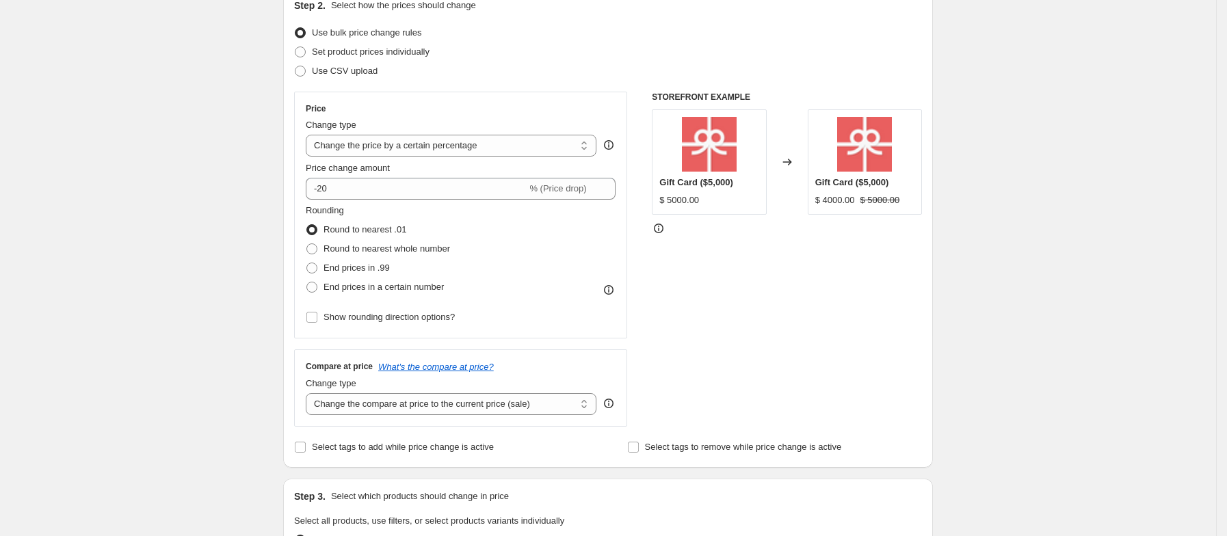
click at [265, 205] on div "Create new price change job. This page is ready Create new price change job Dra…" at bounding box center [608, 525] width 1216 height 1371
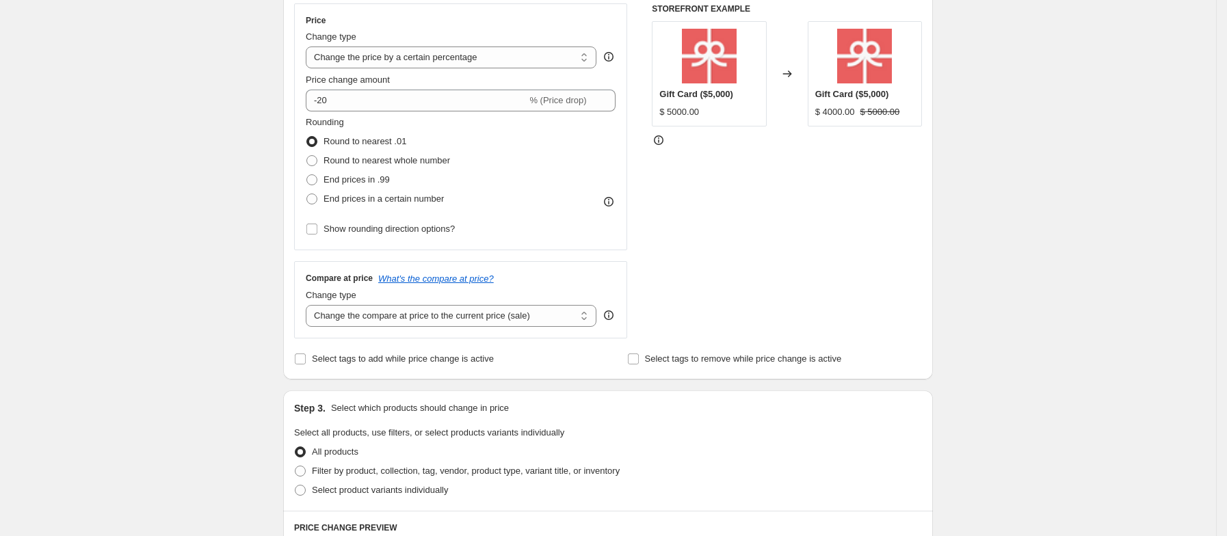
scroll to position [249, 0]
click at [317, 182] on span at bounding box center [311, 179] width 11 height 11
click at [307, 174] on input "End prices in .99" at bounding box center [306, 174] width 1 height 1
radio input "true"
click at [280, 213] on div "Step 1. Optionally give your price change job a title (eg "March 30% off sale o…" at bounding box center [602, 415] width 661 height 1247
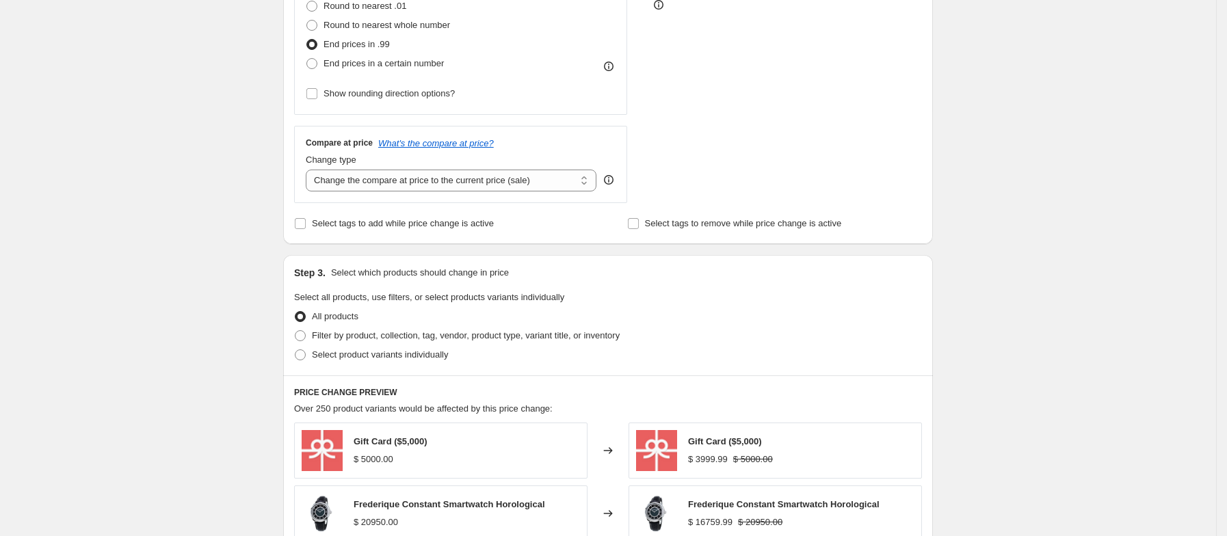
scroll to position [425, 0]
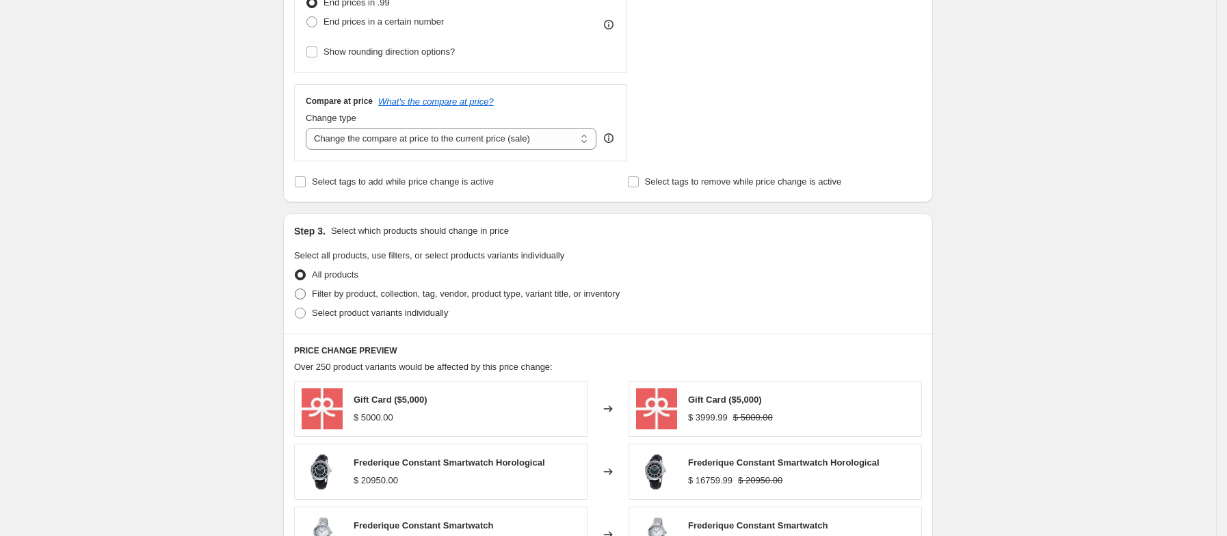
click at [304, 297] on span at bounding box center [300, 294] width 11 height 11
click at [295, 289] on input "Filter by product, collection, tag, vendor, product type, variant title, or inv…" at bounding box center [295, 289] width 1 height 1
radio input "true"
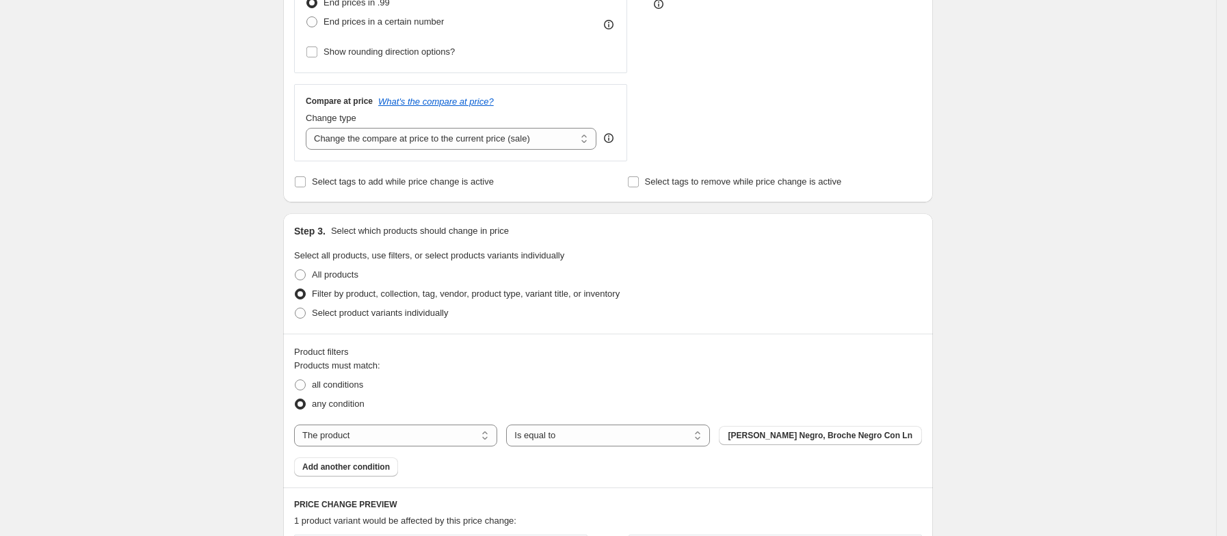
click at [259, 330] on div "Create new price change job. This page is ready Create new price change job Dra…" at bounding box center [608, 212] width 1216 height 1274
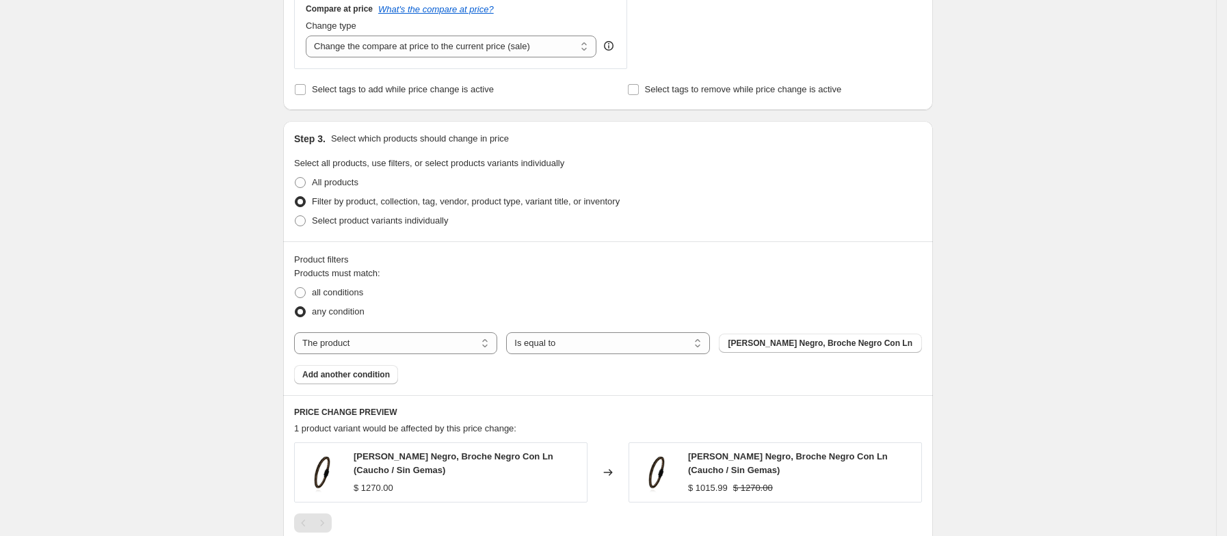
scroll to position [519, 0]
click at [302, 293] on span at bounding box center [300, 291] width 11 height 11
click at [295, 287] on input "all conditions" at bounding box center [295, 286] width 1 height 1
radio input "true"
click at [269, 340] on div "Create new price change job. This page is ready Create new price change job Dra…" at bounding box center [608, 118] width 1216 height 1274
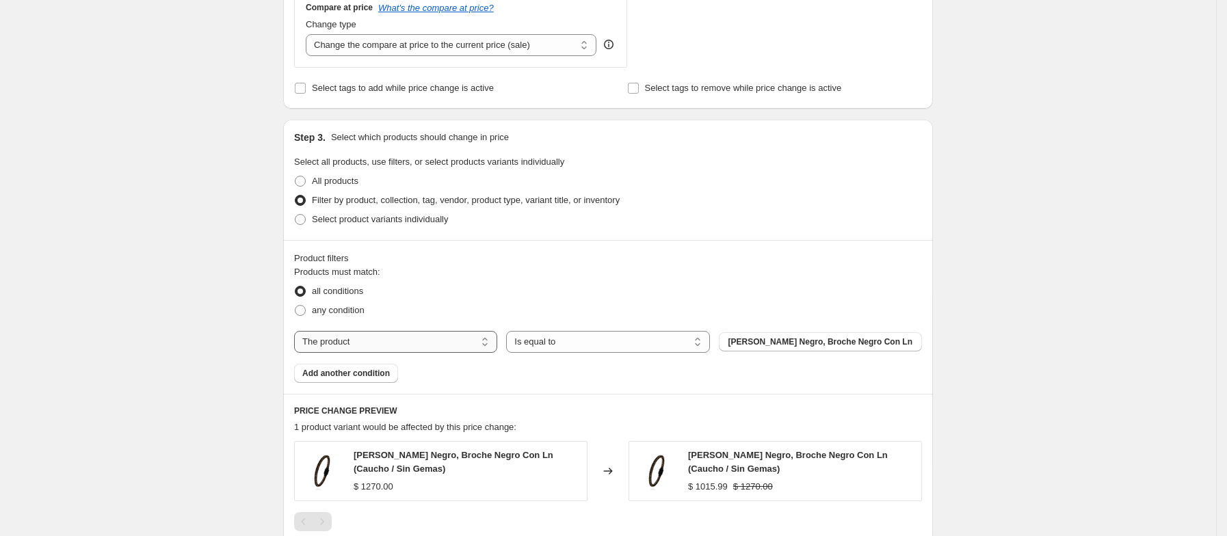
click at [312, 346] on select "The product The product's collection The product's tag The product's vendor The…" at bounding box center [395, 342] width 203 height 22
select select "collection"
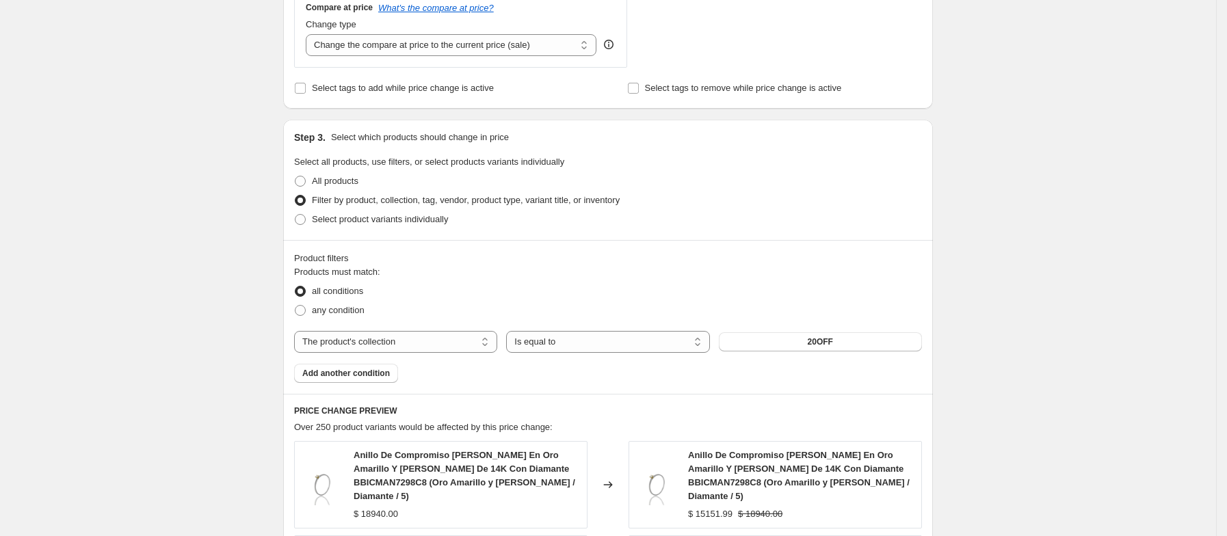
click at [1014, 341] on div "Create new price change job. This page is ready Create new price change job Dra…" at bounding box center [608, 321] width 1216 height 1680
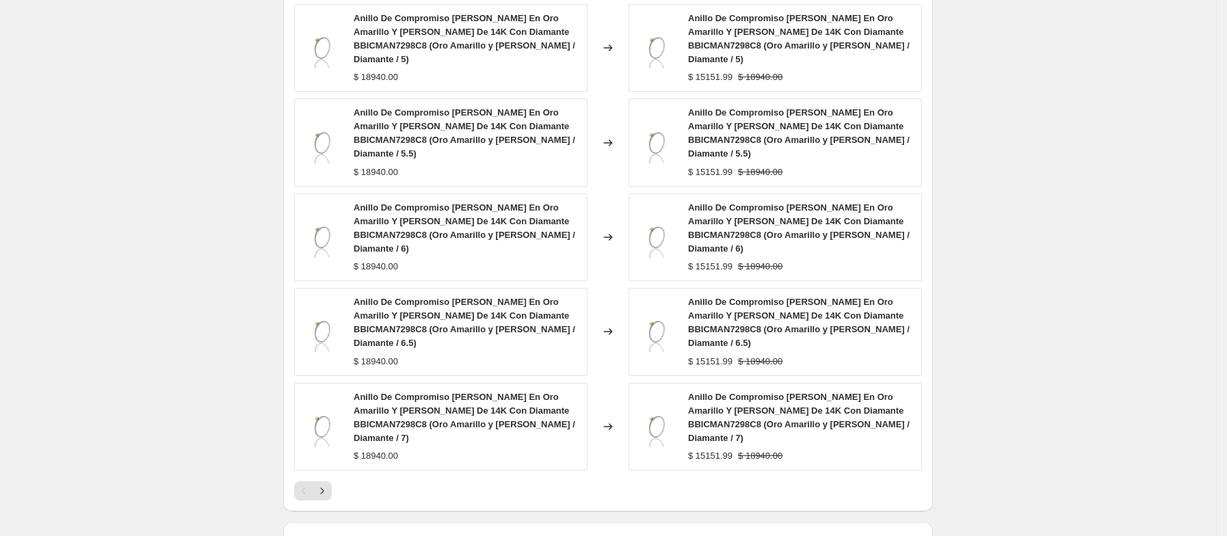
scroll to position [1016, 0]
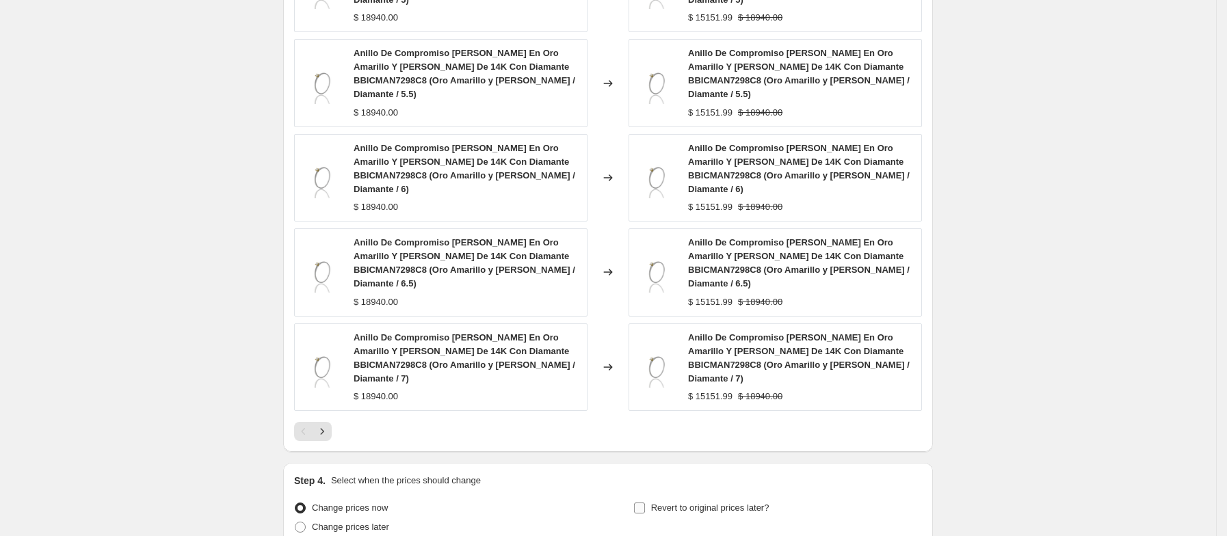
click at [739, 503] on span "Revert to original prices later?" at bounding box center [710, 508] width 118 height 10
click at [645, 503] on input "Revert to original prices later?" at bounding box center [639, 508] width 11 height 11
checkbox input "true"
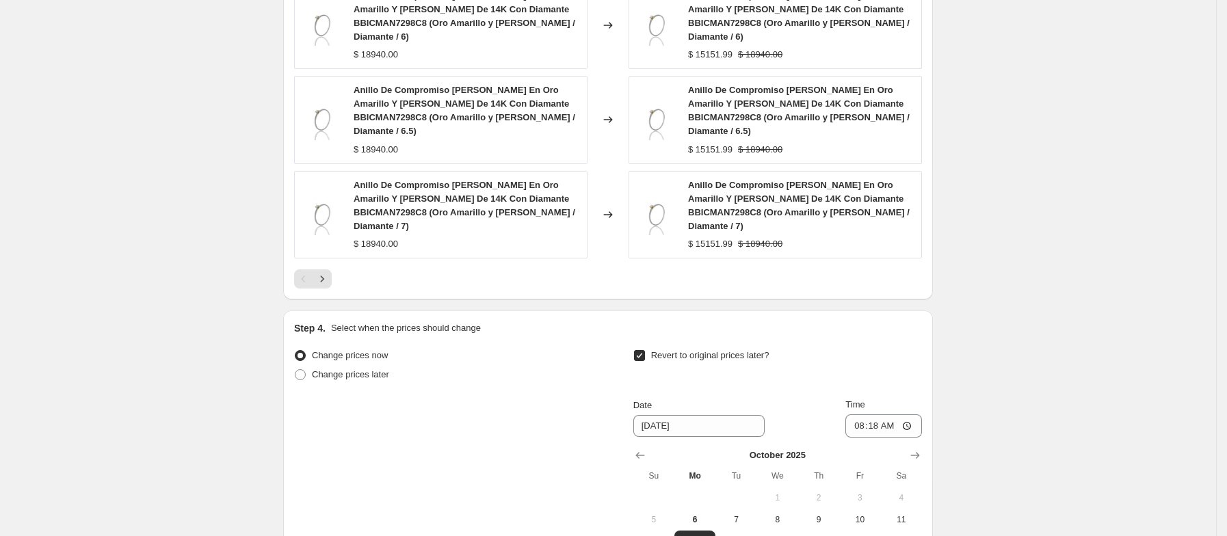
scroll to position [1170, 0]
click at [870, 513] on span "10" at bounding box center [860, 518] width 30 height 11
type input "[DATE]"
click at [860, 413] on input "08:18" at bounding box center [883, 424] width 77 height 23
type input "23:59"
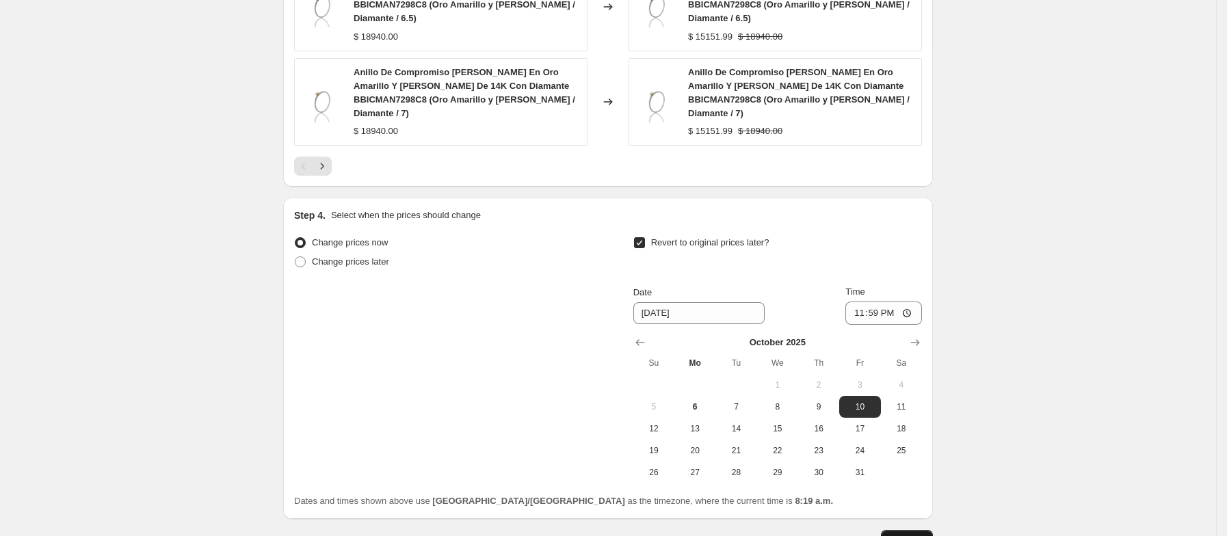
click at [920, 530] on button "Continue" at bounding box center [907, 539] width 52 height 19
